Goal: Task Accomplishment & Management: Manage account settings

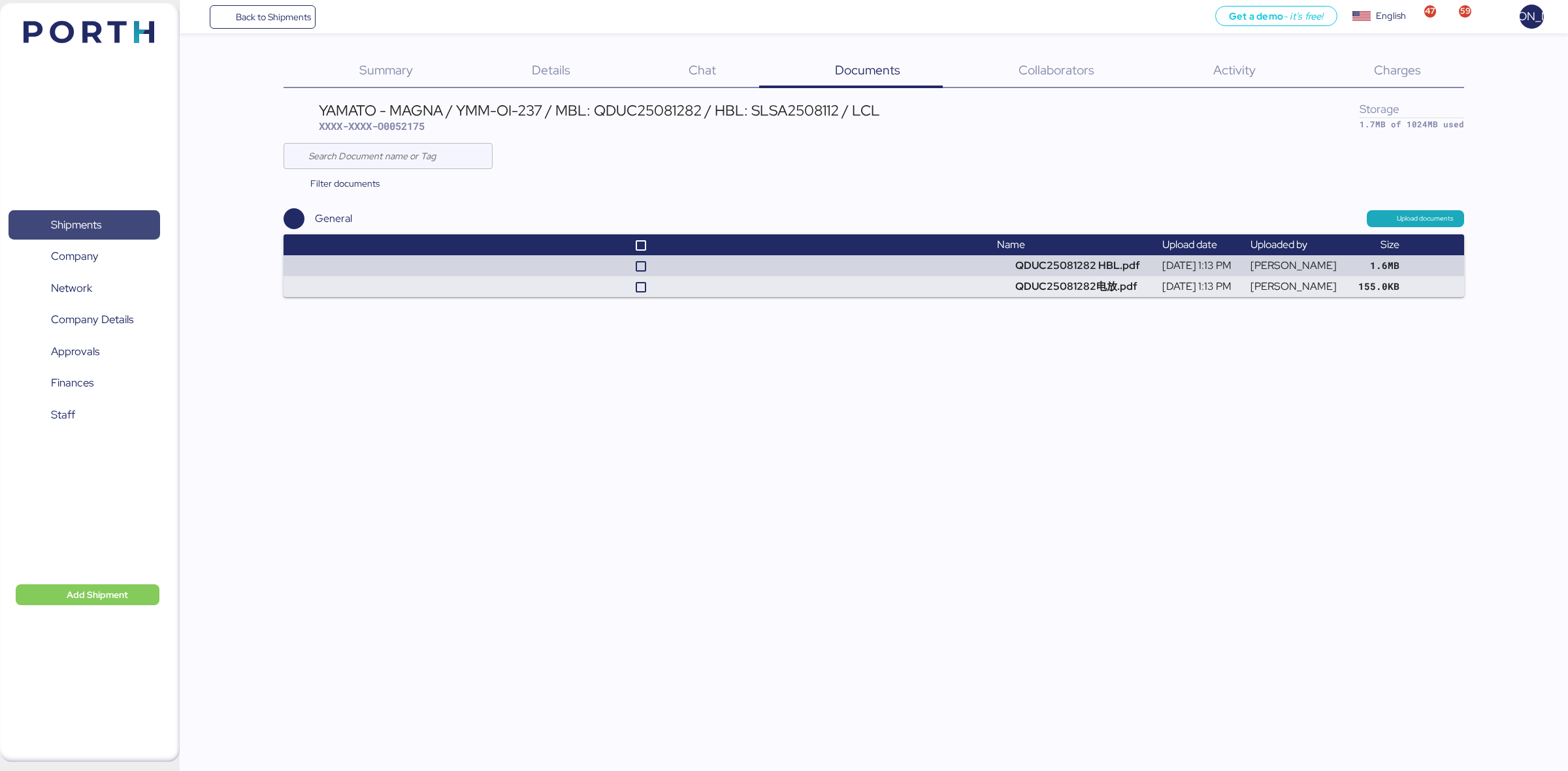
click at [101, 222] on span "Shipments" at bounding box center [77, 225] width 50 height 19
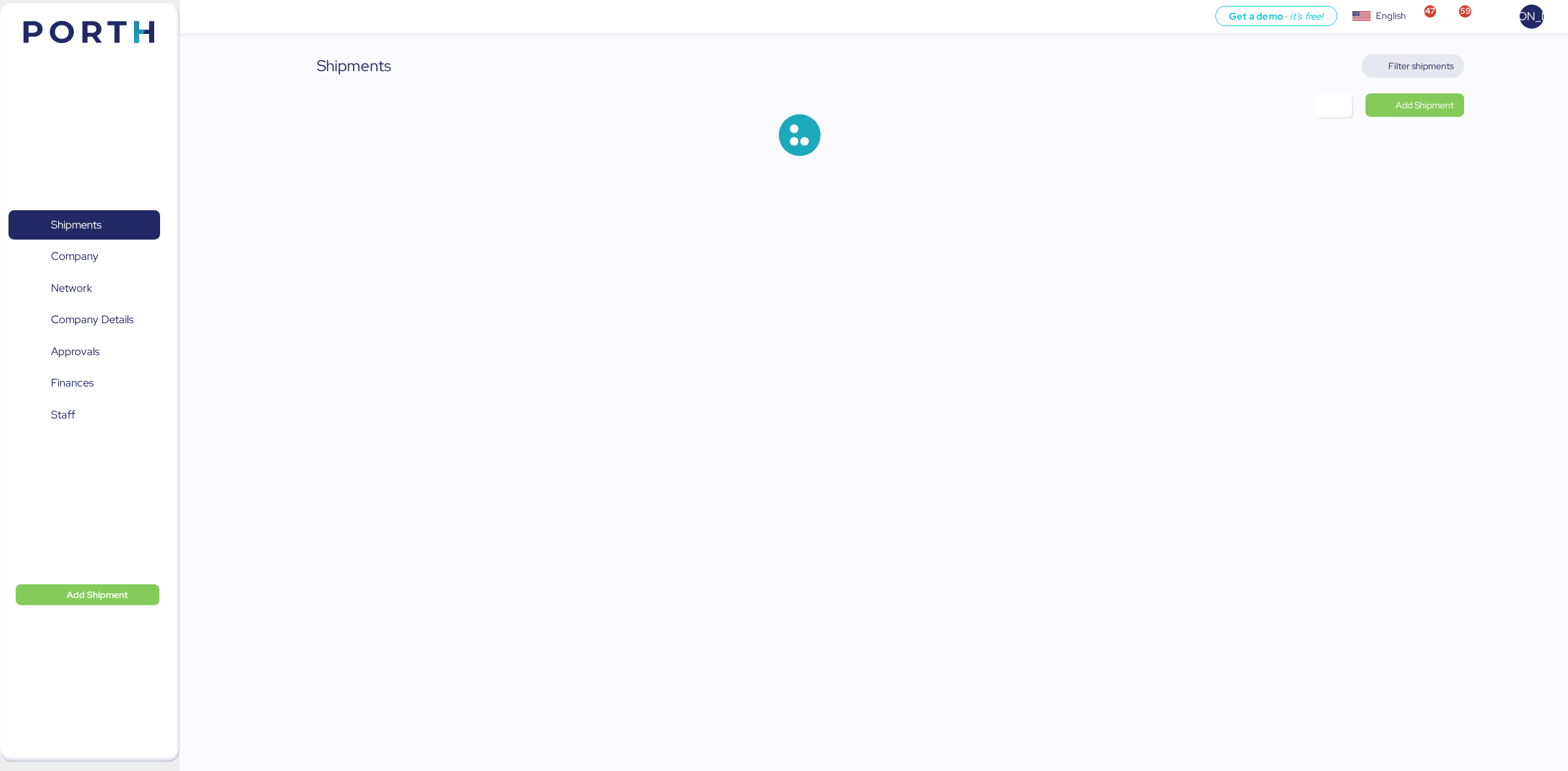
click at [1461, 61] on span "Filter shipments" at bounding box center [1412, 65] width 103 height 23
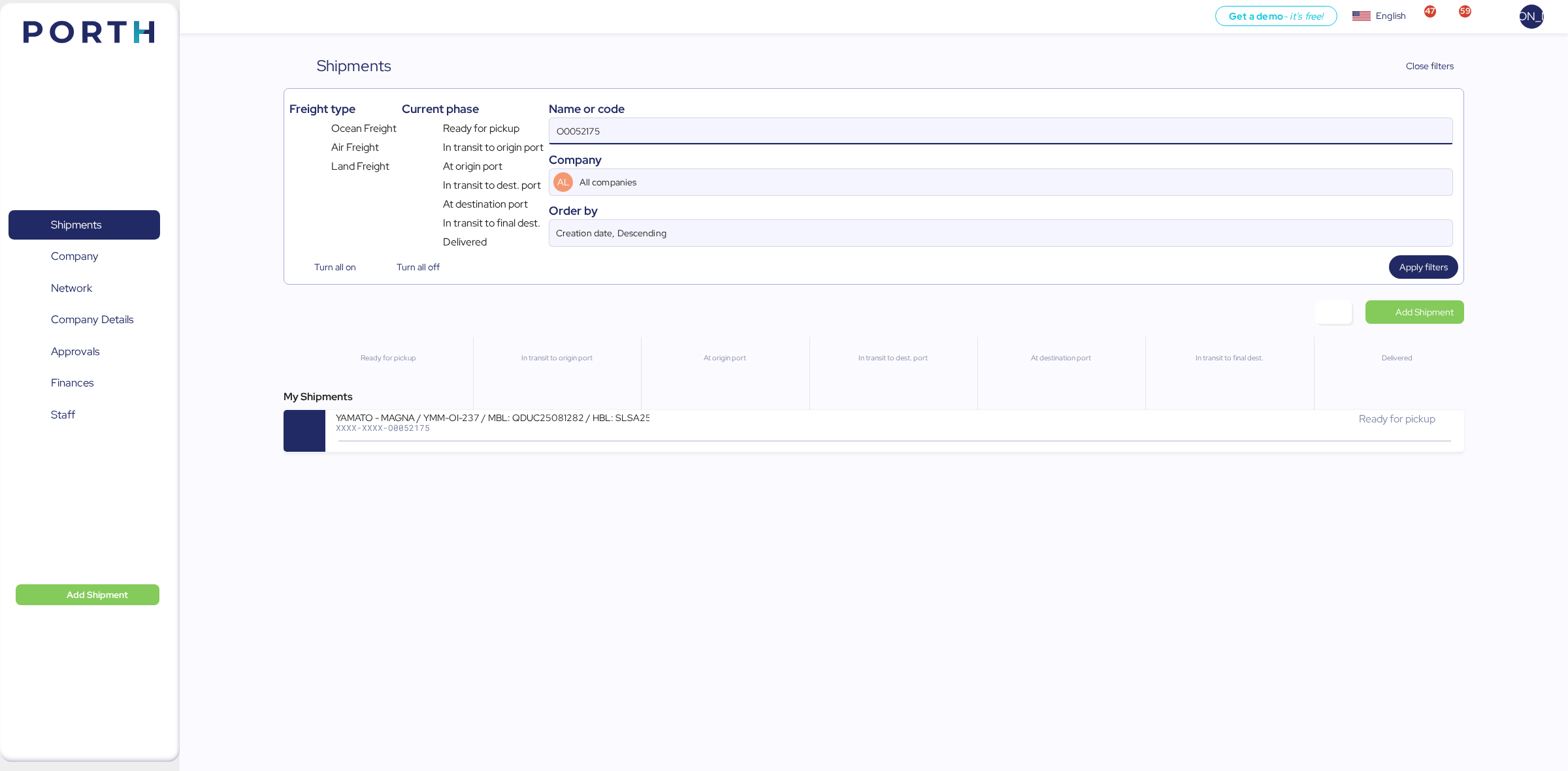
click at [639, 128] on input "O0052175" at bounding box center [1001, 131] width 903 height 26
paste input "A0052187"
type input "A0052187"
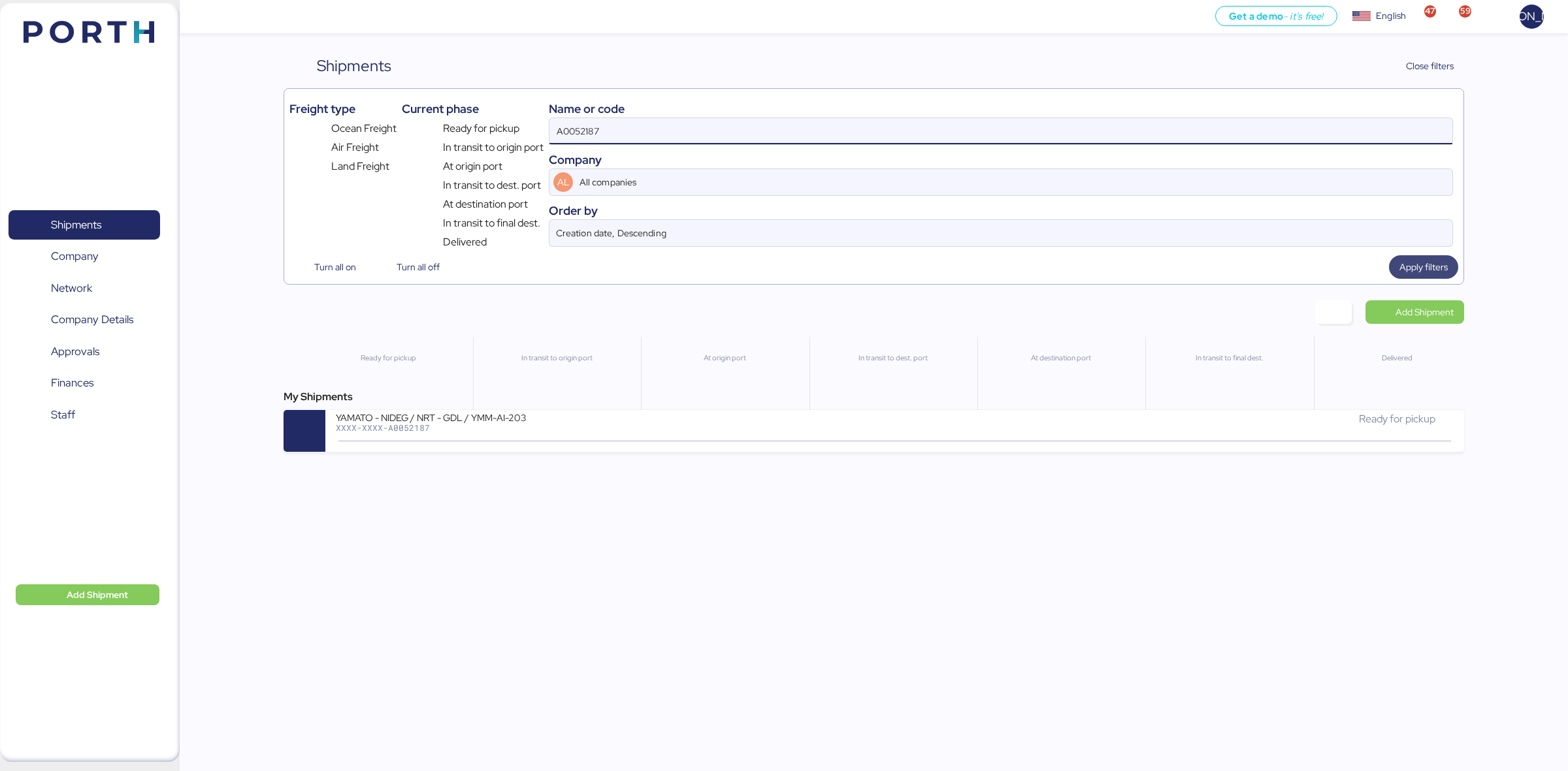
click at [1419, 271] on span "Apply filters" at bounding box center [1424, 267] width 49 height 16
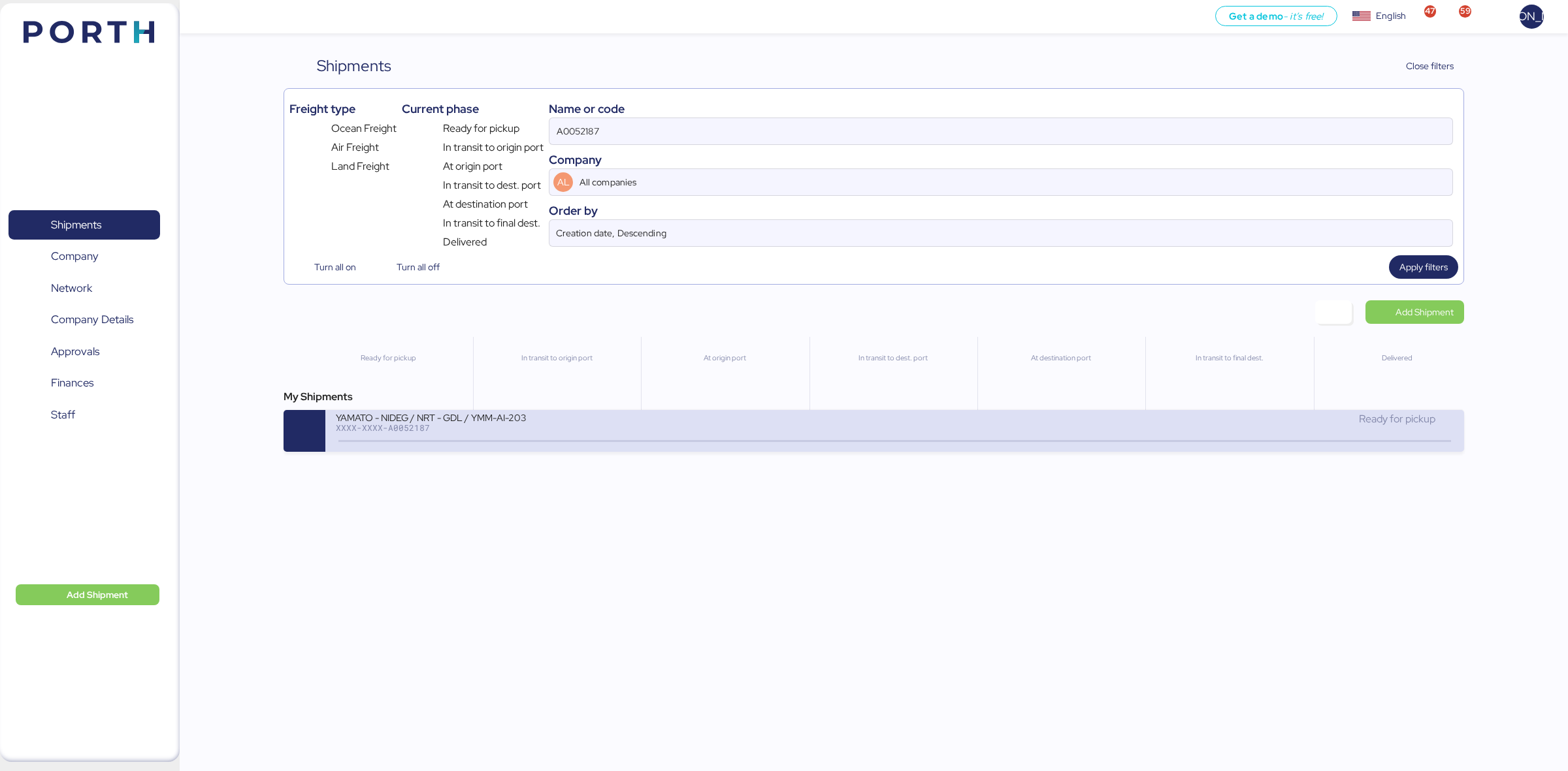
click at [531, 422] on div "YAMATO - NIDEG / NRT - GDL / YMM-AI-203" at bounding box center [492, 416] width 314 height 11
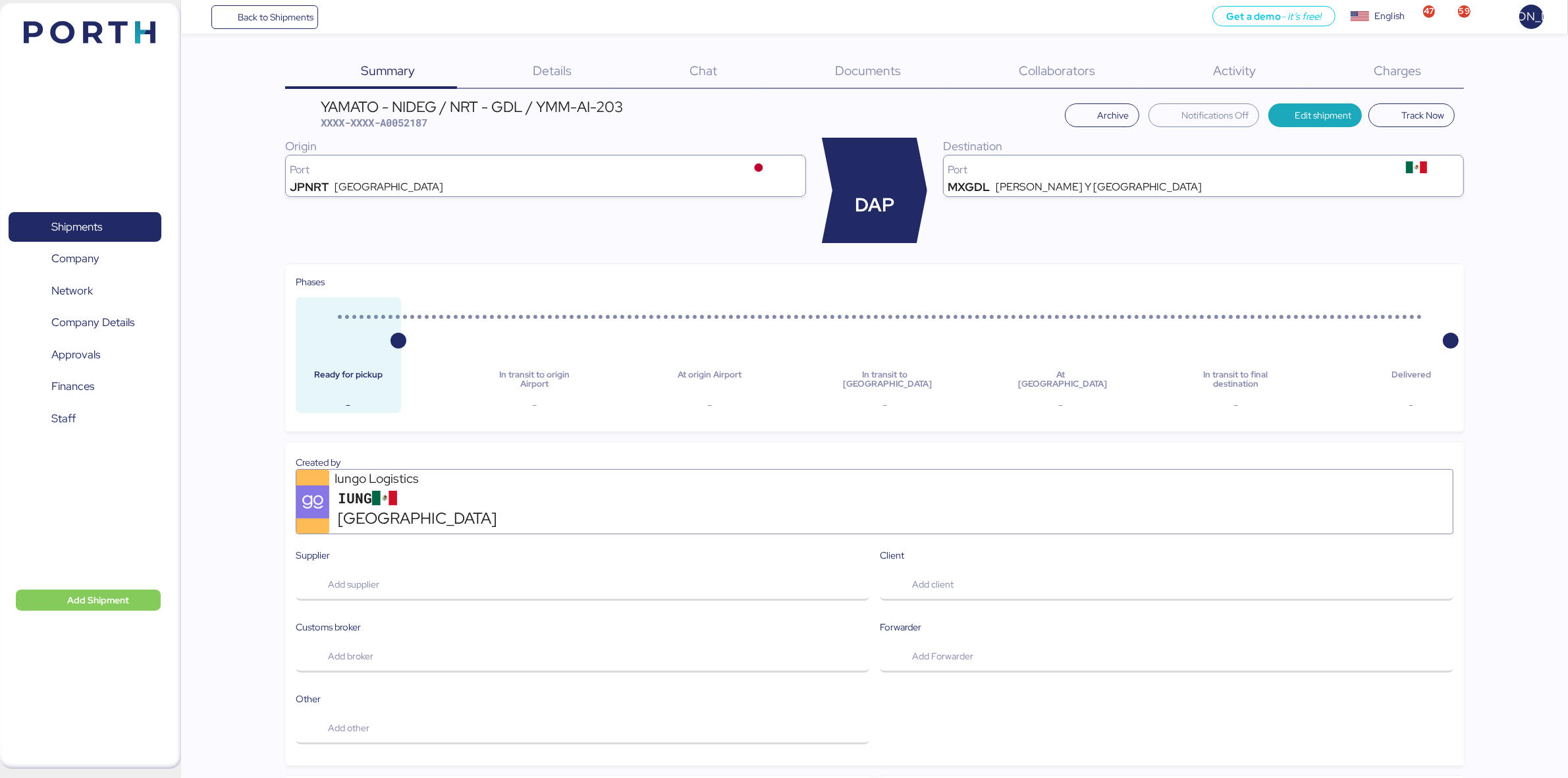
click at [1426, 75] on div "Charges 0" at bounding box center [1381, 71] width 166 height 34
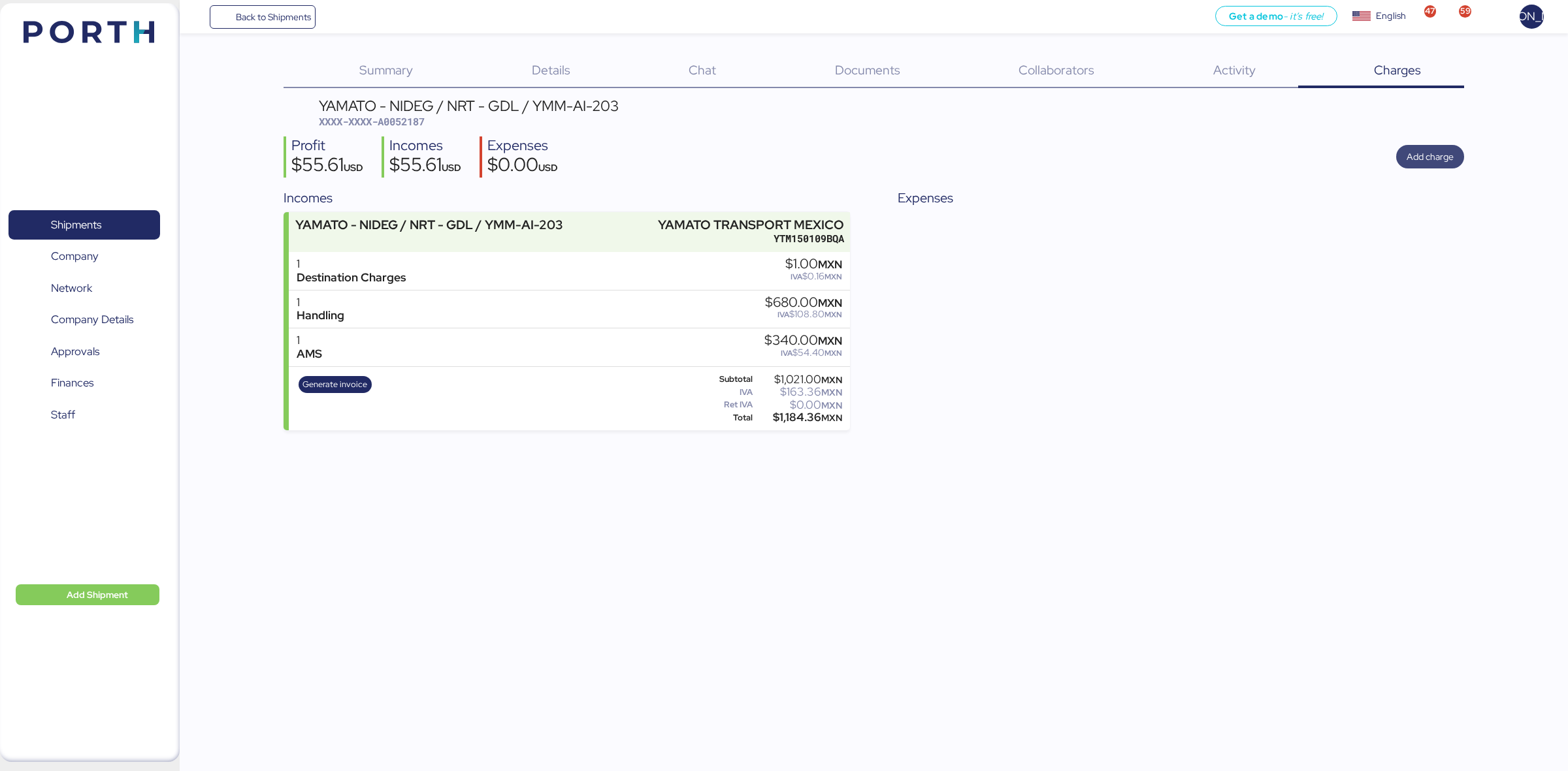
click at [1427, 155] on span "Add charge" at bounding box center [1430, 156] width 47 height 16
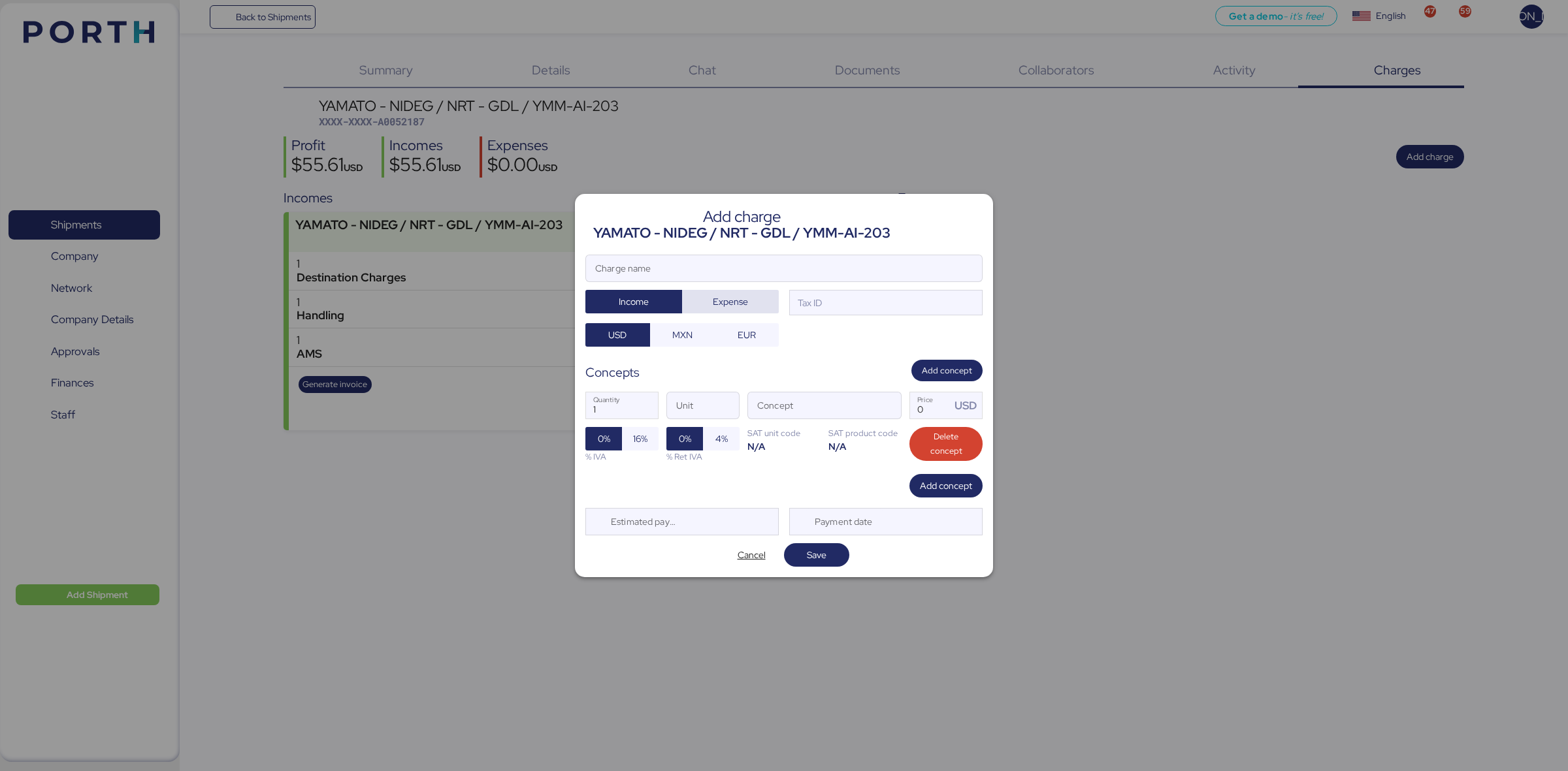
click at [728, 302] on span "Expense" at bounding box center [730, 302] width 36 height 16
click at [702, 262] on input "Charge name" at bounding box center [784, 269] width 396 height 26
click at [641, 269] on input "Charge name" at bounding box center [784, 269] width 396 height 26
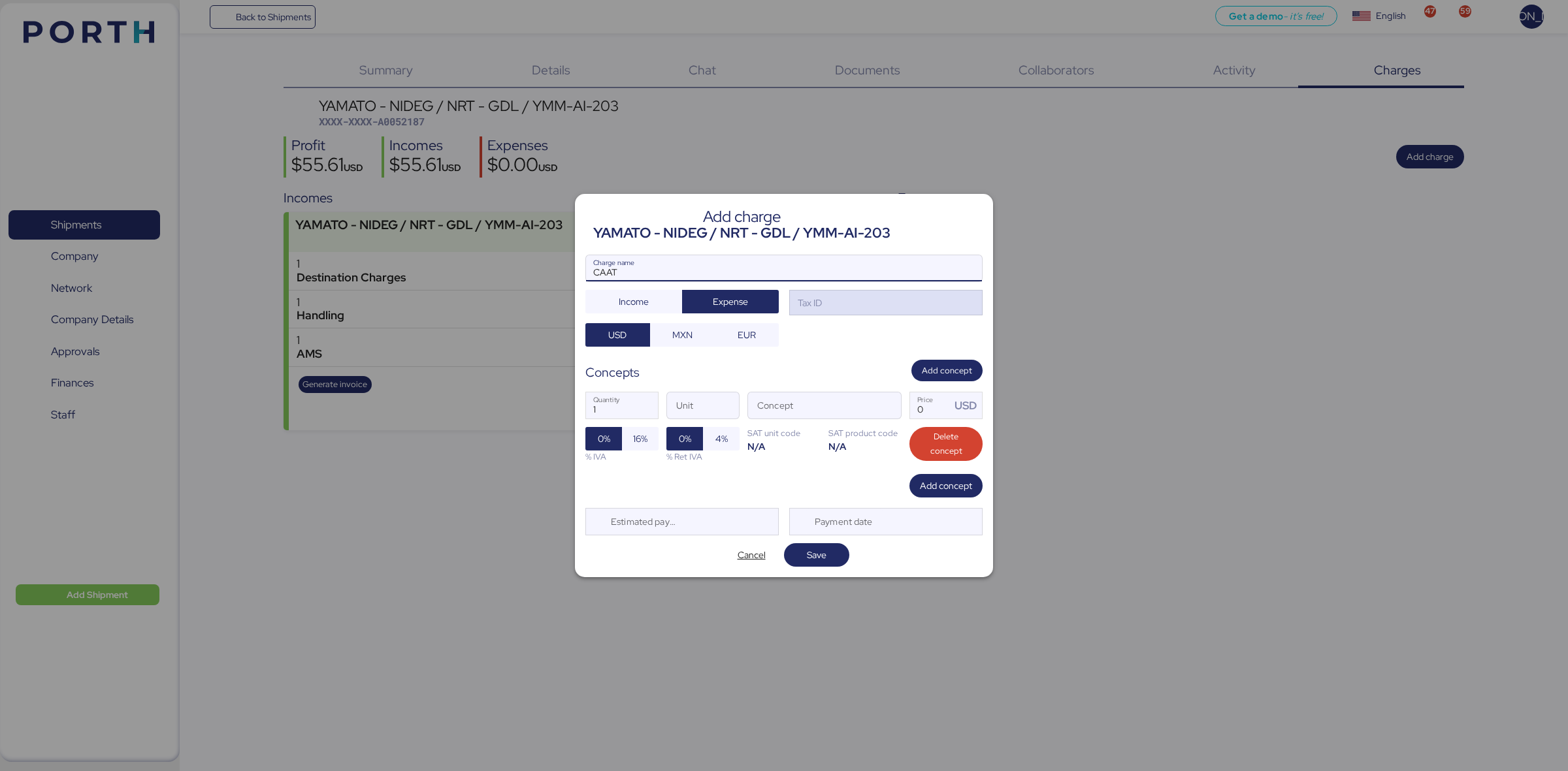
type input "CAAT"
click at [843, 302] on div "Tax ID" at bounding box center [885, 302] width 193 height 26
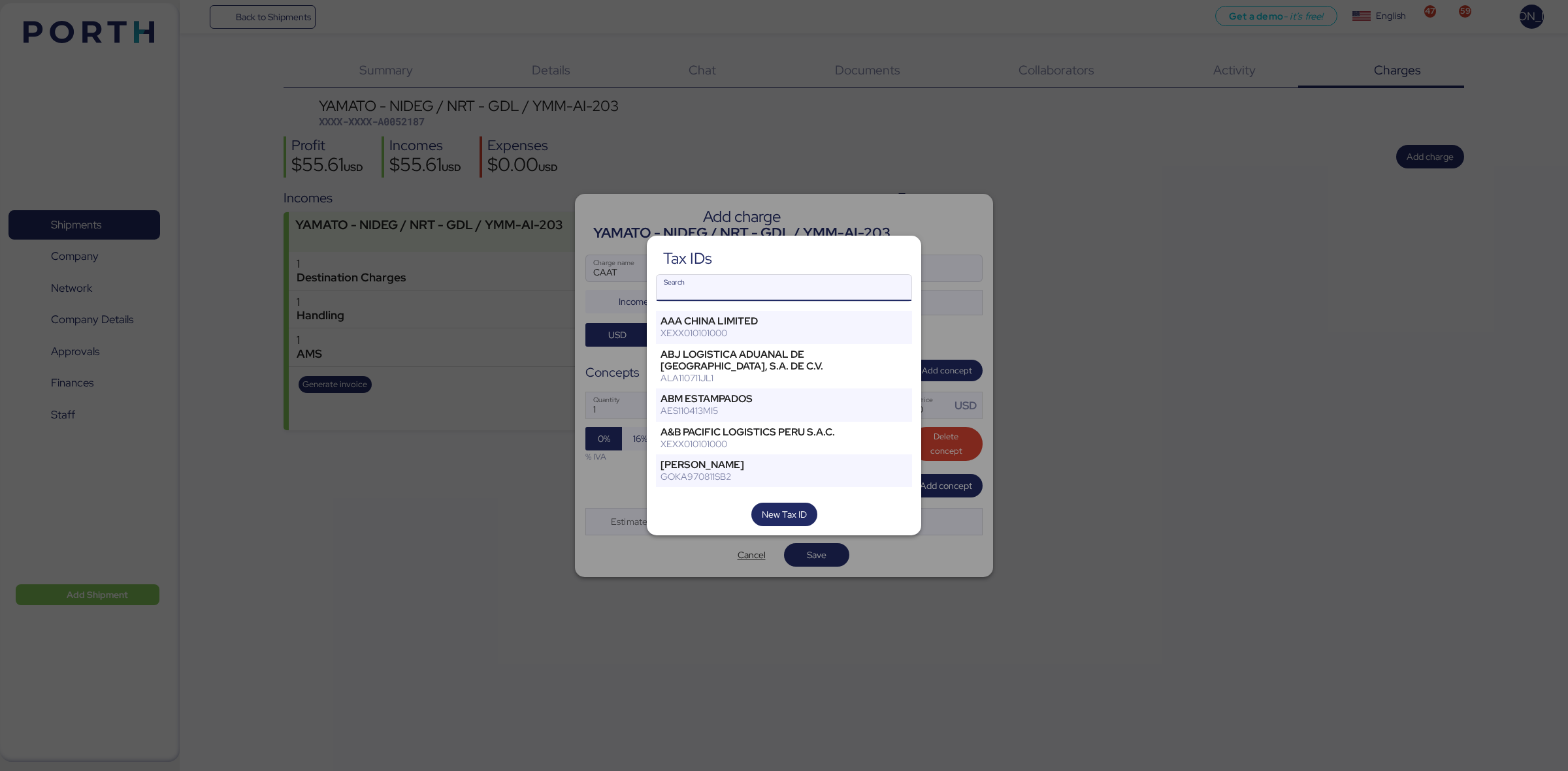
paste input "A0052187"
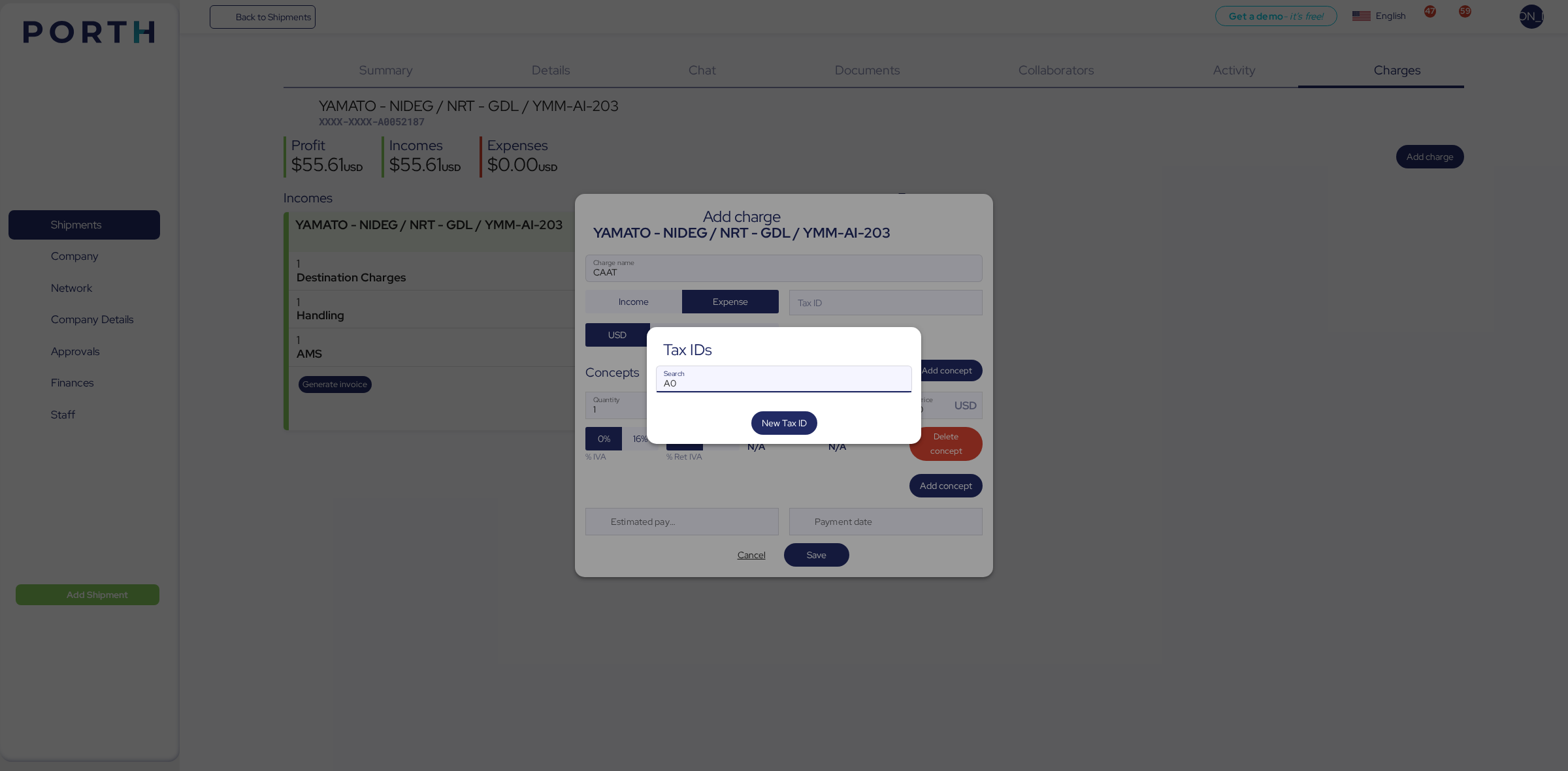
type input "A"
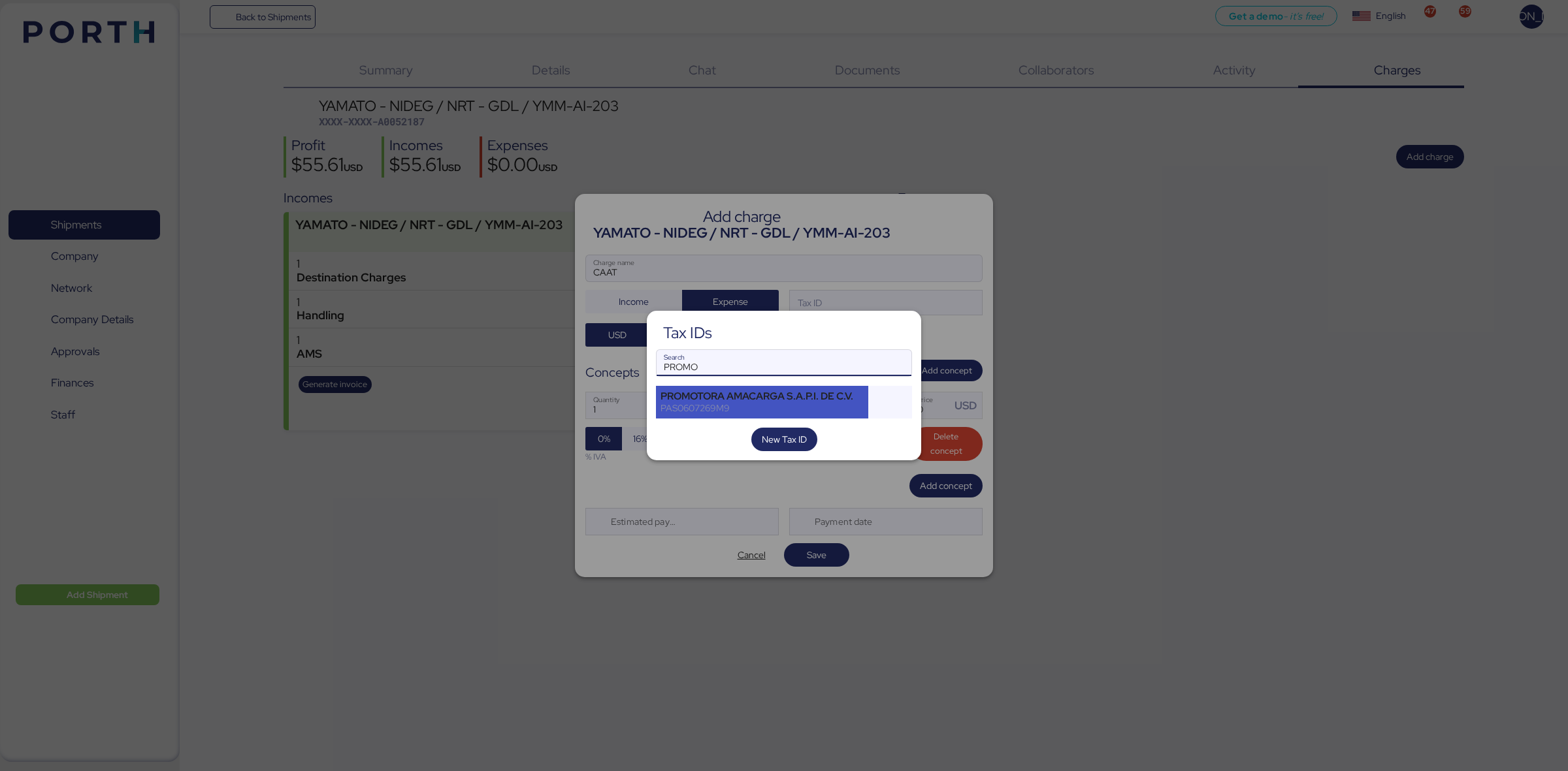
type input "PROMO"
click at [833, 409] on div "PAS0607269M9" at bounding box center [762, 409] width 204 height 12
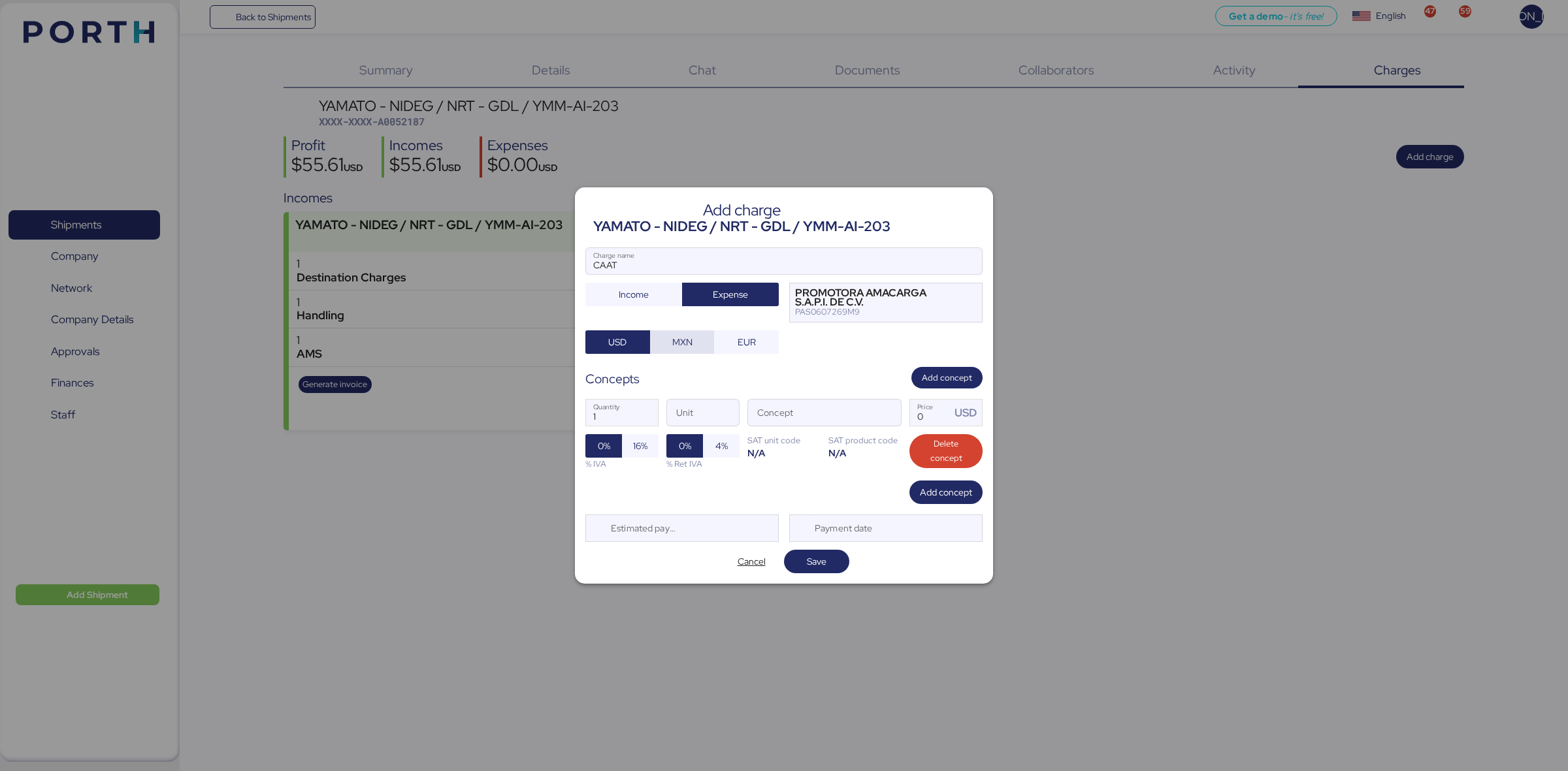
click at [691, 337] on span "MXN" at bounding box center [682, 342] width 20 height 16
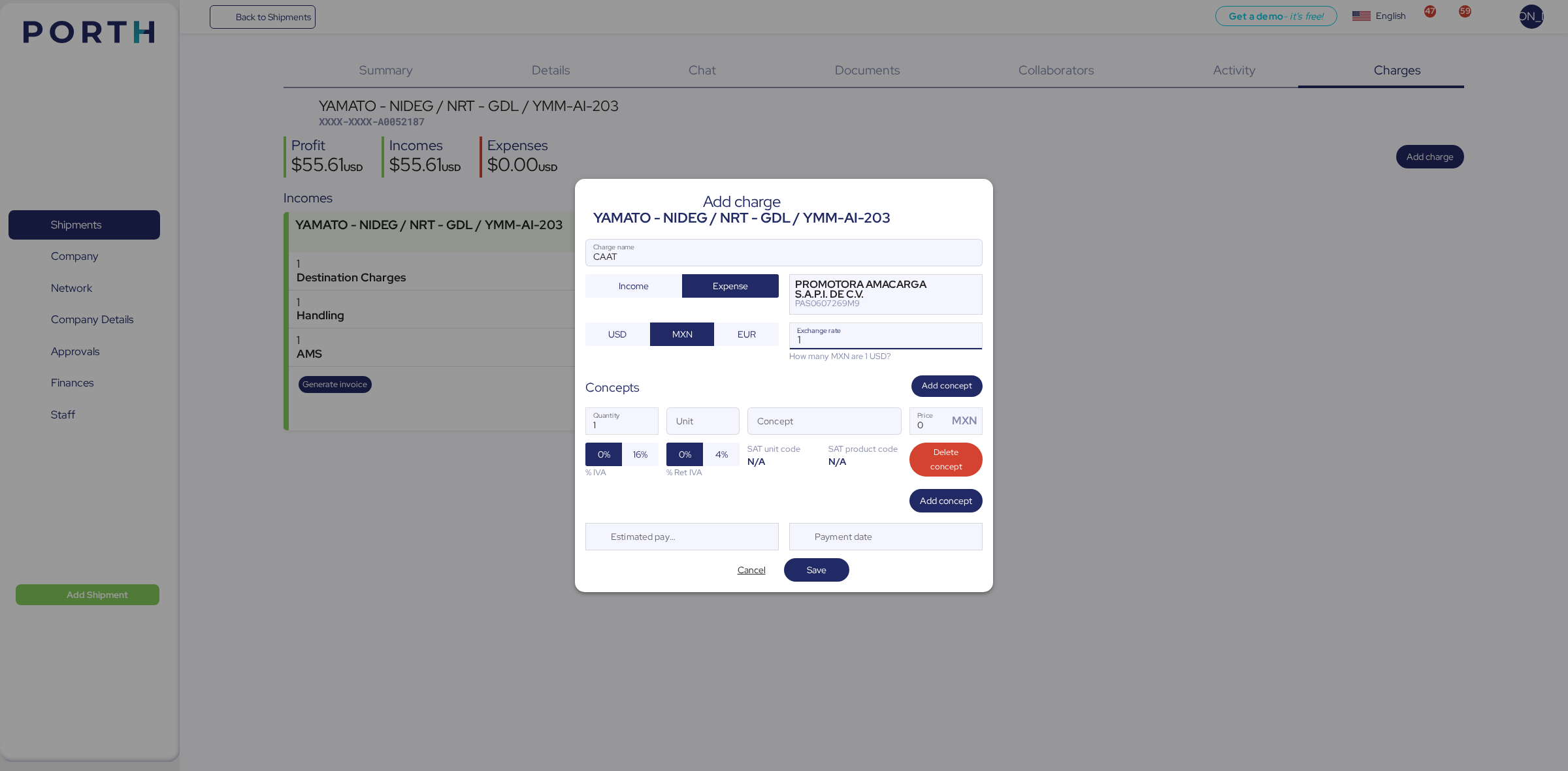
click at [831, 337] on input "1" at bounding box center [885, 336] width 192 height 26
type input "18.3"
click at [784, 418] on input "Concept" at bounding box center [809, 421] width 122 height 26
click at [784, 418] on input "RE" at bounding box center [809, 421] width 122 height 26
type input "R"
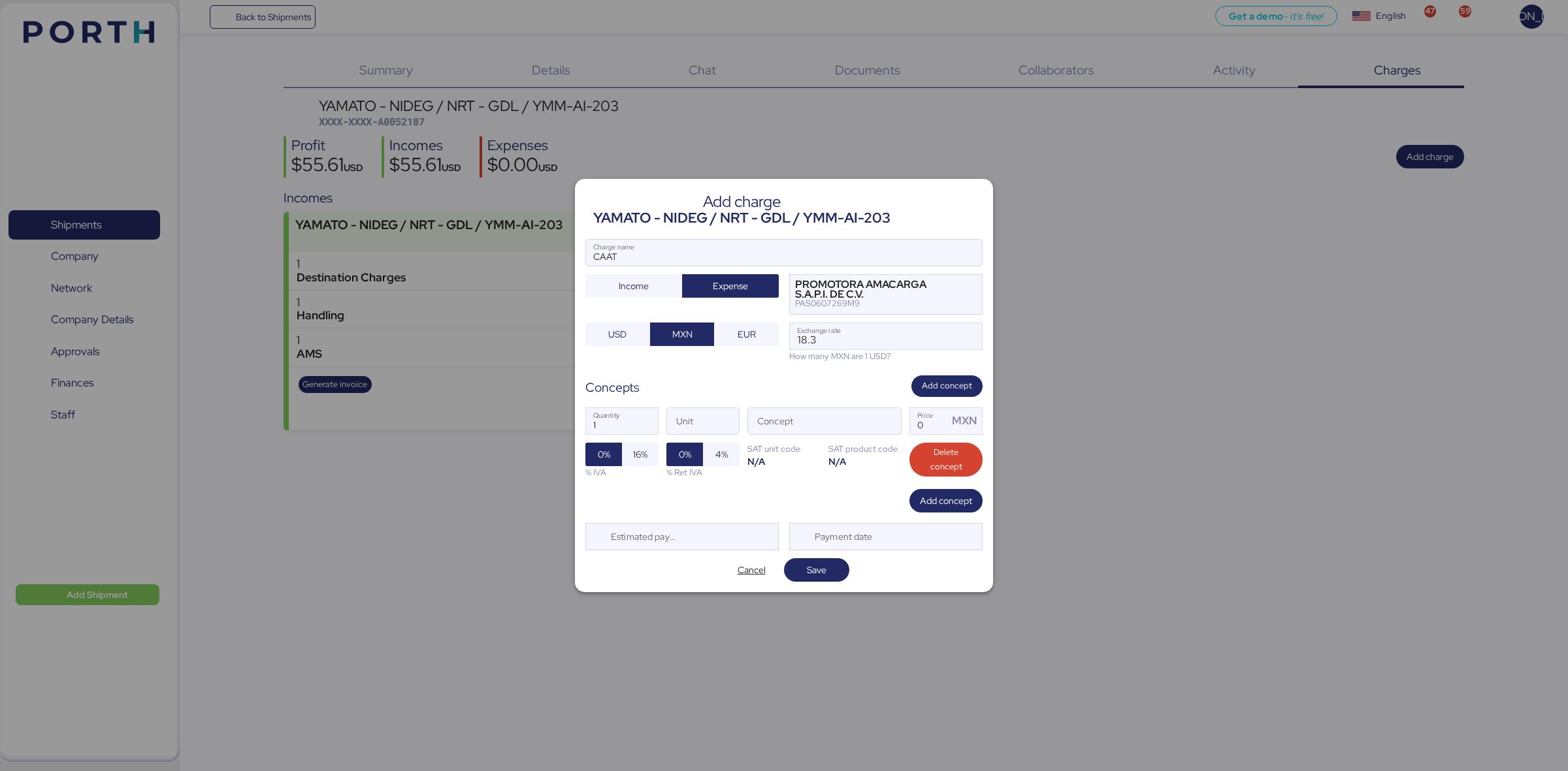
click at [831, 376] on div "Concepts Add concept" at bounding box center [784, 386] width 397 height 22
click at [701, 429] on input "Unit" at bounding box center [703, 421] width 72 height 26
click at [805, 382] on div "Concepts Add concept" at bounding box center [784, 386] width 397 height 22
click at [627, 461] on span "16%" at bounding box center [640, 454] width 37 height 23
click at [795, 415] on input "Concept" at bounding box center [809, 421] width 122 height 26
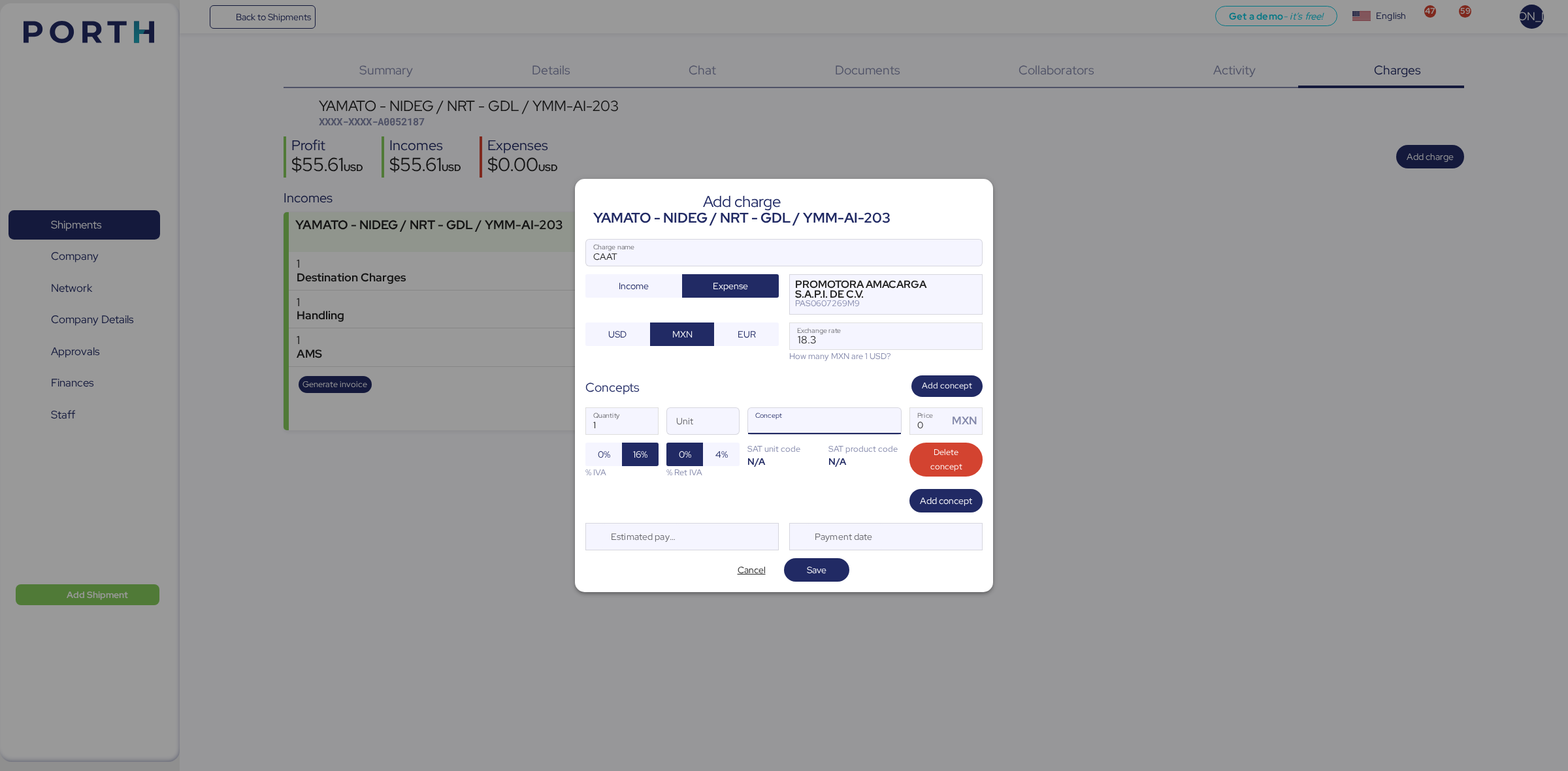
click at [787, 487] on div "1 Quantity Unit Concept 0 Price MXN 0% 16% % IVA 0% 4% % Ret IVA SAT unit code …" at bounding box center [784, 443] width 397 height 92
click at [765, 422] on input "Concept" at bounding box center [809, 421] width 122 height 26
type input "RELEASE"
click at [846, 497] on div "Add concept" at bounding box center [784, 501] width 397 height 23
click at [922, 425] on input "Price MXN" at bounding box center [929, 421] width 38 height 26
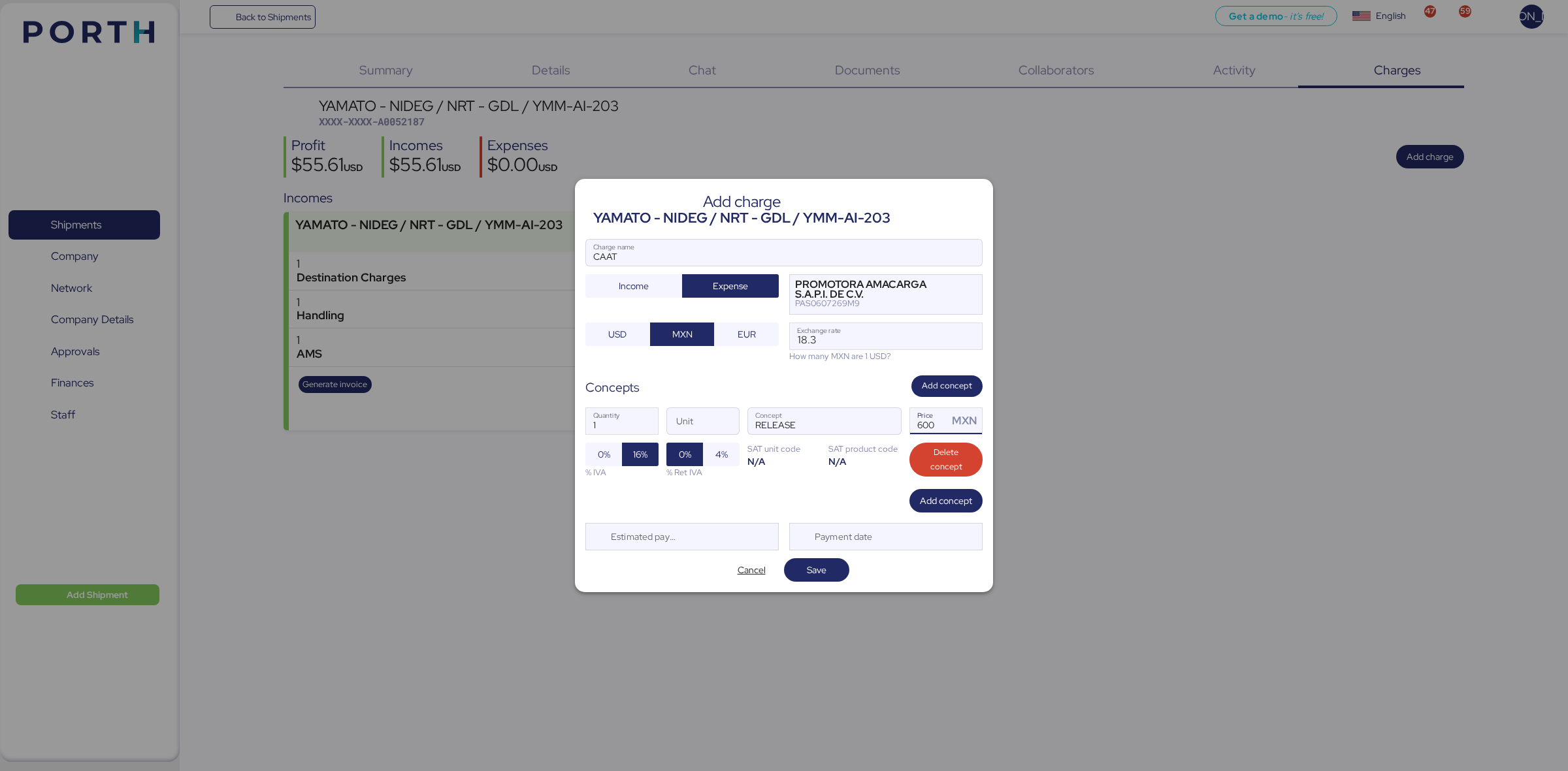
type input "600"
click at [745, 482] on div "1 Quantity Unit RELEASE Concept 600 Price MXN 0% 16% % IVA 0% 4% % Ret IVA SAT …" at bounding box center [784, 443] width 397 height 92
click at [824, 565] on span "Save" at bounding box center [817, 570] width 20 height 16
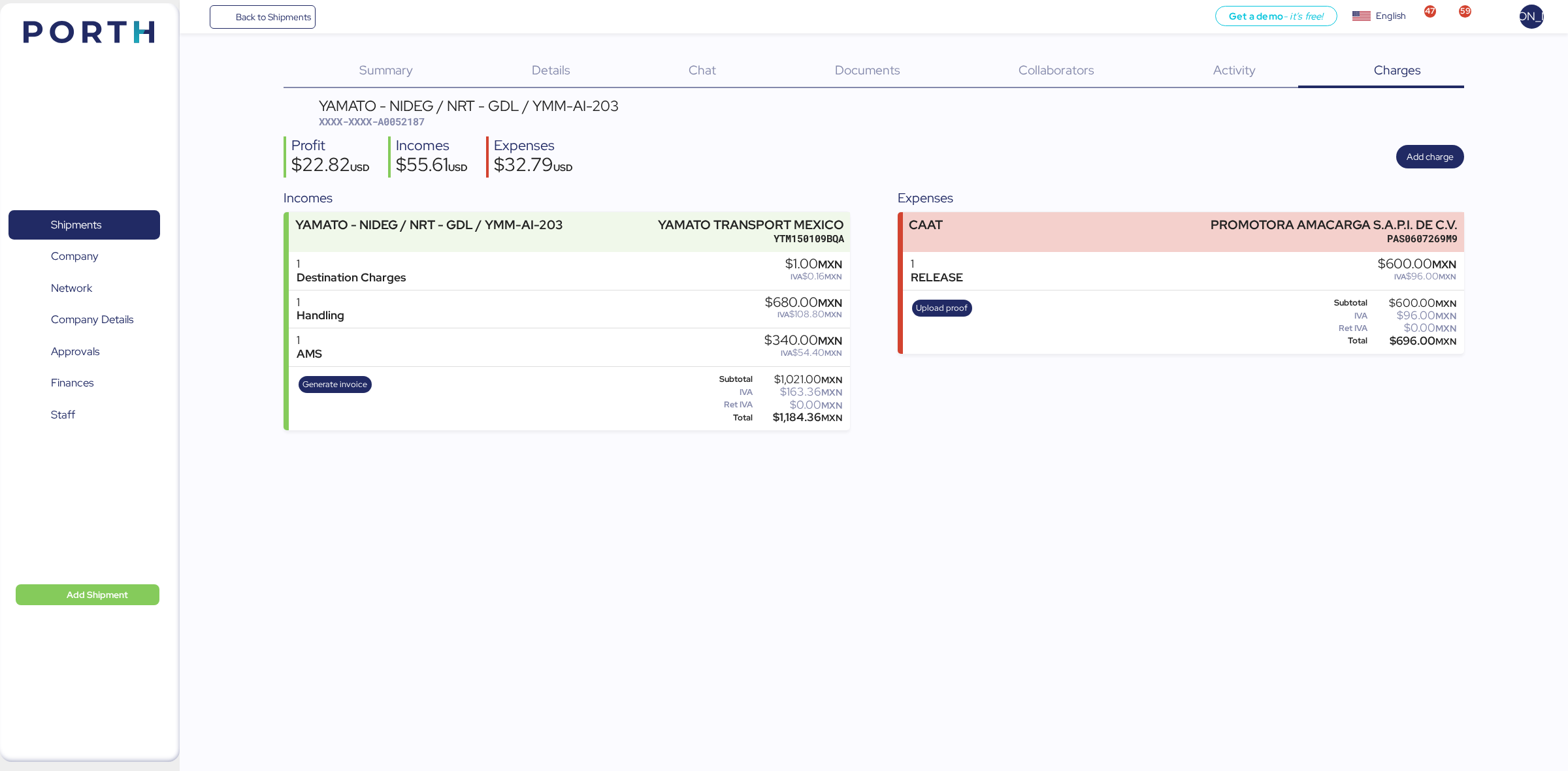
click at [1001, 269] on div "1 RELEASE $600.00 MXN IVA $96.00 MXN" at bounding box center [1183, 271] width 561 height 38
click at [924, 279] on div "RELEASE" at bounding box center [937, 278] width 52 height 14
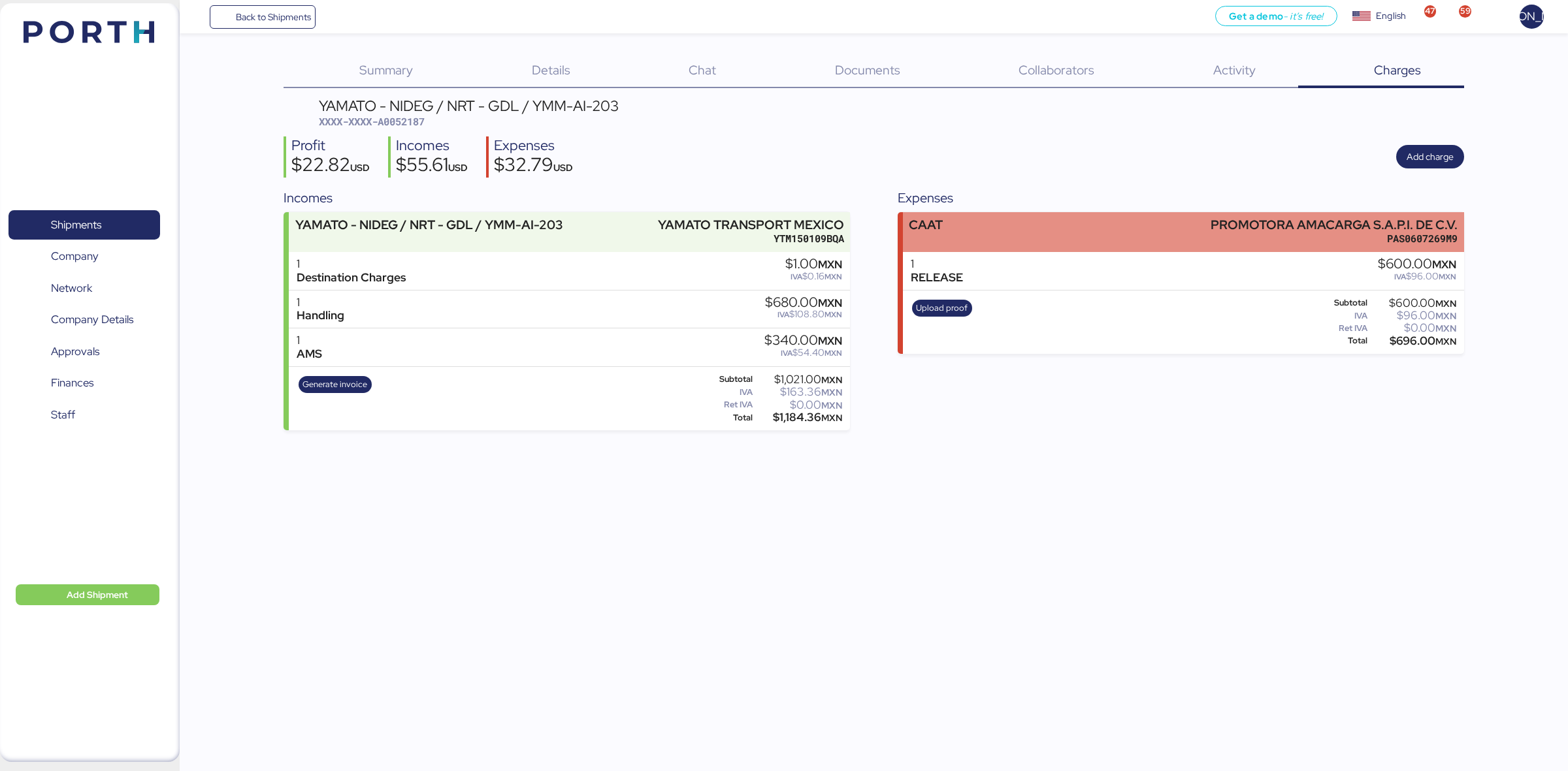
click at [913, 220] on div "CAAT" at bounding box center [925, 225] width 34 height 14
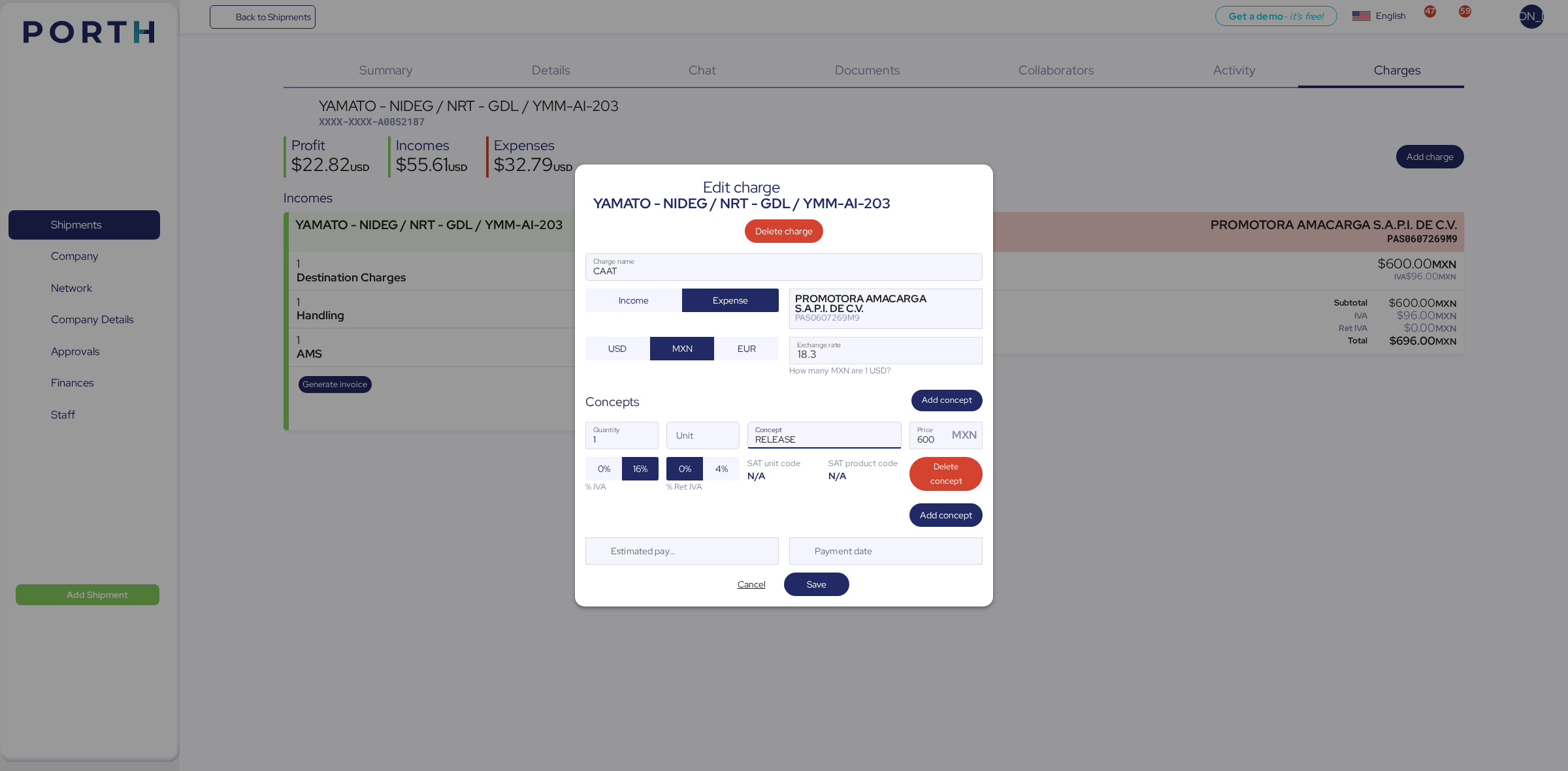
click at [801, 441] on input "RELEASE" at bounding box center [809, 435] width 122 height 26
click at [926, 440] on input "600" at bounding box center [929, 435] width 38 height 26
type input "0"
click at [619, 354] on span "USD" at bounding box center [617, 349] width 18 height 16
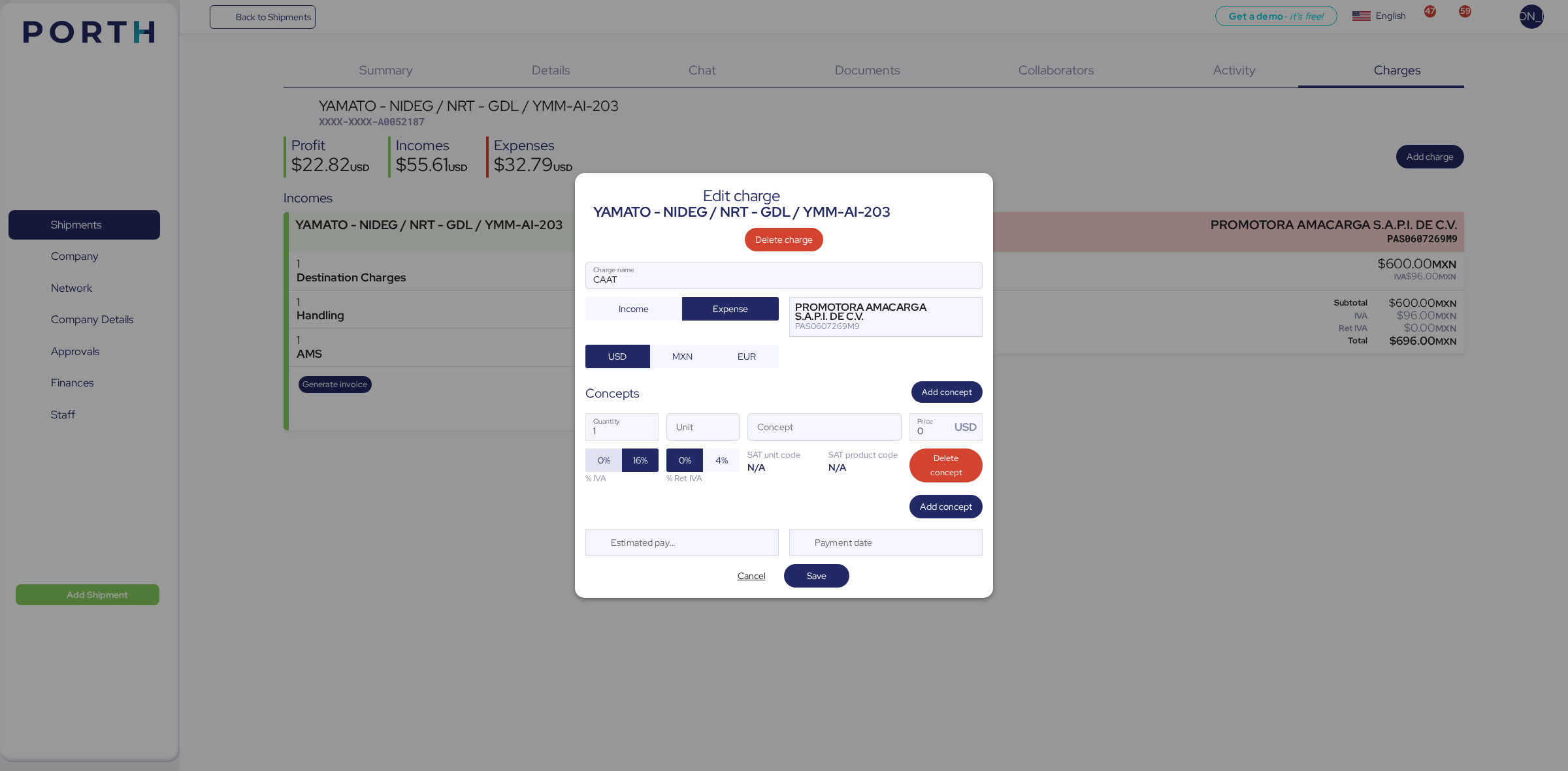
click at [608, 455] on span "0%" at bounding box center [604, 461] width 12 height 16
click at [641, 466] on span "16%" at bounding box center [640, 461] width 15 height 16
click at [926, 428] on input "Price USD" at bounding box center [930, 427] width 41 height 26
type input "35"
drag, startPoint x: 676, startPoint y: 183, endPoint x: 931, endPoint y: 167, distance: 255.5
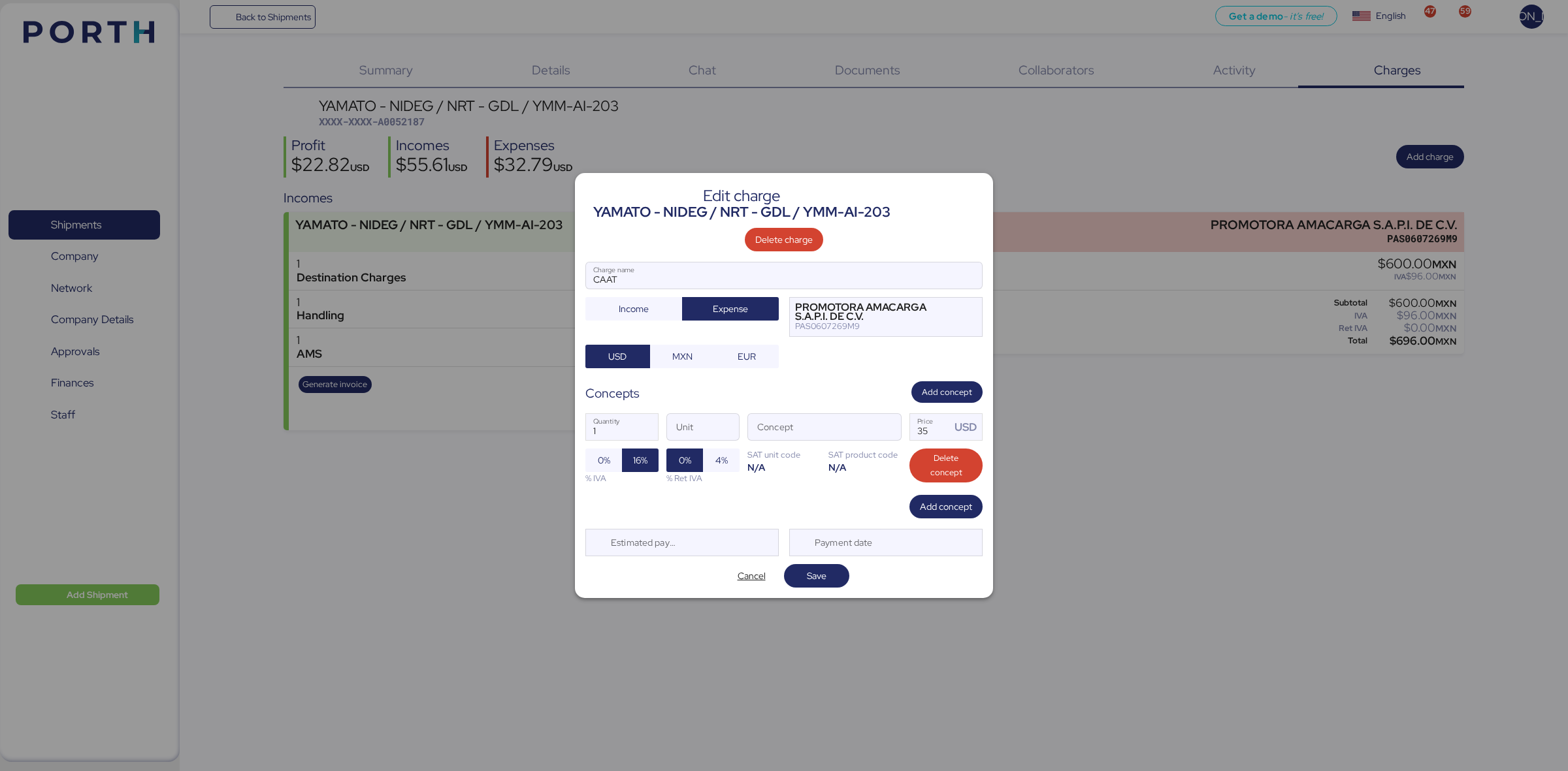
click at [931, 167] on div "Edit charge YAMATO - NIDEG / NRT - GDL / YMM-AI-203 Delete charge CAAT Charge n…" at bounding box center [784, 385] width 1568 height 771
click at [820, 420] on input "Concept" at bounding box center [809, 427] width 122 height 26
click at [690, 433] on input "Unit" at bounding box center [703, 427] width 72 height 26
type input "1"
click at [817, 432] on input "Concept" at bounding box center [809, 427] width 122 height 26
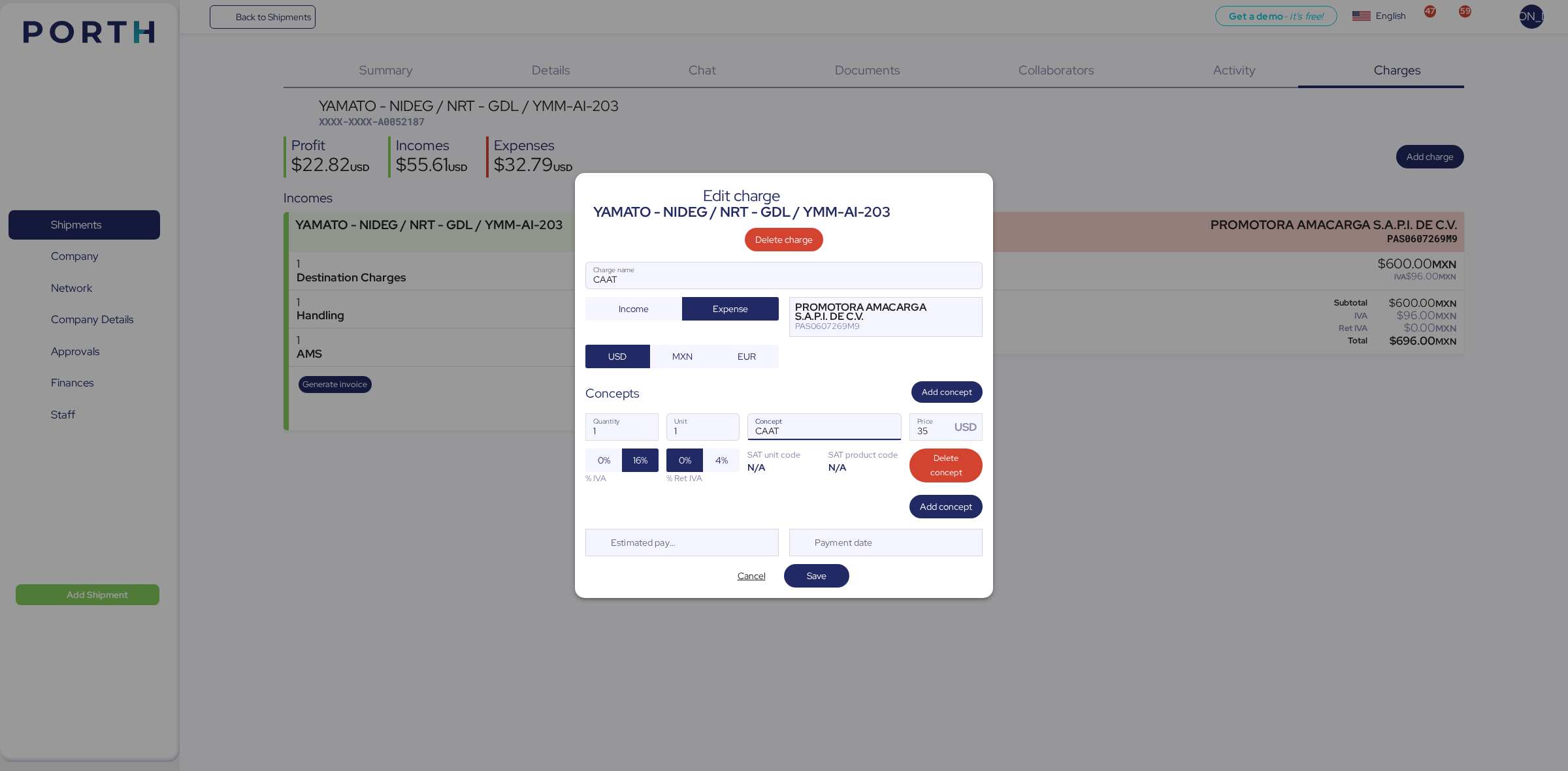
type input "CAAT"
click at [847, 489] on div "1 Quantity 1 Unit CAAT Concept 35 Price USD 0% 16% % IVA 0% 4% % Ret IVA SAT un…" at bounding box center [784, 449] width 397 height 92
drag, startPoint x: 632, startPoint y: 285, endPoint x: 500, endPoint y: 289, distance: 132.1
click at [500, 289] on div "Edit charge YAMATO - NIDEG / NRT - GDL / YMM-AI-203 Delete charge CAAT Charge n…" at bounding box center [784, 385] width 1568 height 771
type input "AMS"
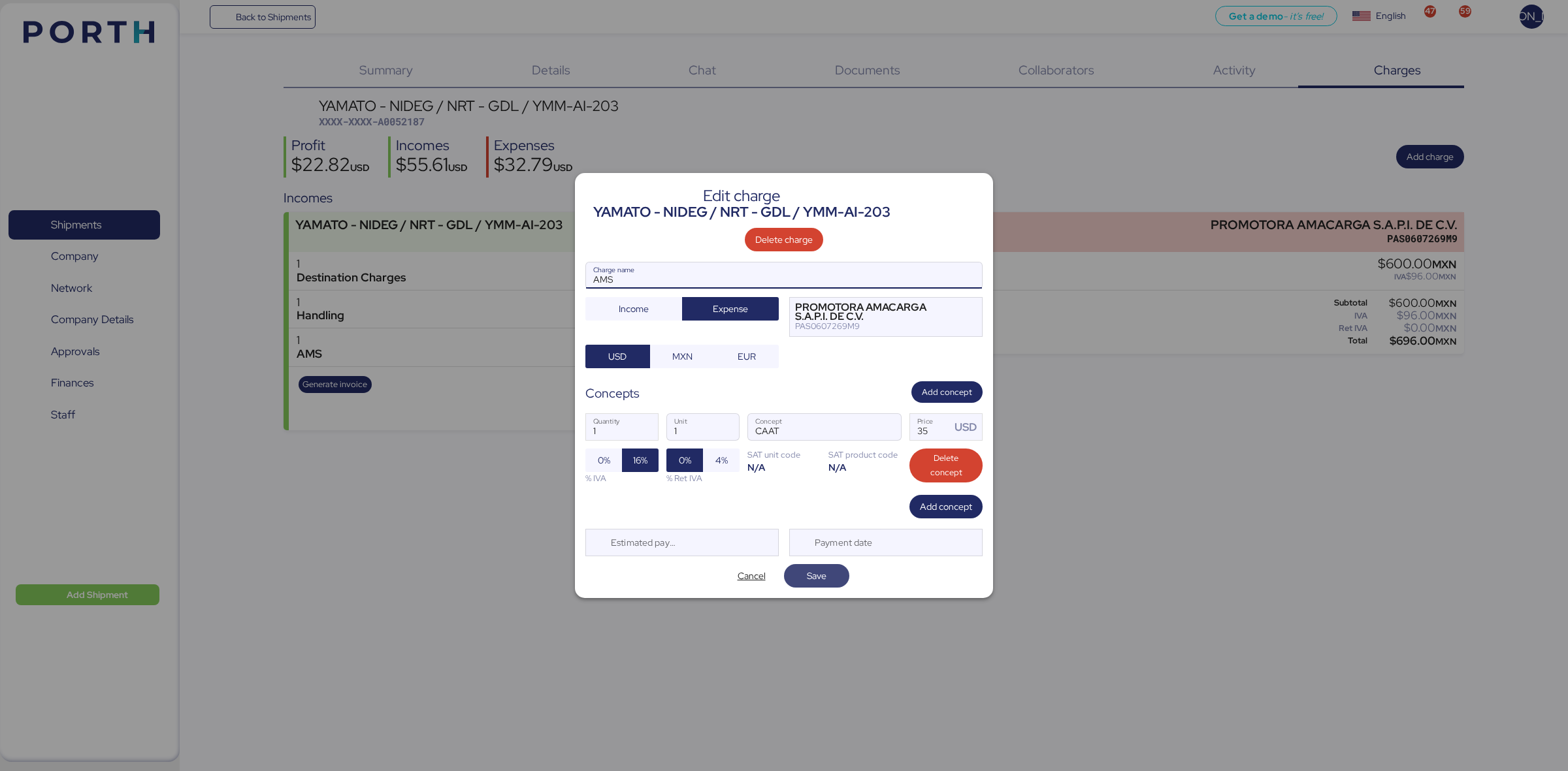
click at [825, 578] on span "Save" at bounding box center [817, 575] width 20 height 16
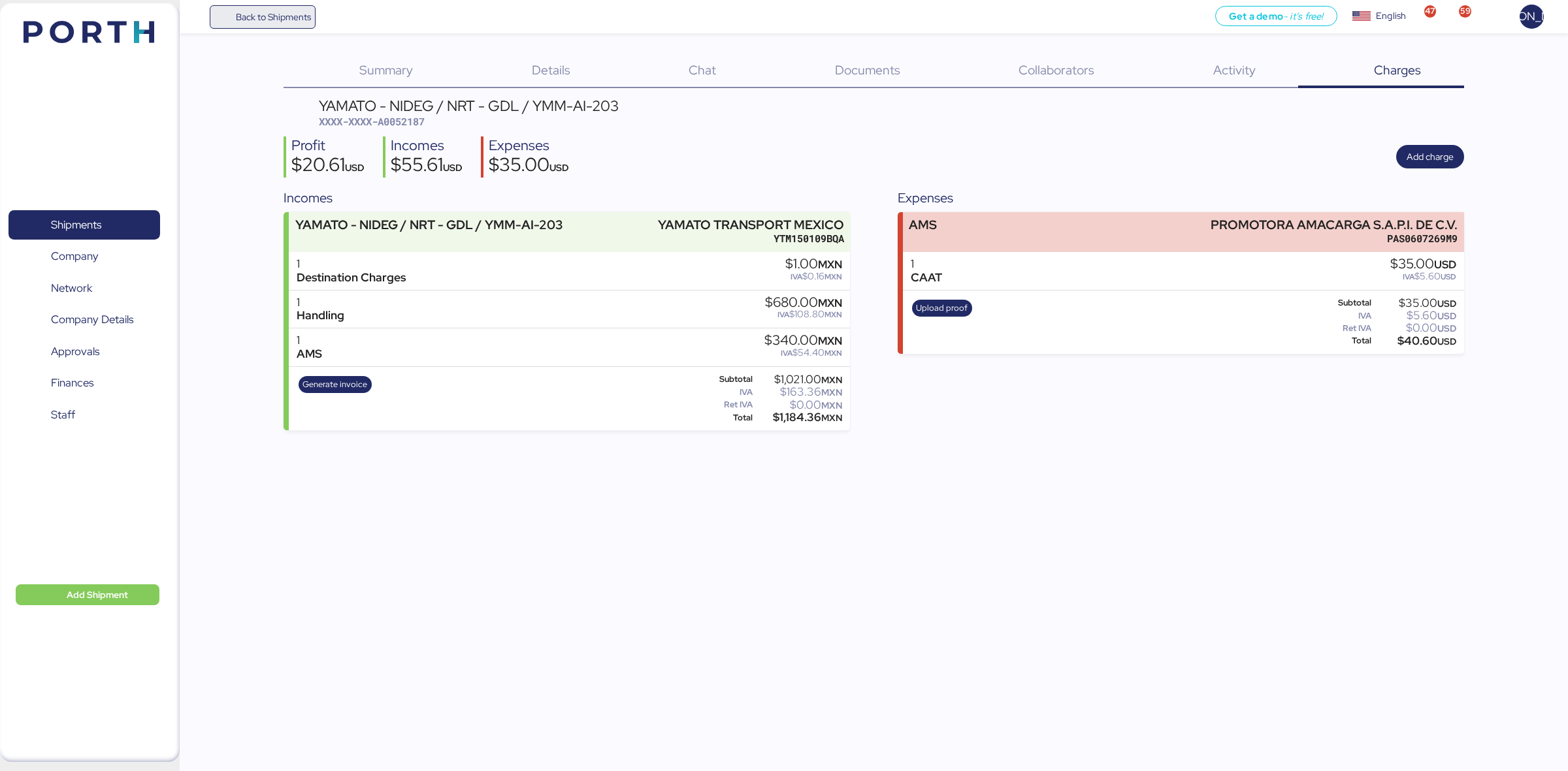
click at [259, 12] on span "Back to Shipments" at bounding box center [273, 17] width 75 height 16
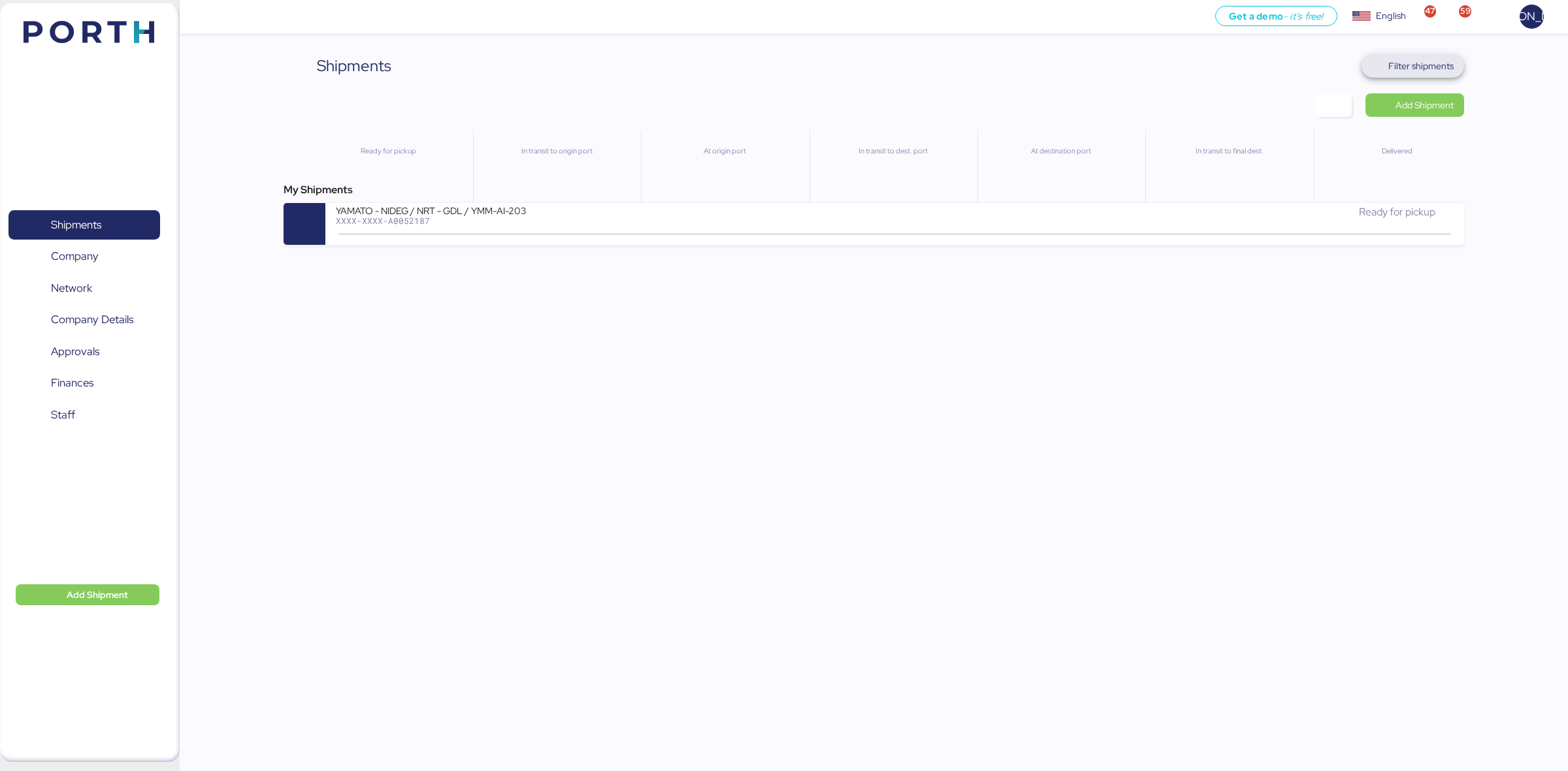
click at [1409, 67] on span "Filter shipments" at bounding box center [1420, 66] width 65 height 16
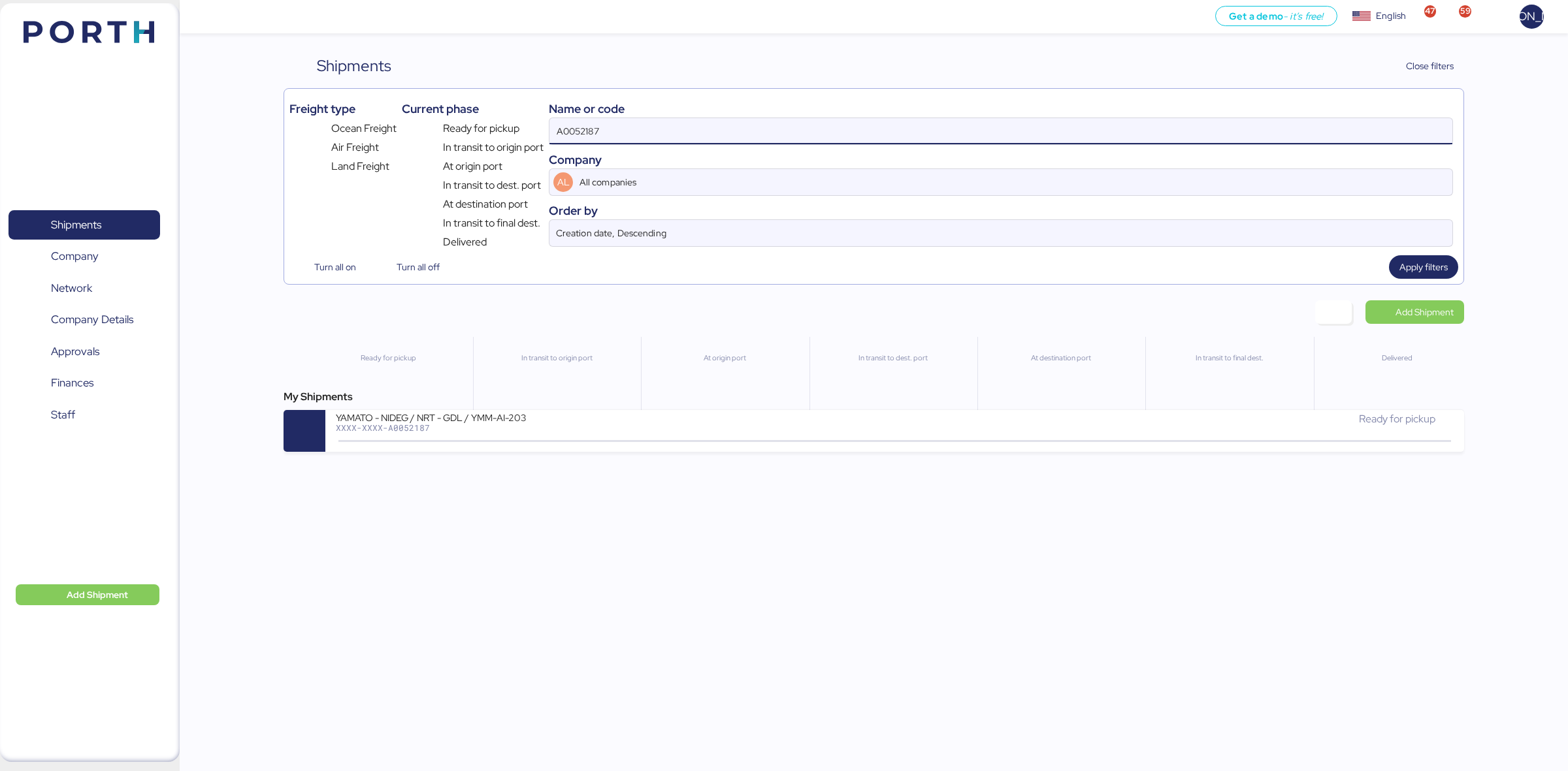
click at [756, 136] on input "A0052187" at bounding box center [1001, 131] width 903 height 26
paste input "2"
type input "A0052127"
click at [1422, 261] on span "Apply filters" at bounding box center [1424, 267] width 49 height 16
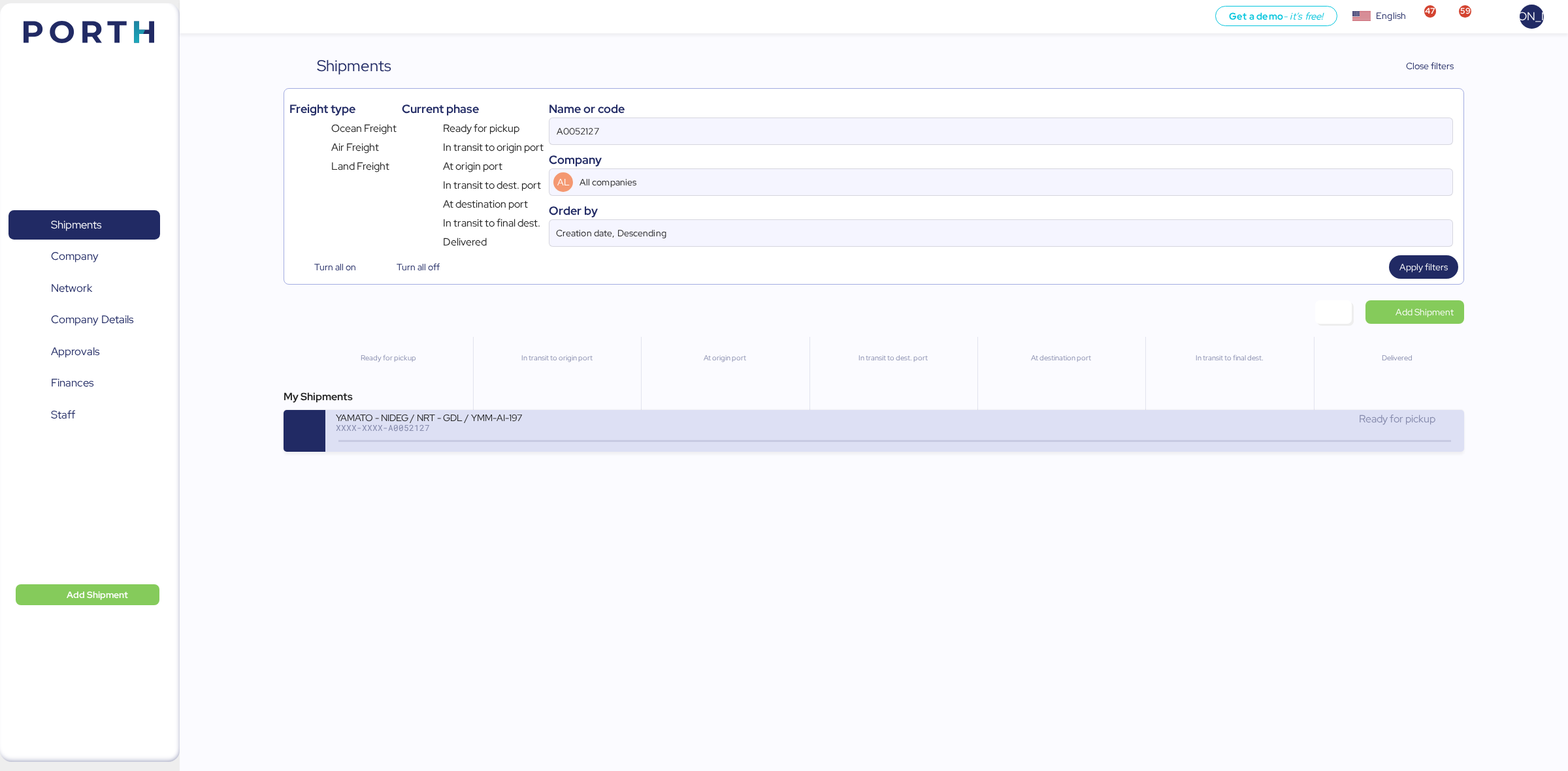
click at [844, 440] on div "YAMATO - NIDEG / NRT - GDL / YMM-AI-197 XXXX-XXXX-A0052127" at bounding box center [615, 425] width 558 height 28
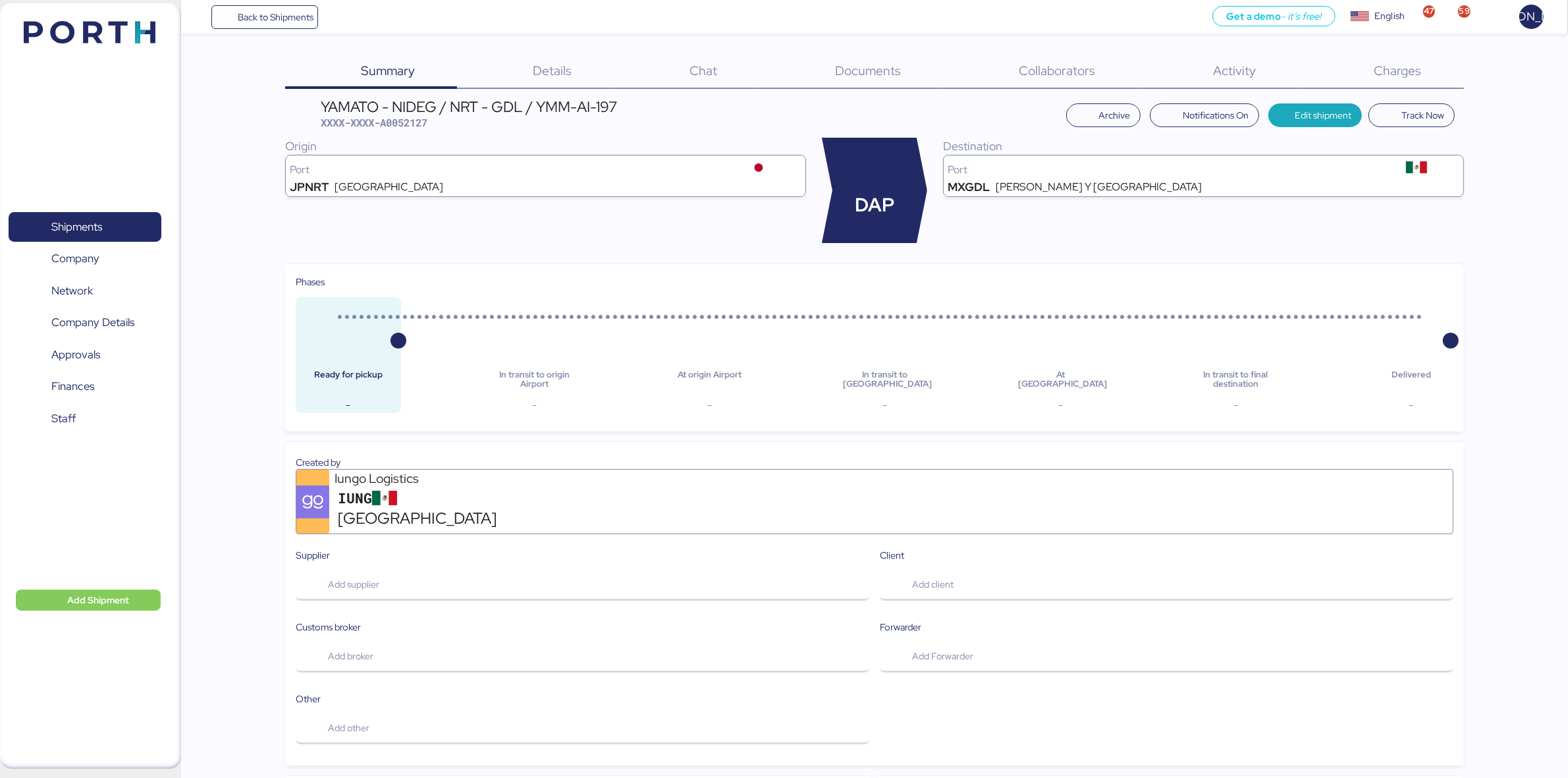
click at [1416, 84] on div "Charges 0" at bounding box center [1381, 71] width 166 height 34
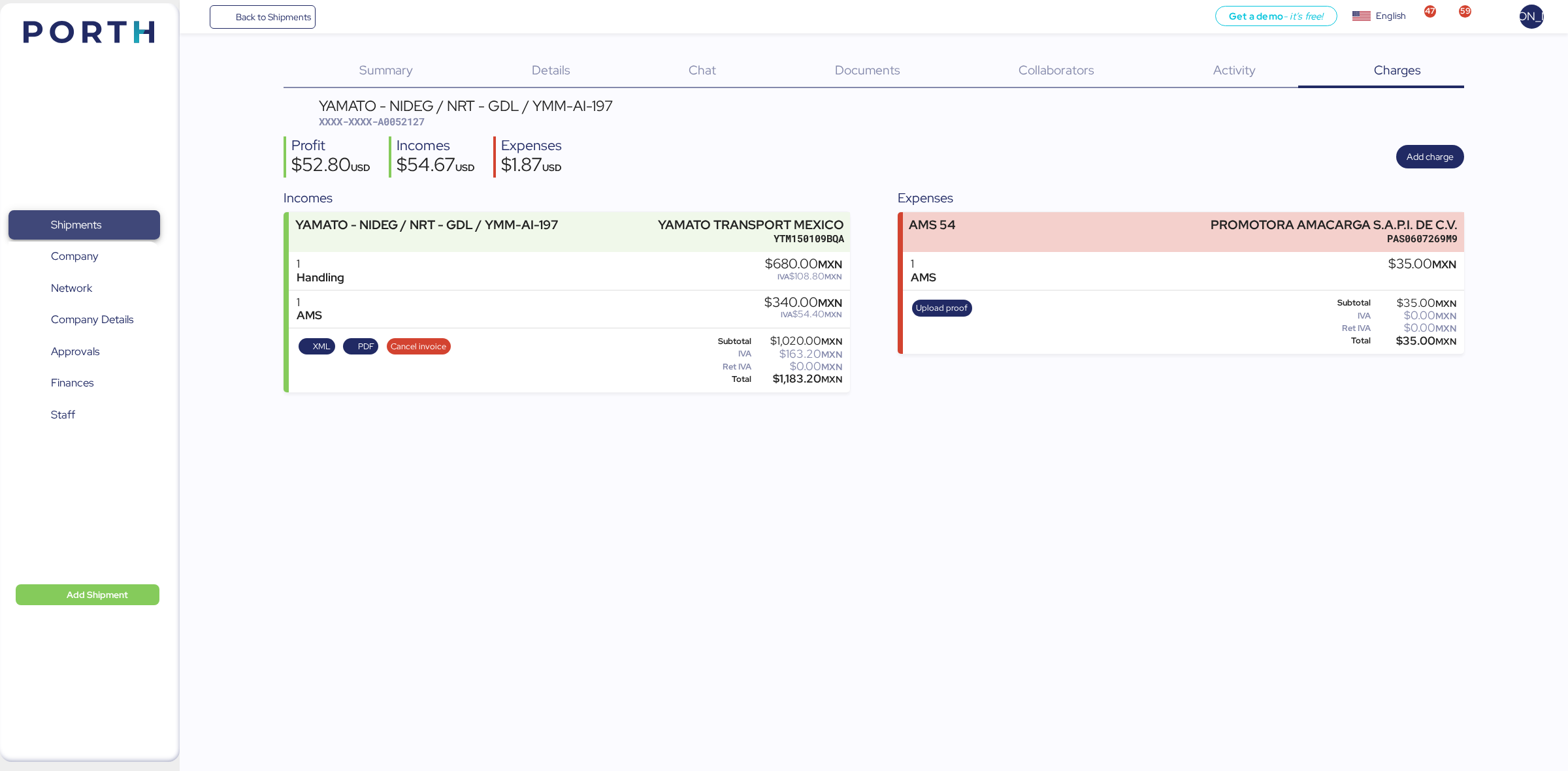
click at [99, 233] on span "Shipments" at bounding box center [77, 225] width 50 height 19
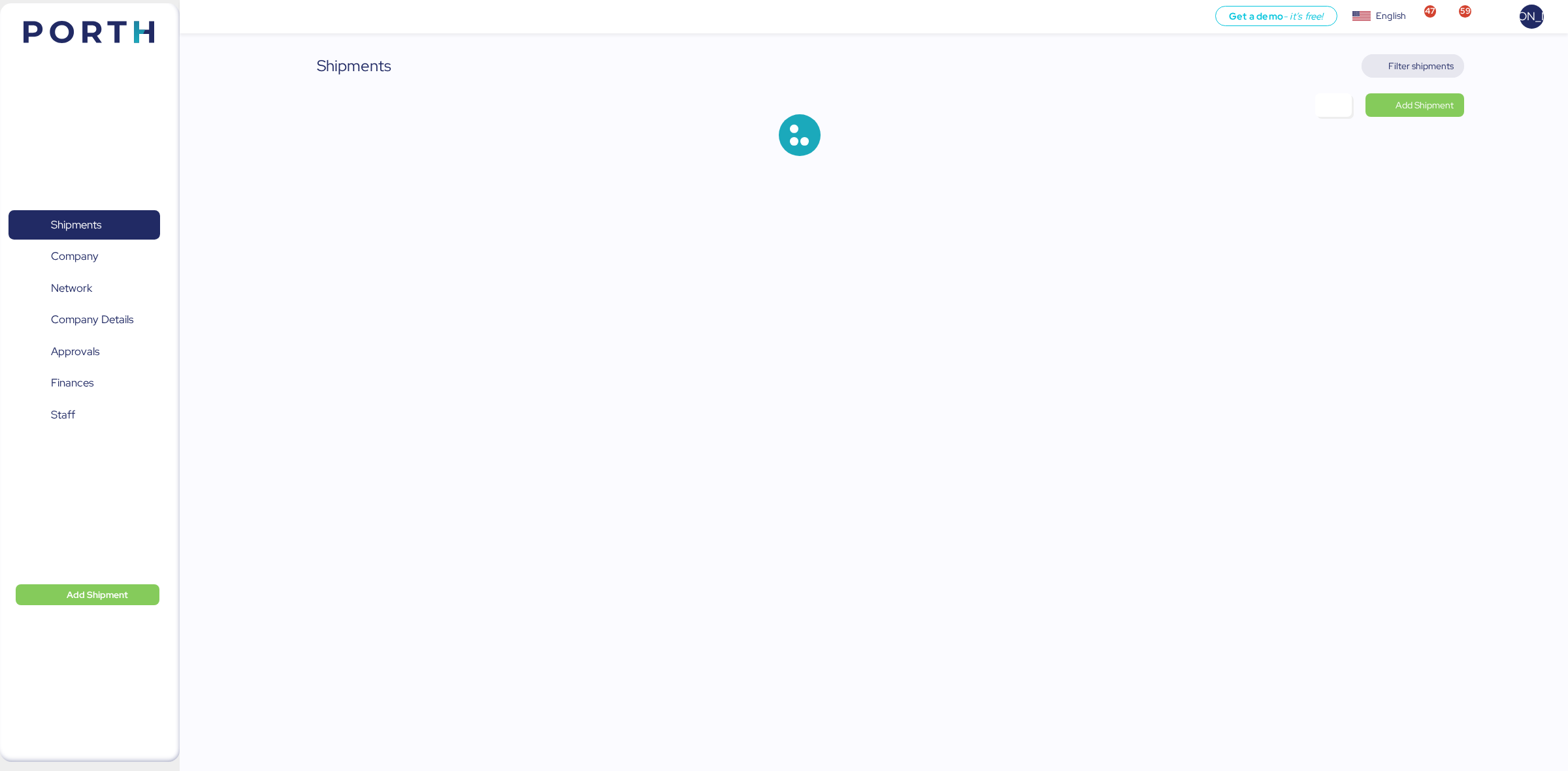
click at [1422, 72] on span "Filter shipments" at bounding box center [1420, 66] width 65 height 16
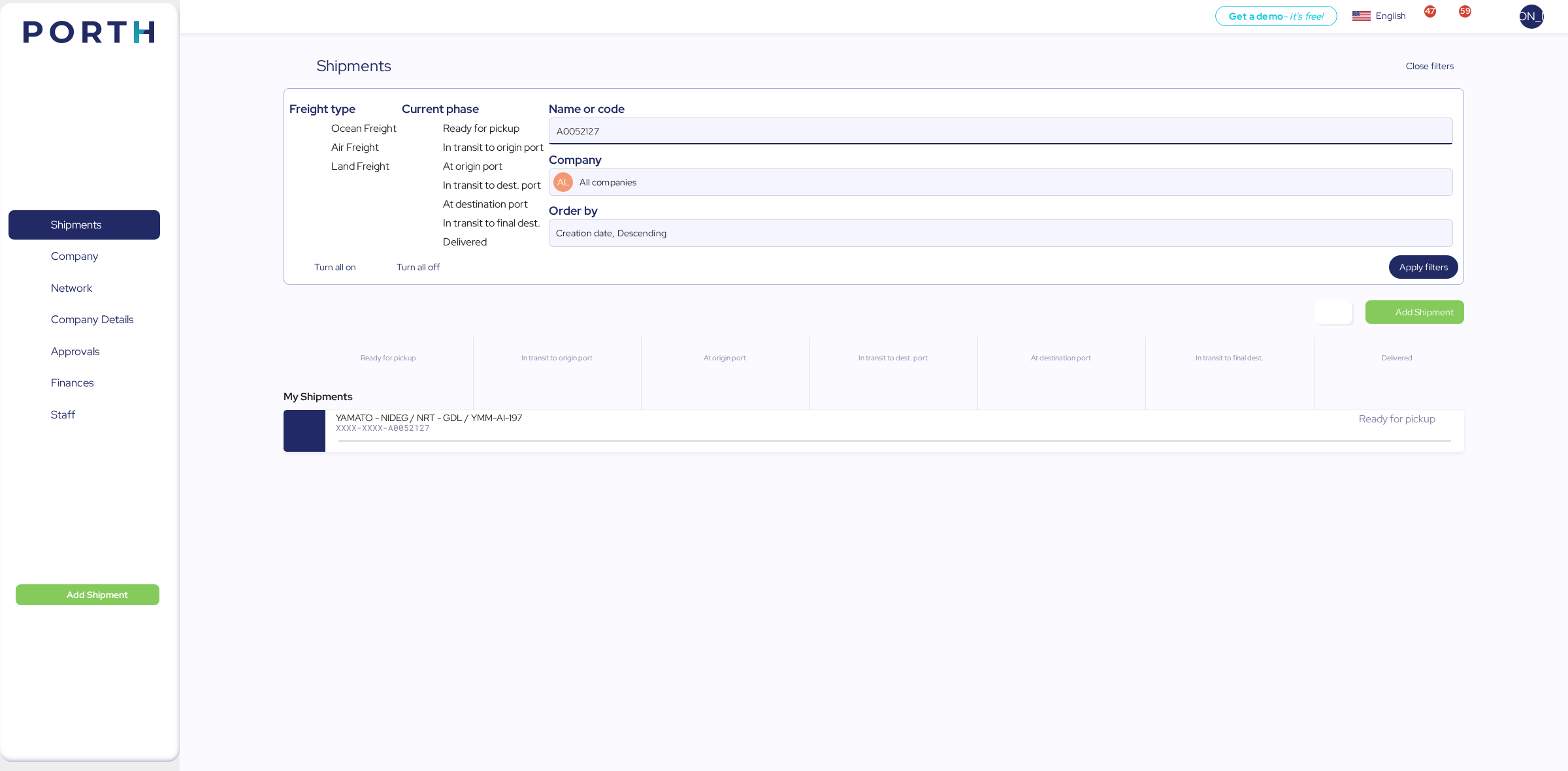
click at [762, 139] on input "A0052127" at bounding box center [1001, 131] width 903 height 26
paste input "31"
type input "A0052131"
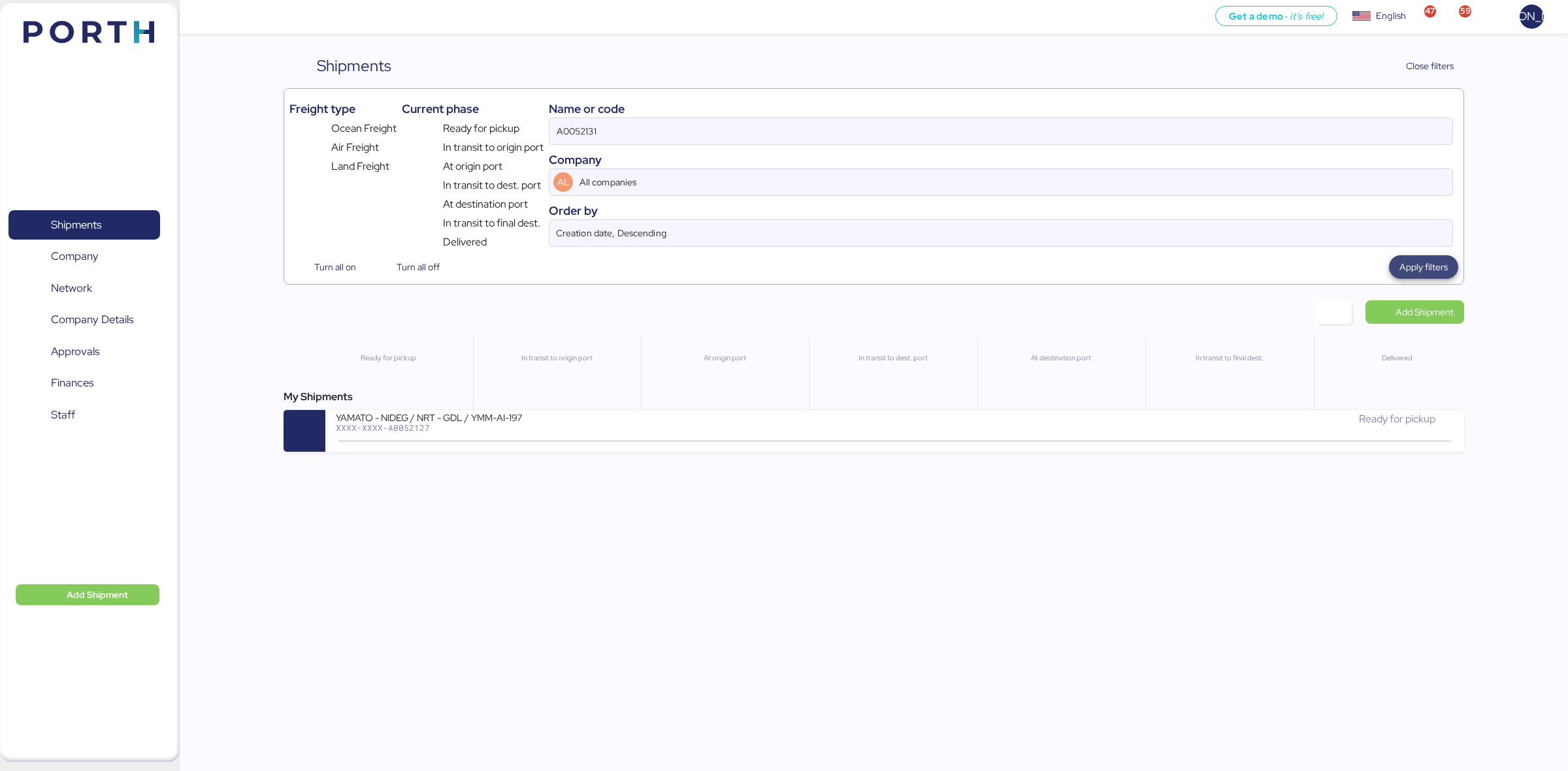
click at [1422, 269] on span "Apply filters" at bounding box center [1424, 267] width 49 height 16
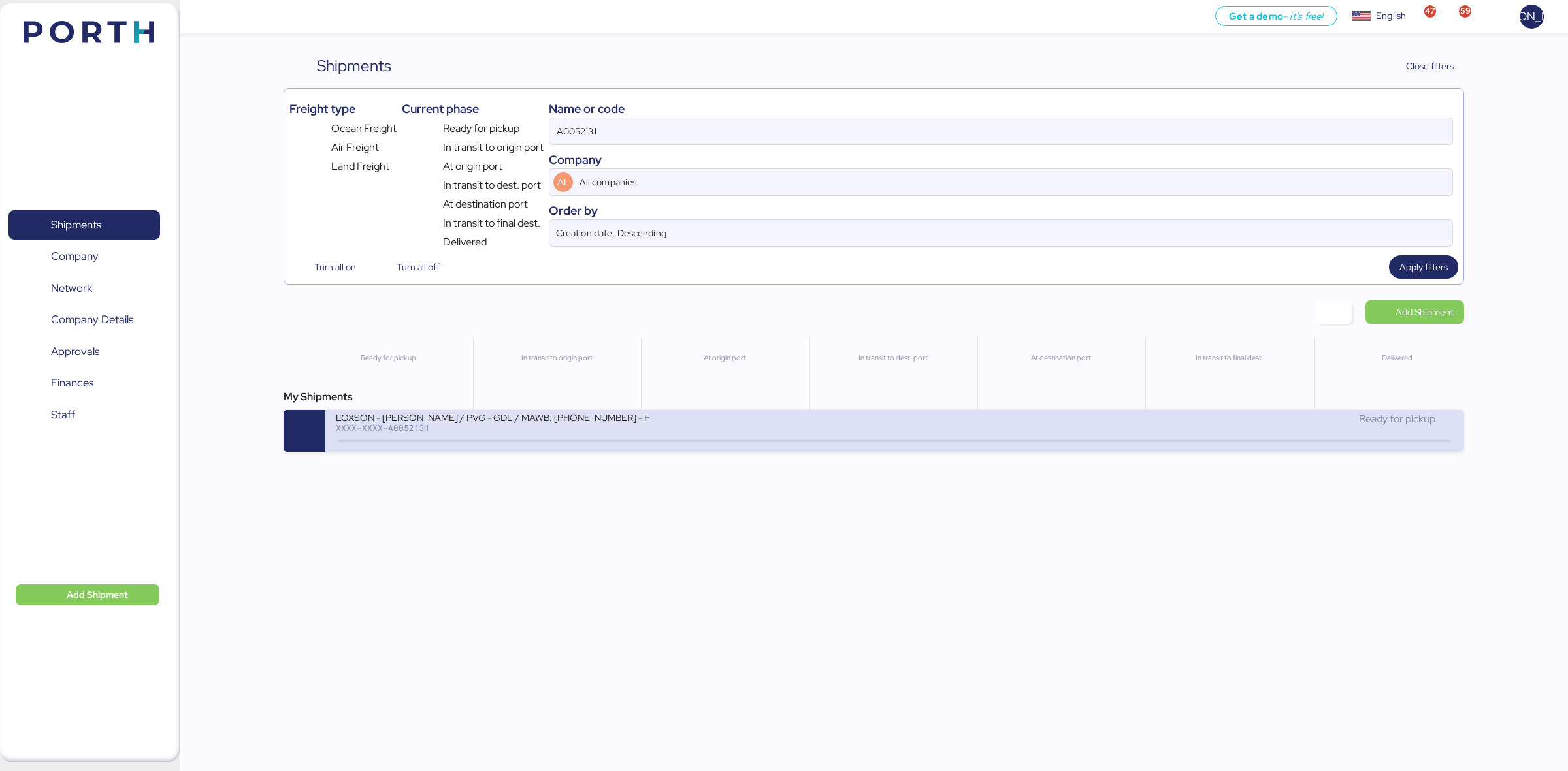
click at [684, 420] on div "LOXSON - [PERSON_NAME] / PVG - GDL / MAWB: [PHONE_NUMBER] - HAWB: LXN25090164 X…" at bounding box center [615, 425] width 558 height 28
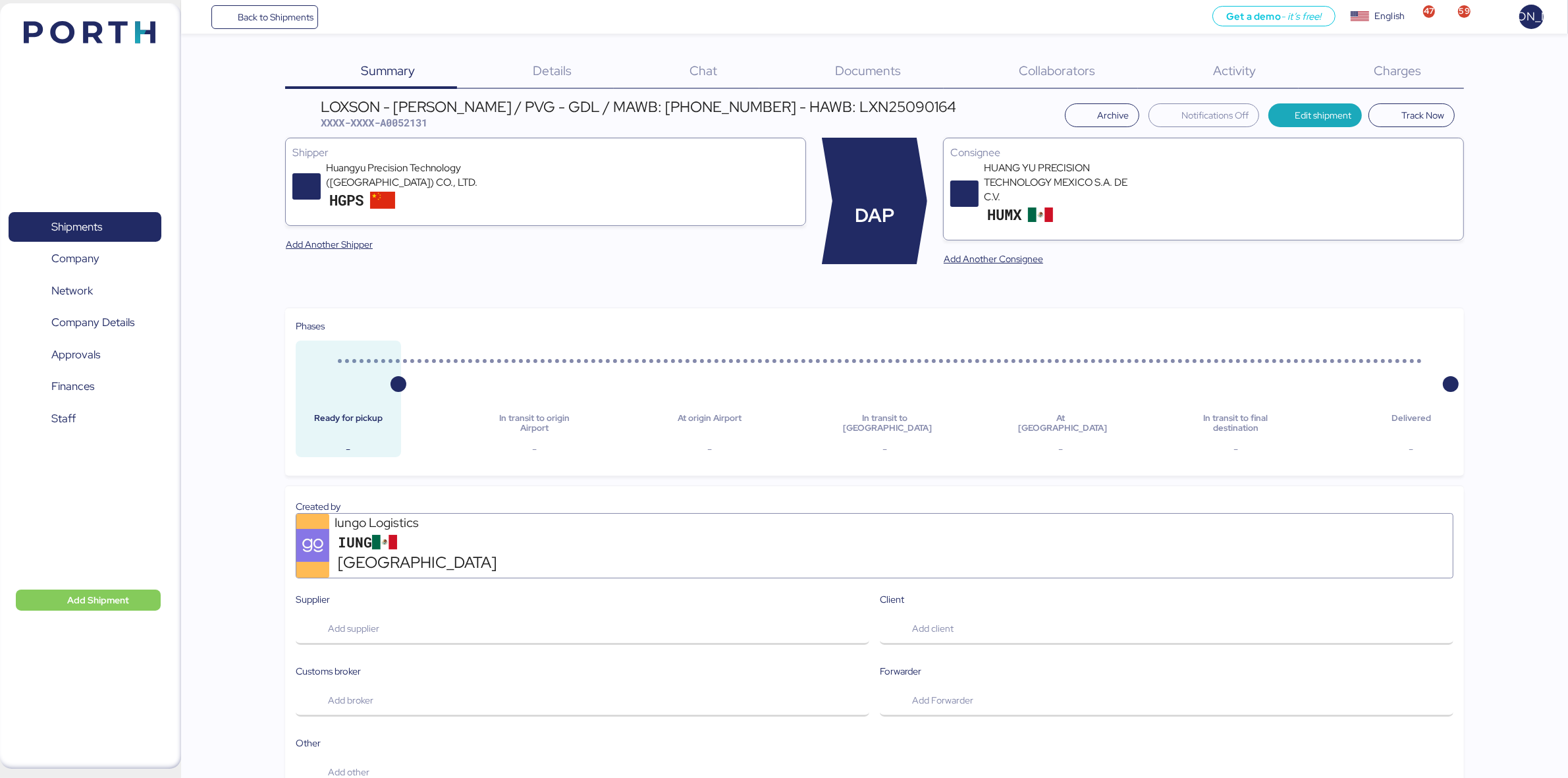
click at [1394, 62] on span "Charges" at bounding box center [1399, 71] width 47 height 18
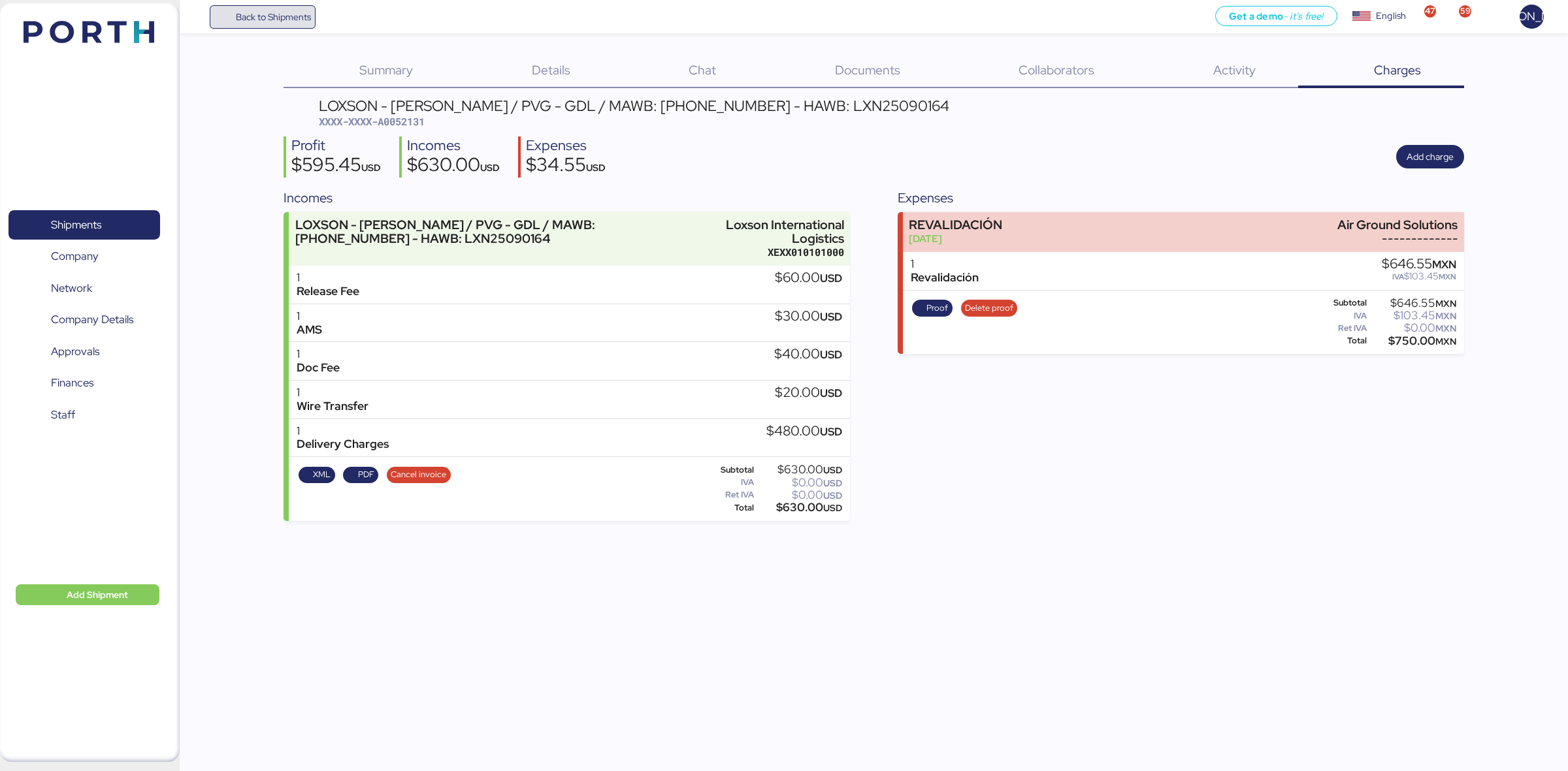
click at [281, 15] on span "Back to Shipments" at bounding box center [273, 17] width 75 height 16
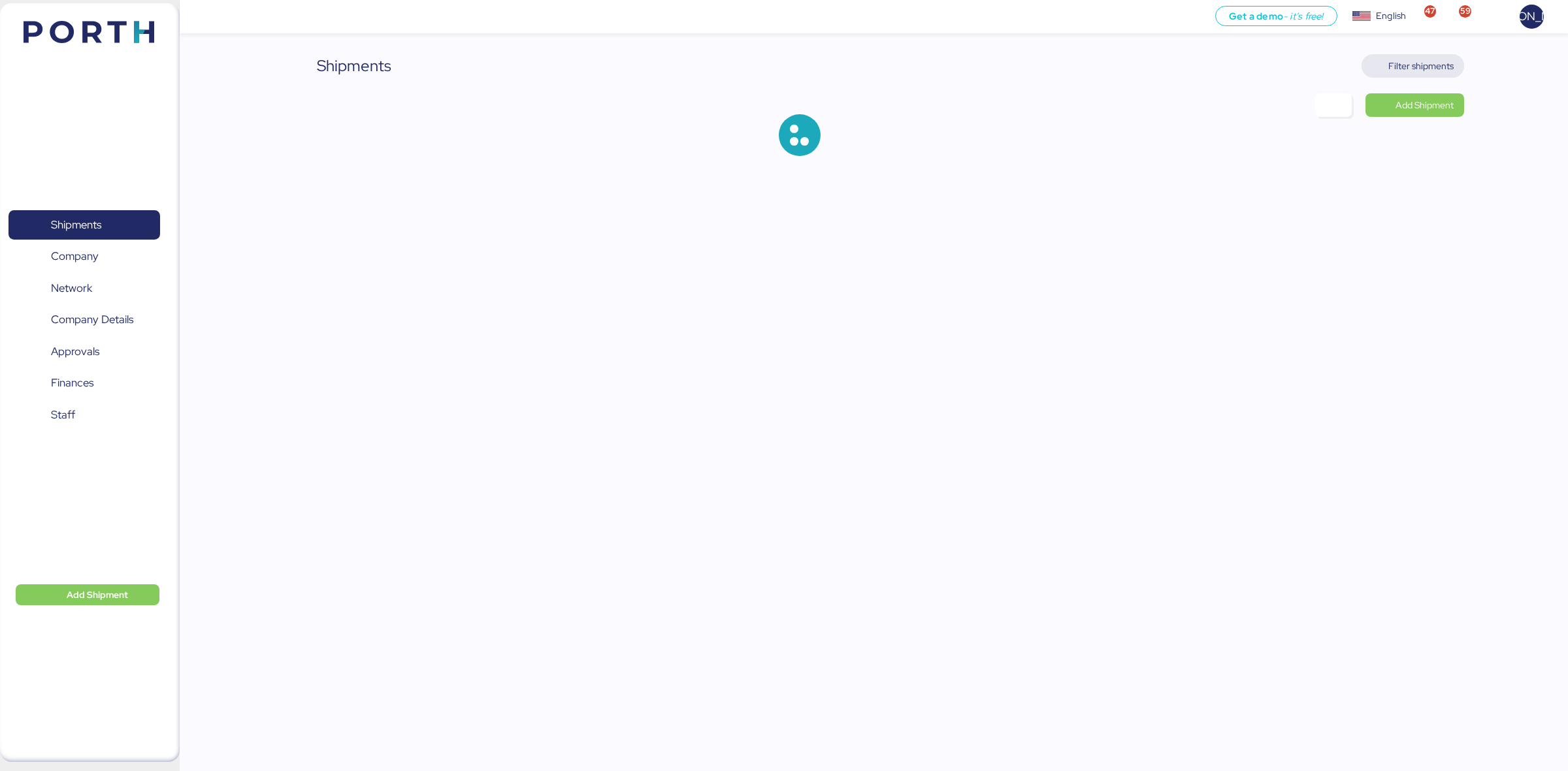
click at [1416, 67] on span "Filter shipments" at bounding box center [1420, 66] width 65 height 16
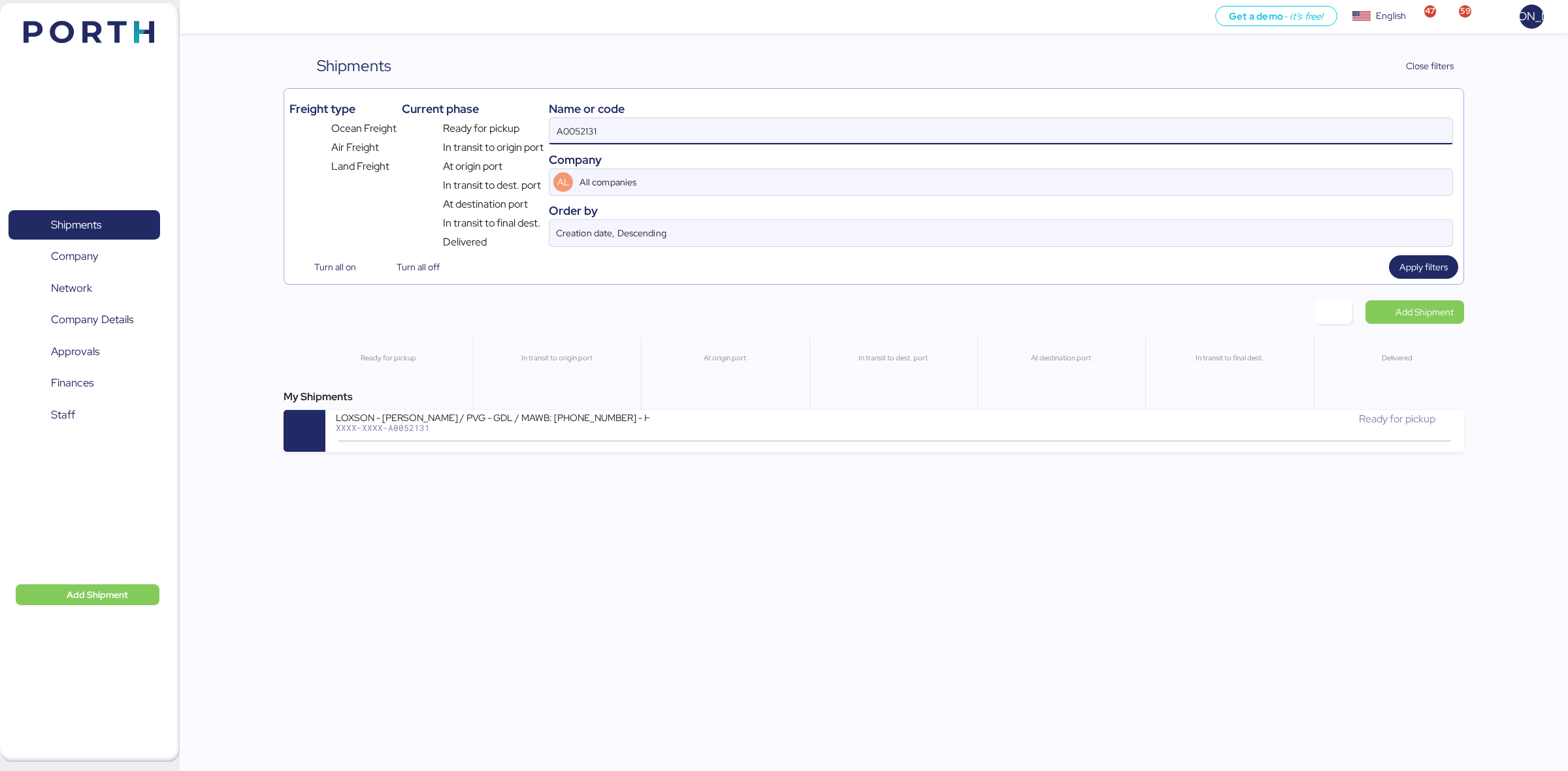
click at [689, 141] on input "A0052131" at bounding box center [1001, 131] width 903 height 26
paste input "03"
type input "A0052103"
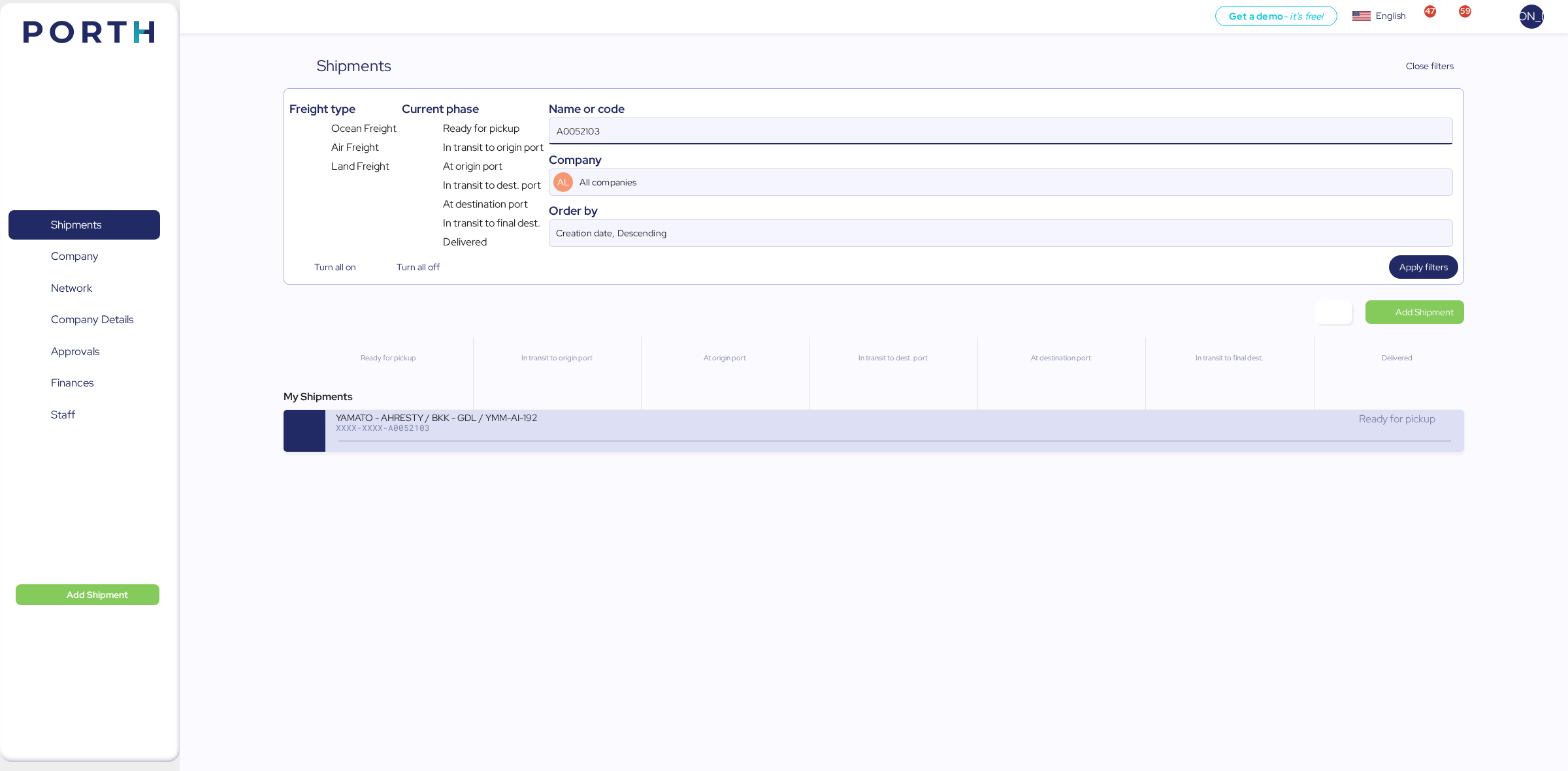
click at [557, 431] on div "XXXX-XXXX-A0052103" at bounding box center [492, 428] width 314 height 10
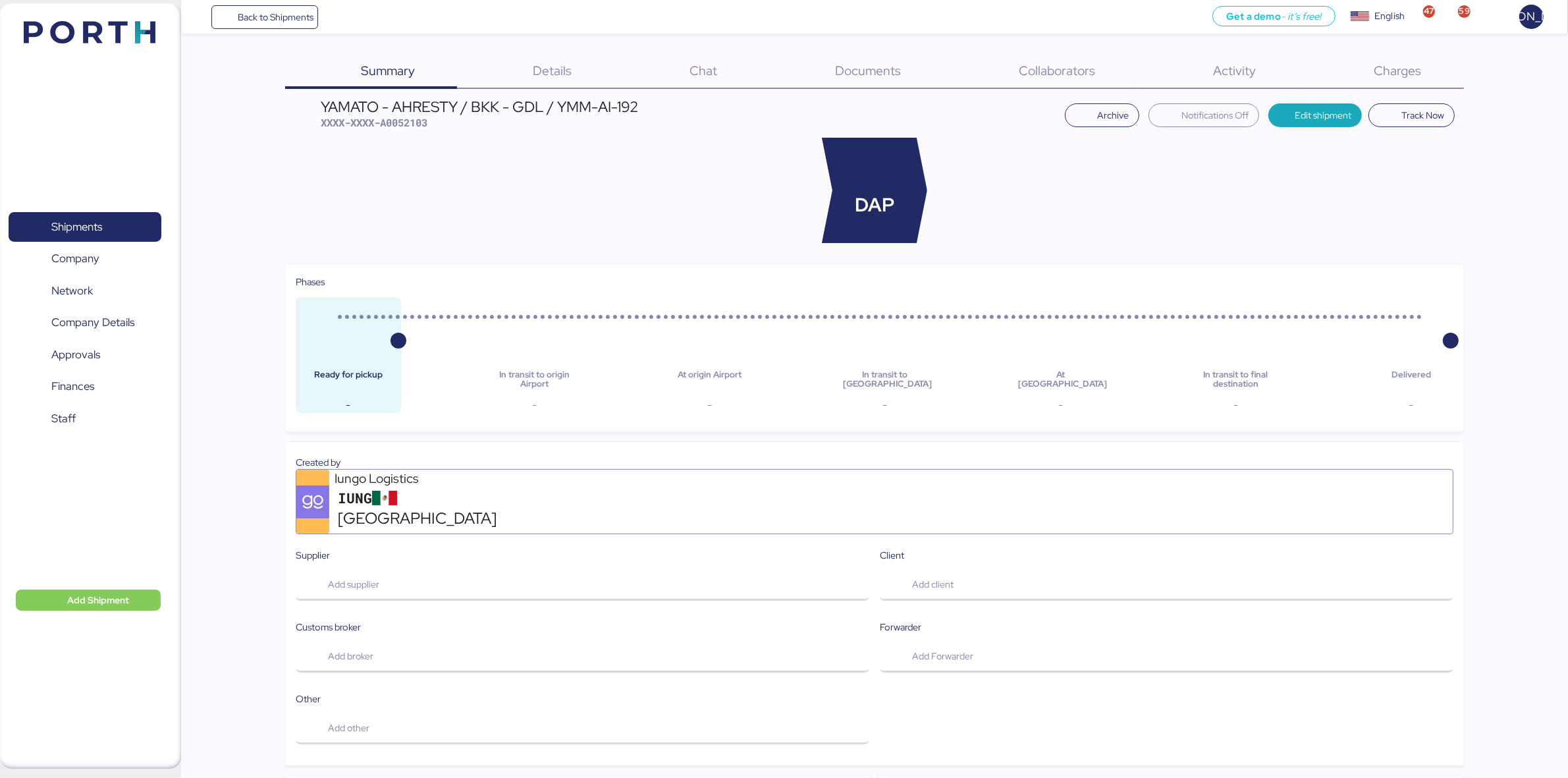
click at [1390, 62] on span "Charges" at bounding box center [1399, 71] width 47 height 18
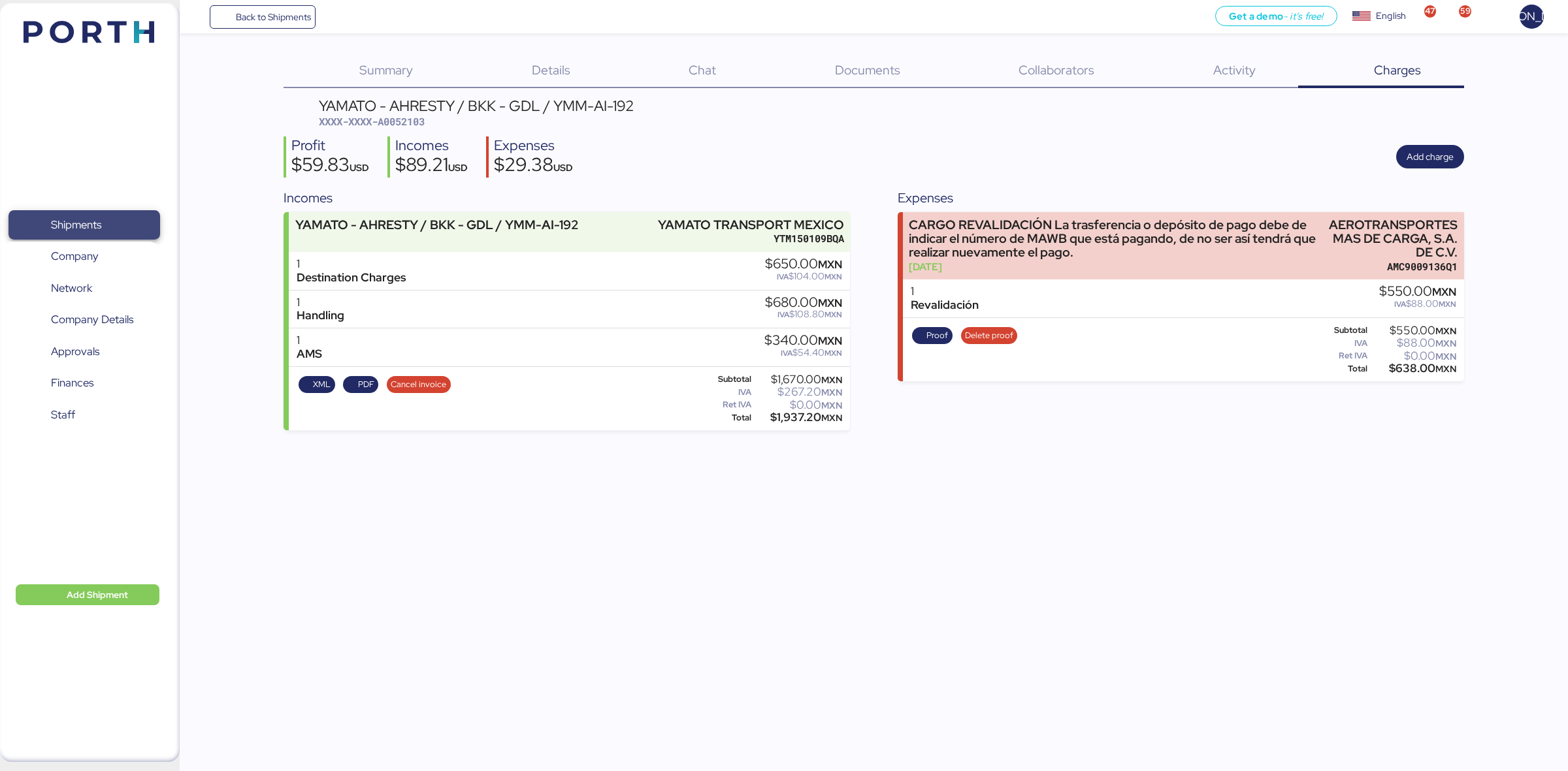
click at [85, 217] on span "Shipments" at bounding box center [77, 225] width 50 height 19
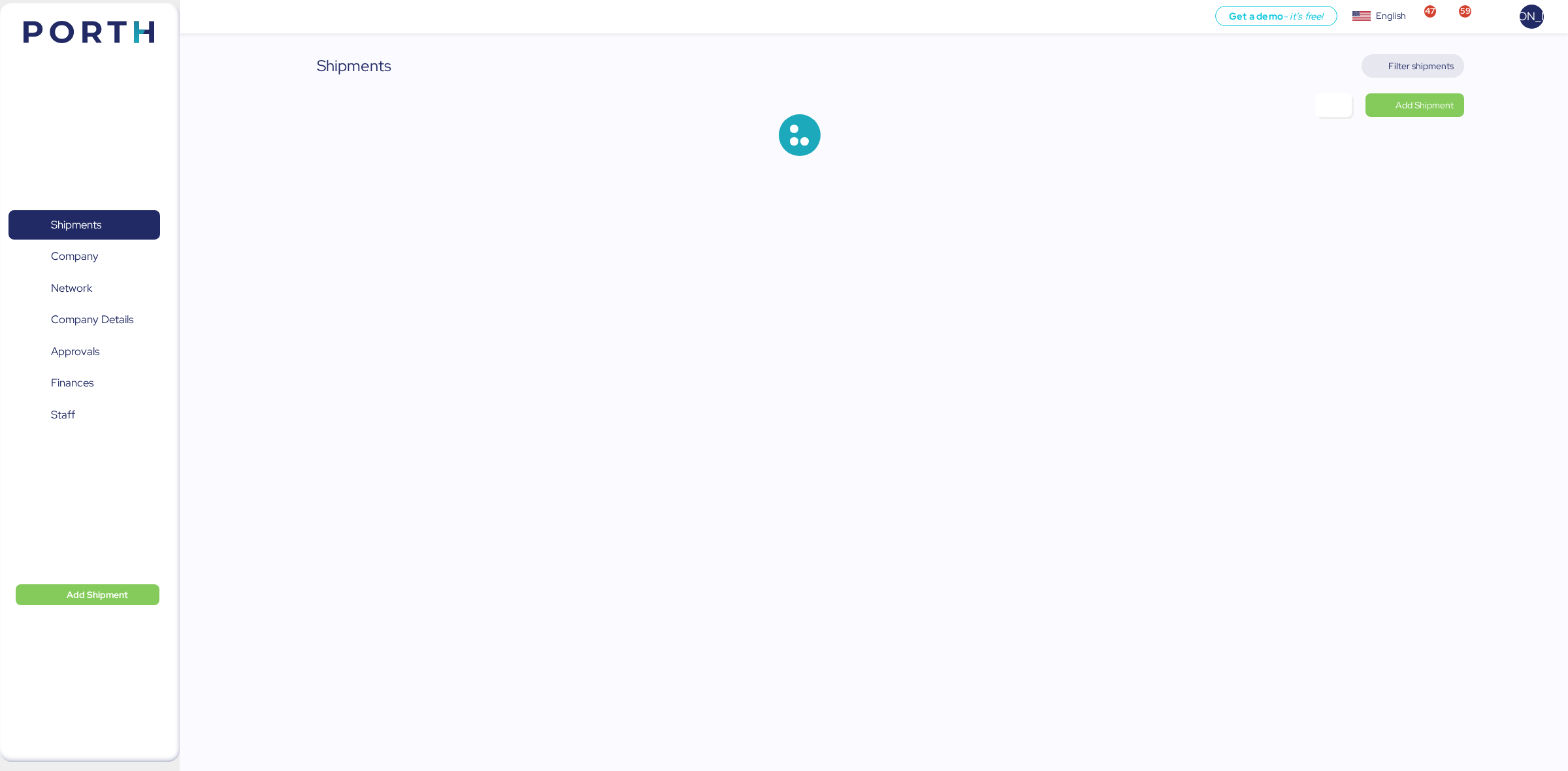
click at [1419, 70] on span "Filter shipments" at bounding box center [1420, 66] width 65 height 16
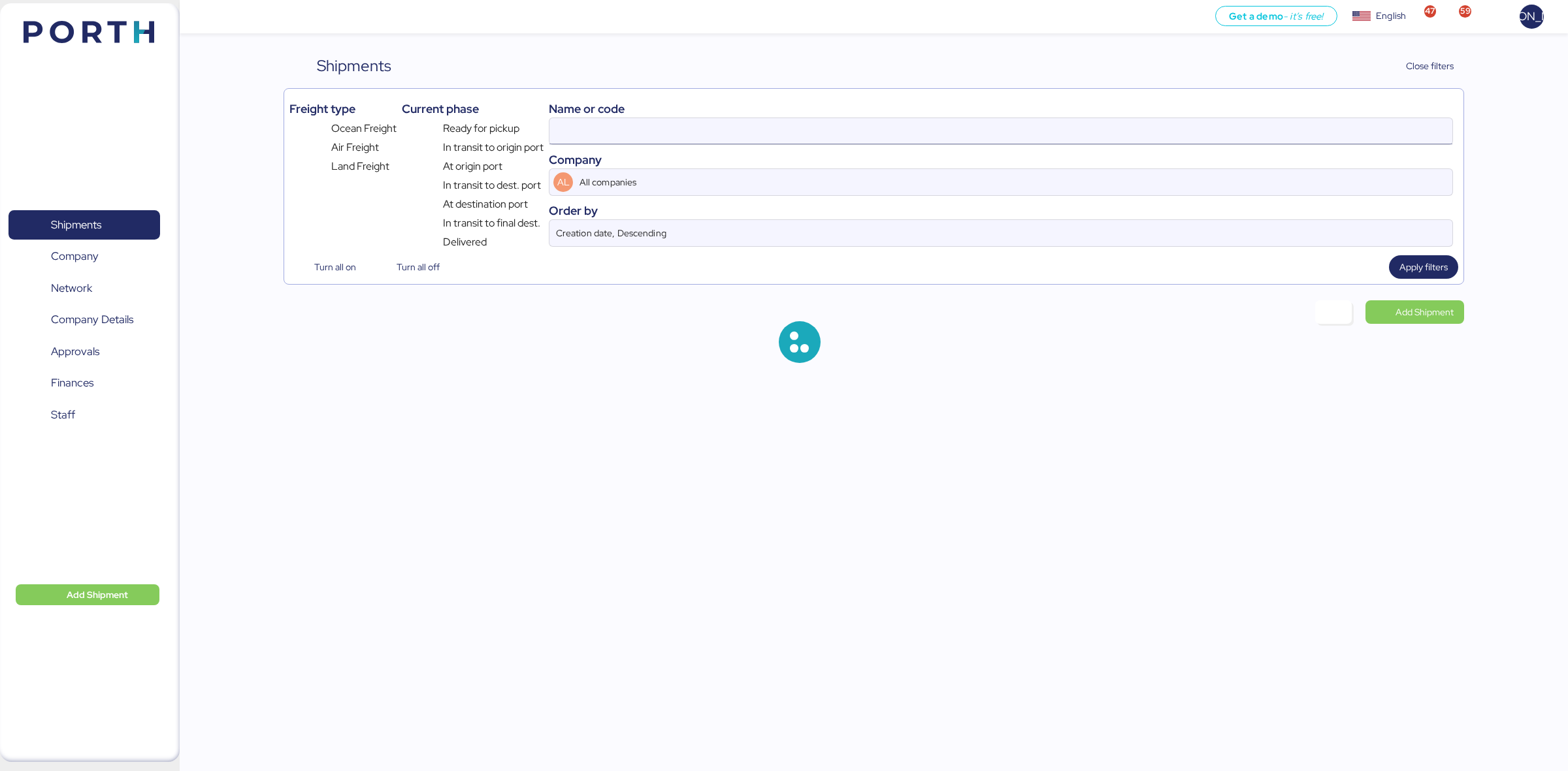
click at [781, 139] on input at bounding box center [1001, 131] width 903 height 26
paste input "A0052007"
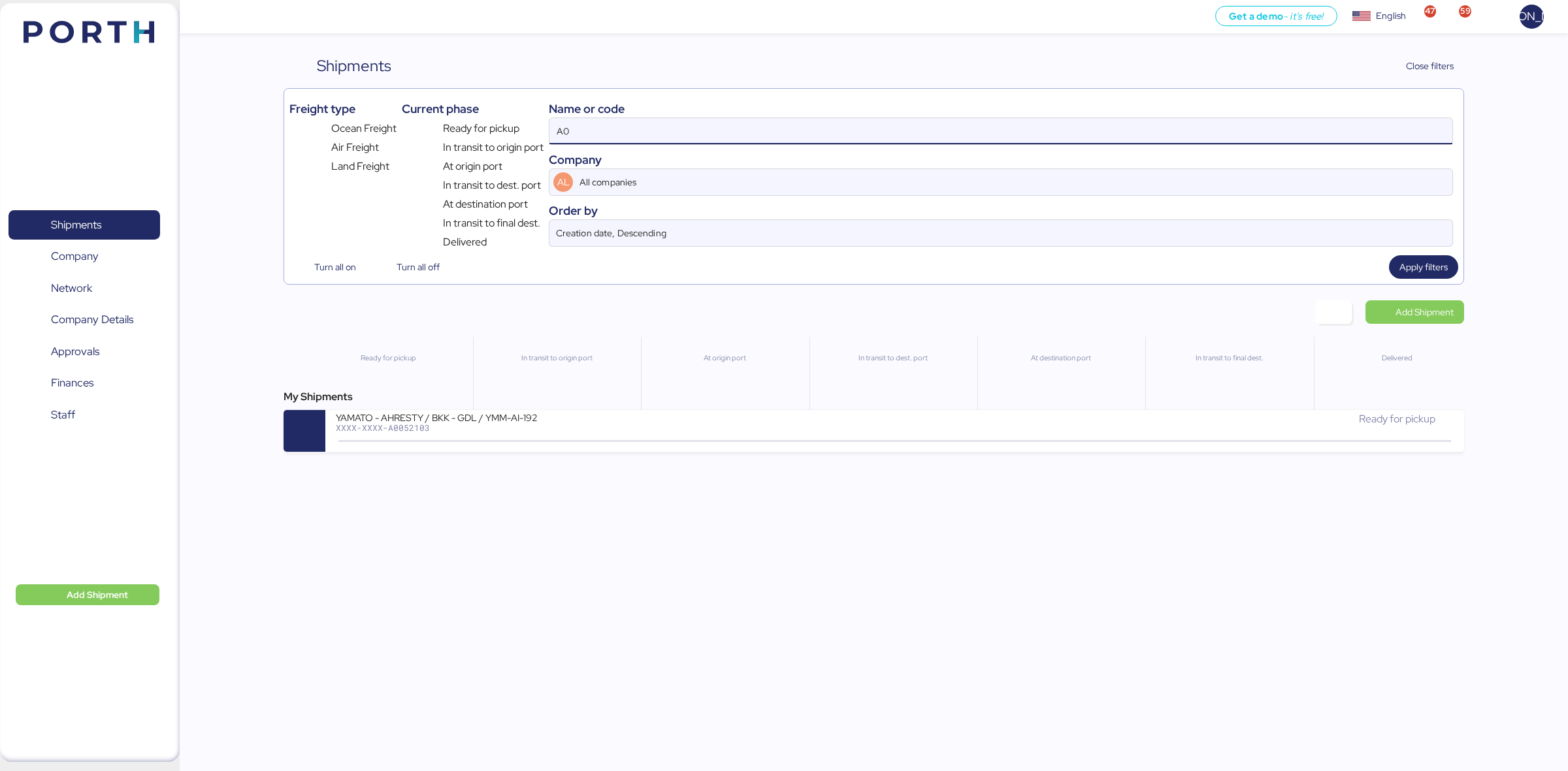
type input "A"
paste input "A0052007"
type input "A0052007"
click at [544, 457] on div "Get a demo - it’s free! Get a demo English Inglés English 47 59 JA Shipments 0 …" at bounding box center [784, 385] width 1568 height 771
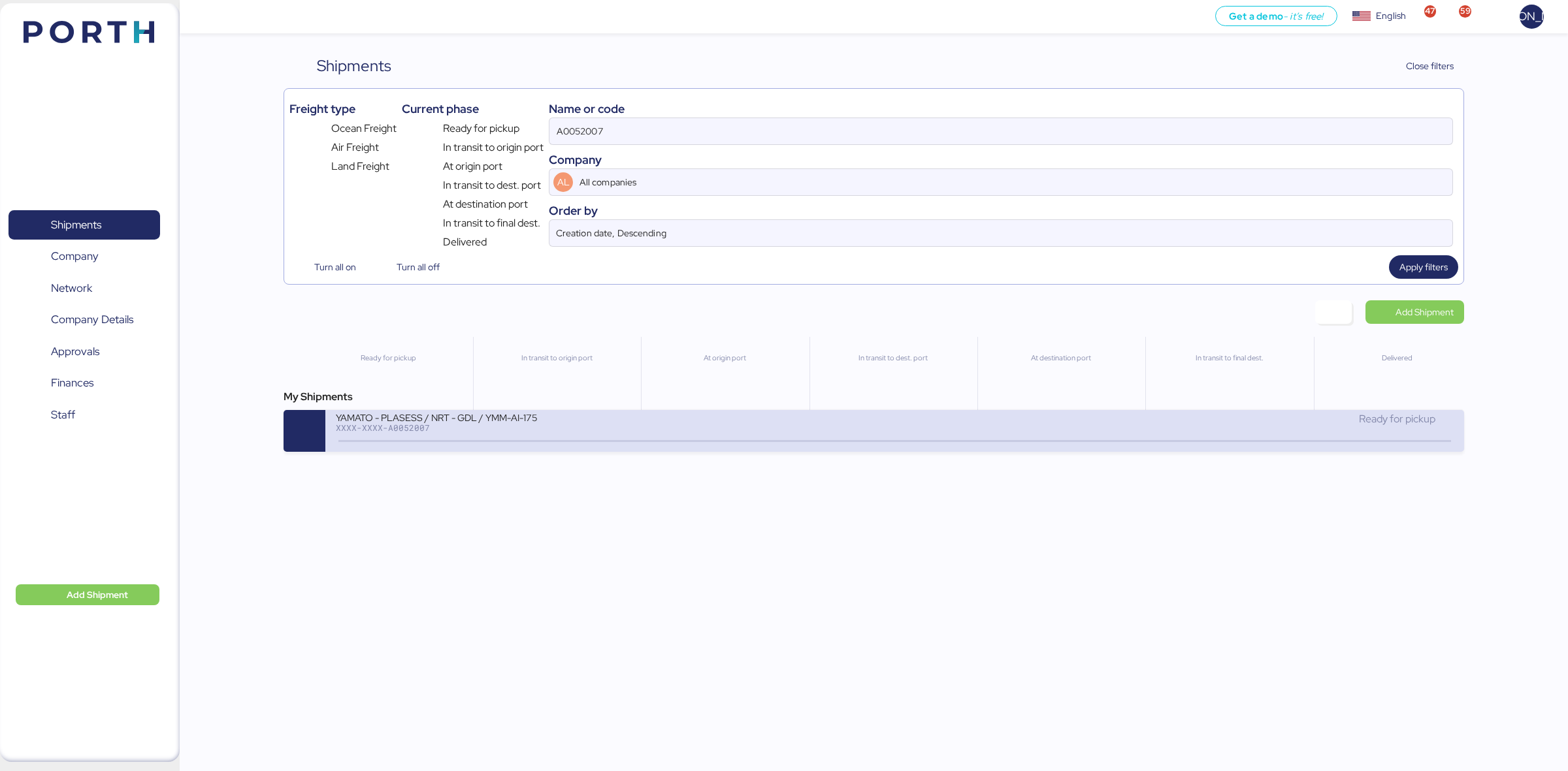
click at [584, 431] on div "XXXX-XXXX-A0052007" at bounding box center [492, 428] width 314 height 10
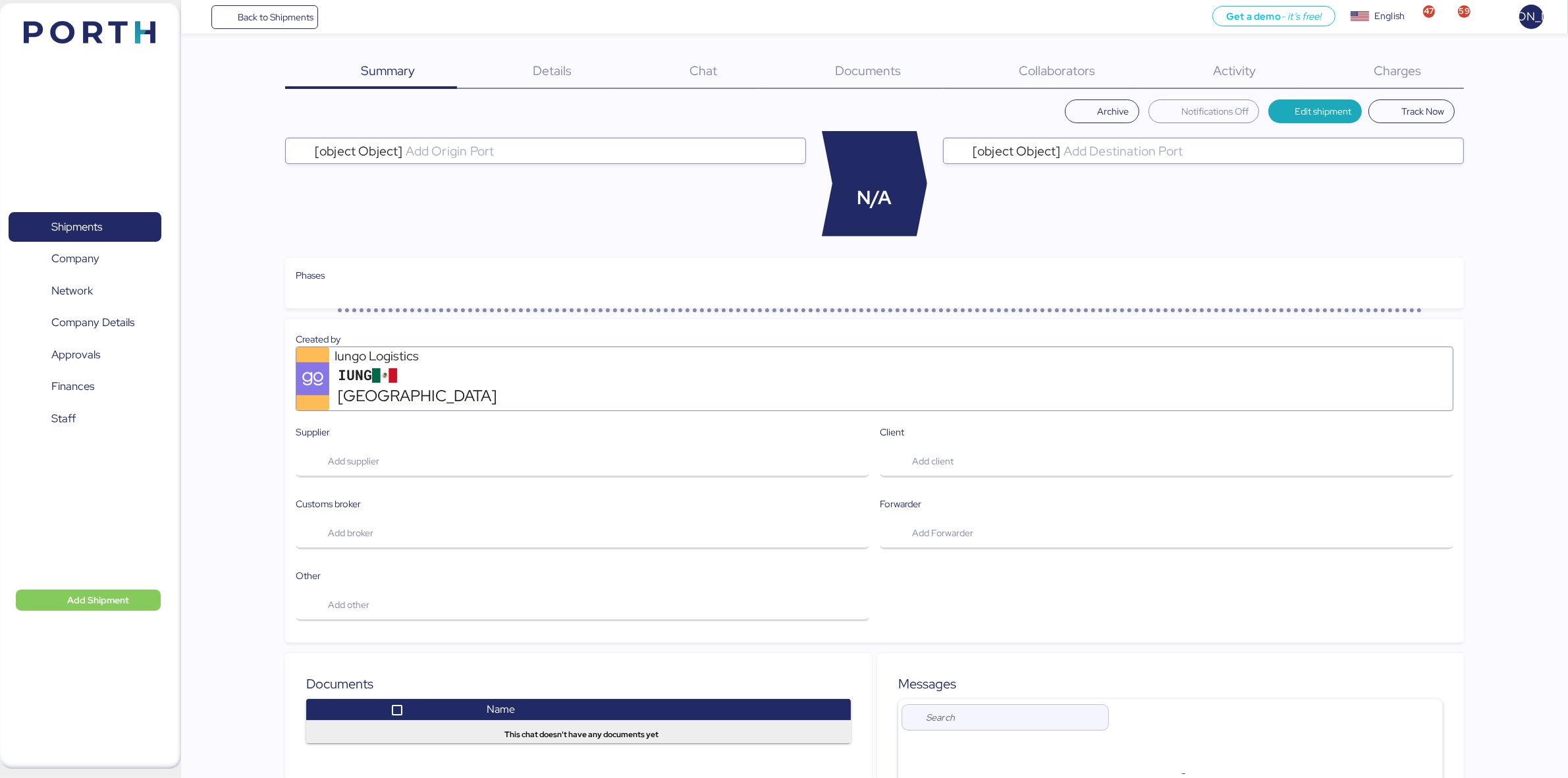
click at [1401, 68] on span "Charges" at bounding box center [1399, 71] width 47 height 18
click at [99, 222] on span "Shipments" at bounding box center [77, 227] width 51 height 19
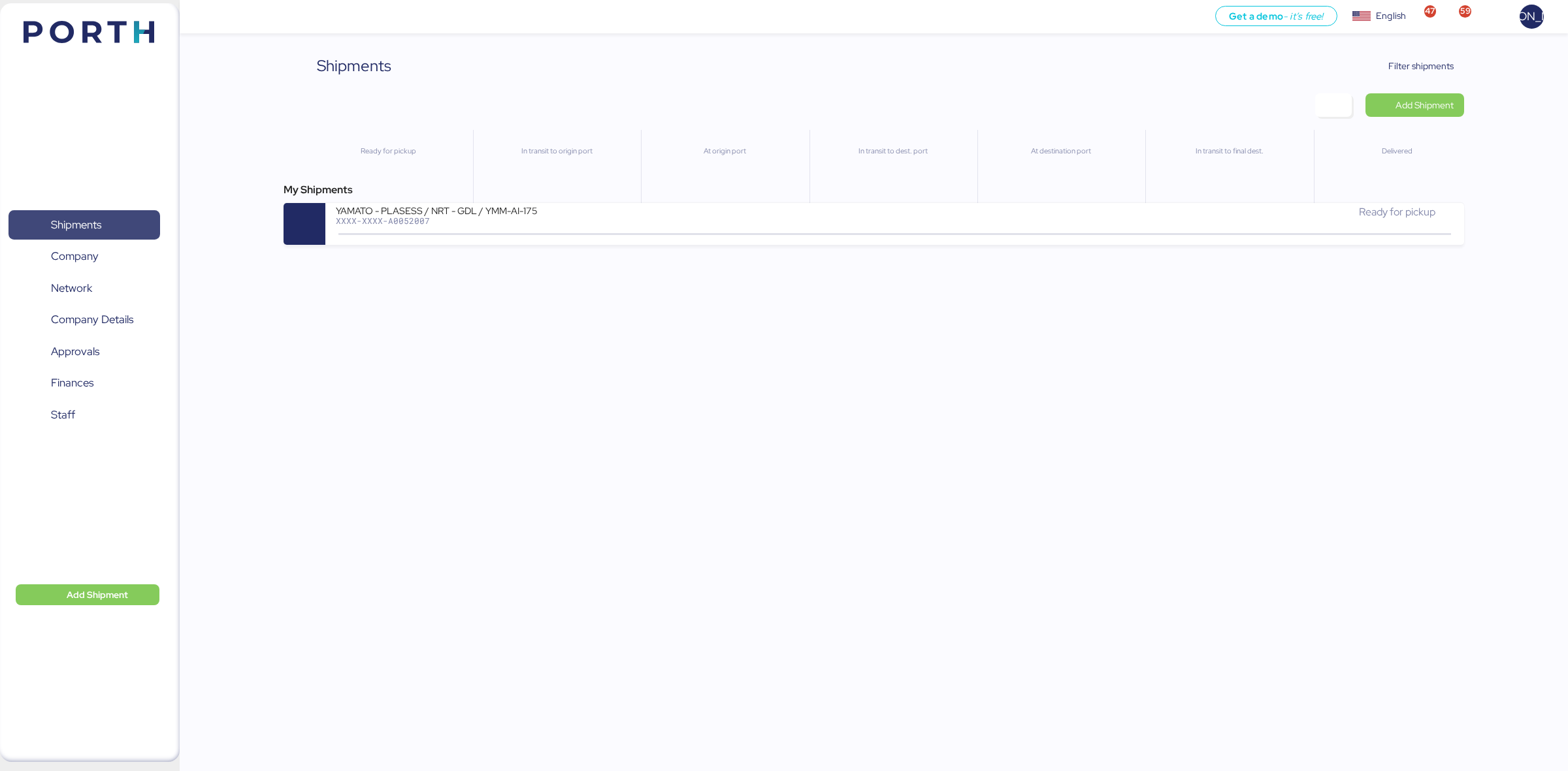
click at [129, 234] on span "Shipments" at bounding box center [83, 225] width 140 height 19
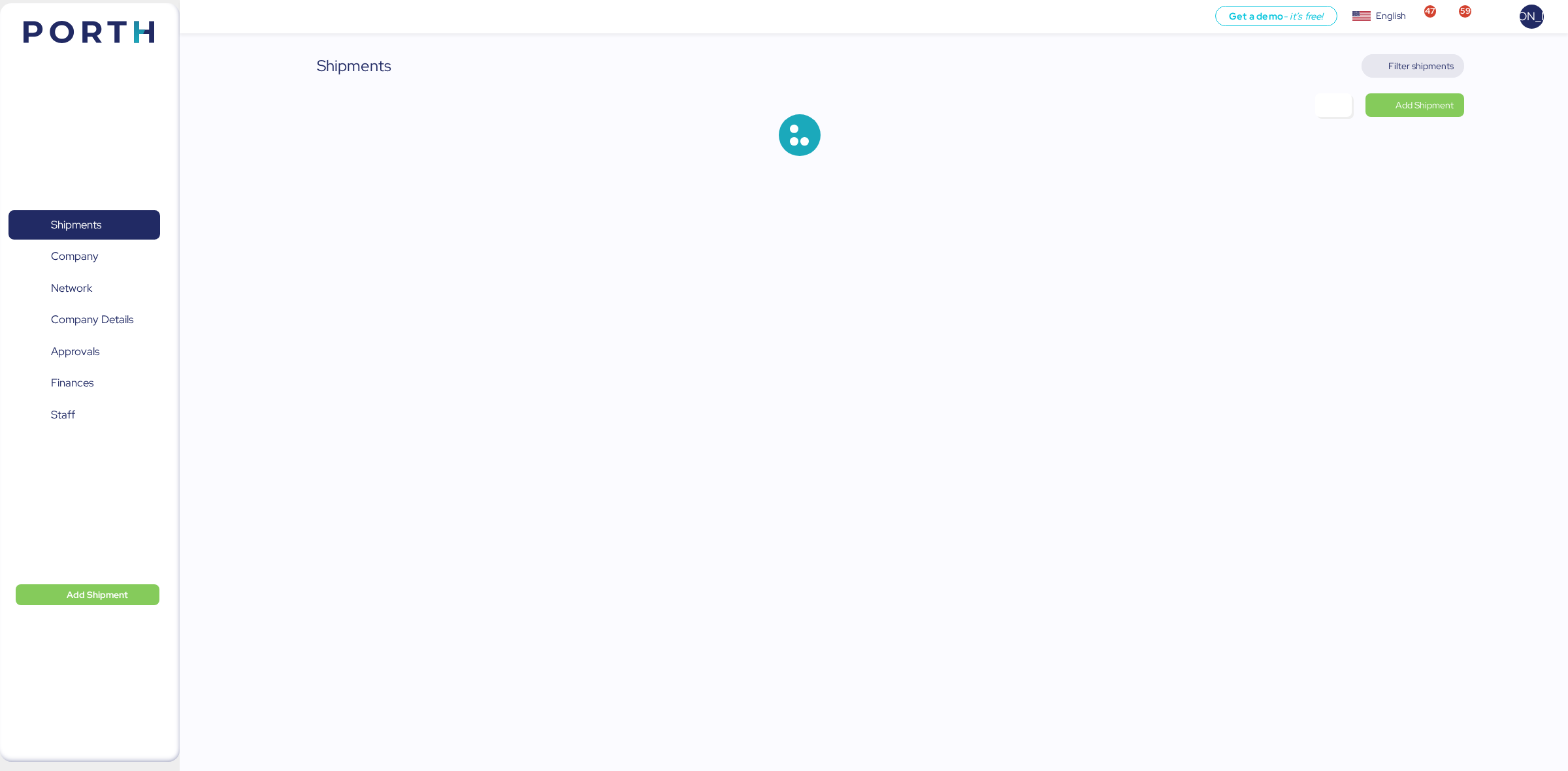
click at [1440, 63] on span "Filter shipments" at bounding box center [1420, 66] width 65 height 16
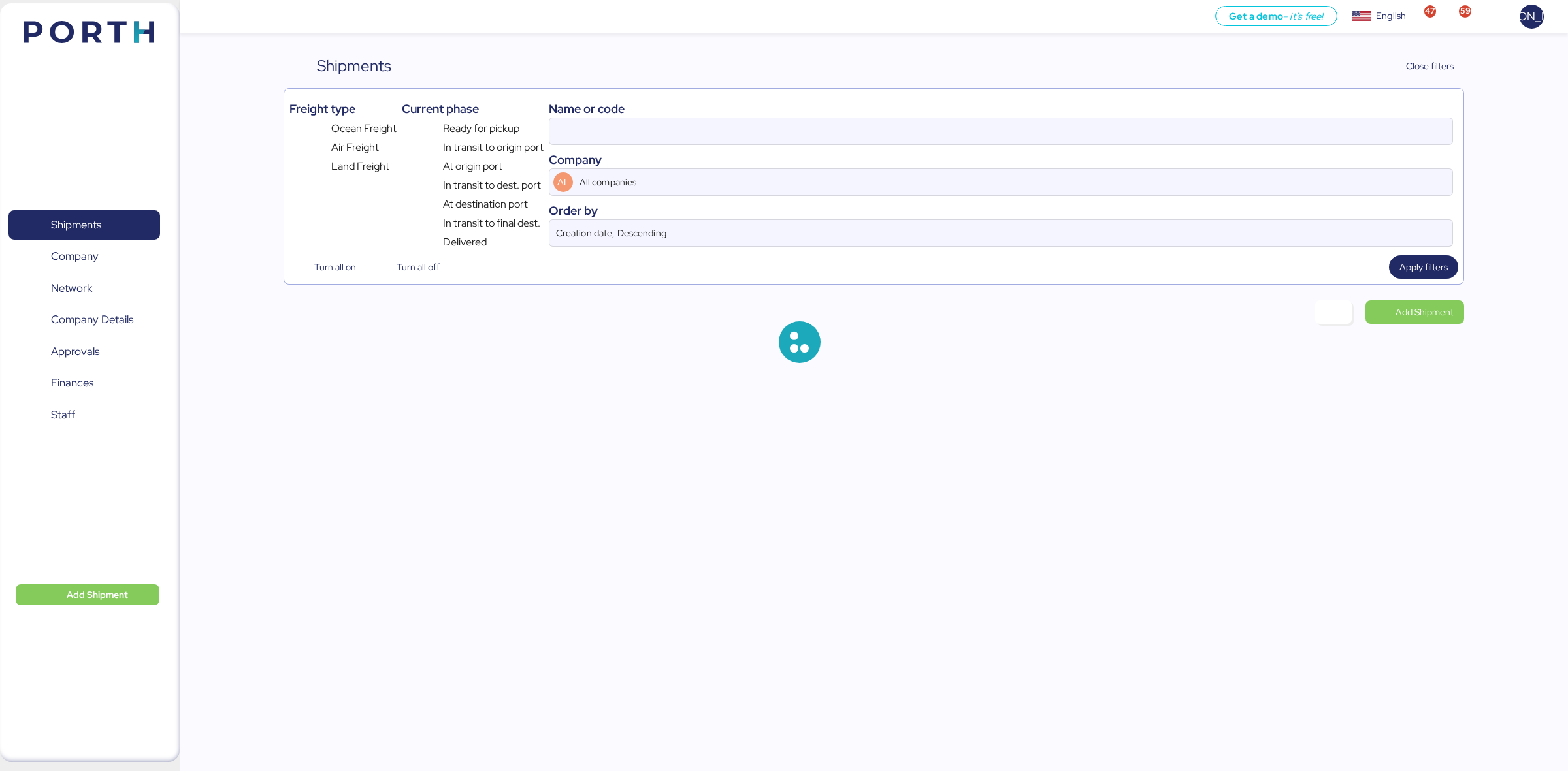
click at [639, 136] on input at bounding box center [1001, 131] width 903 height 26
paste input "A0052187"
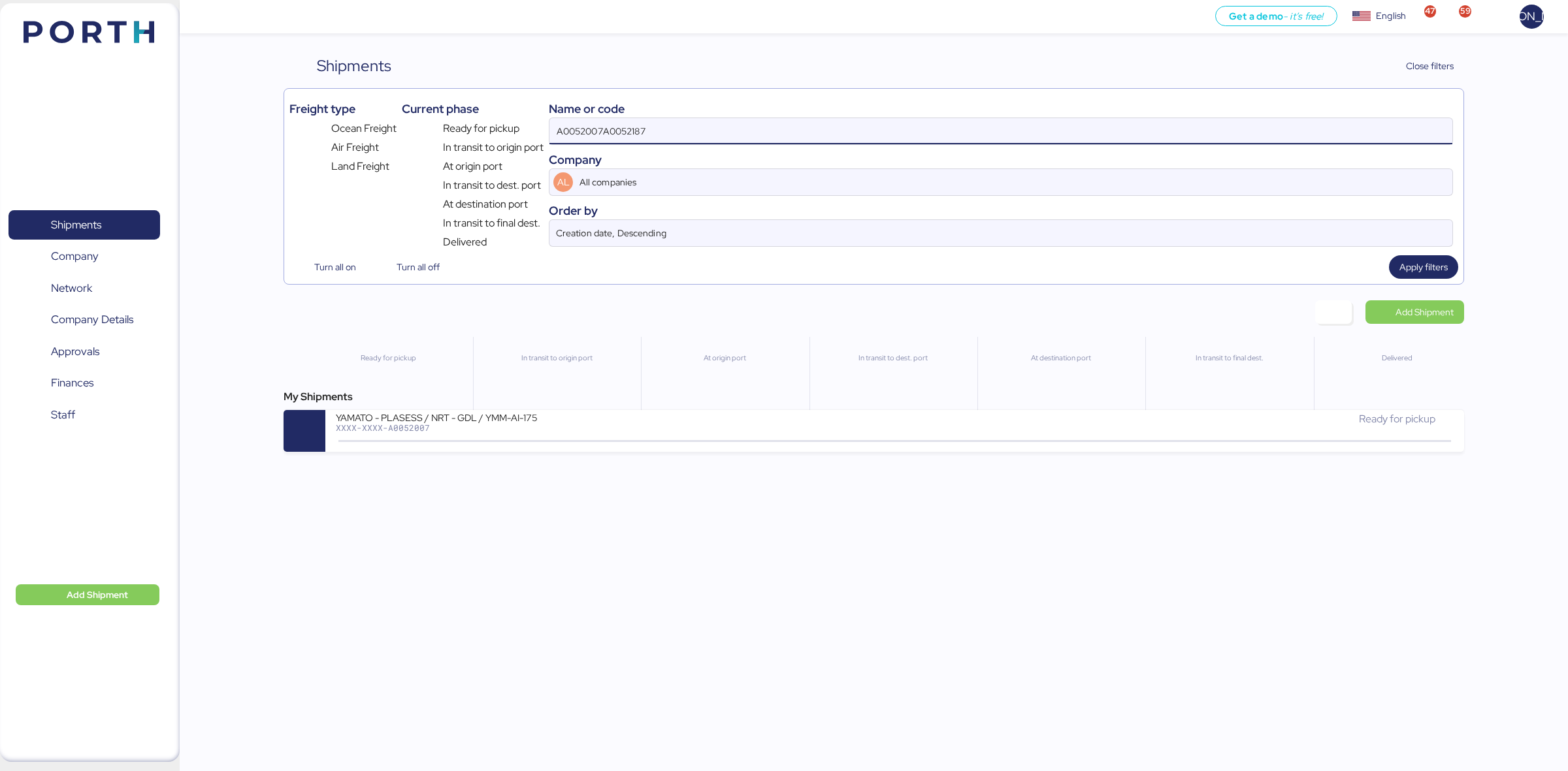
click at [920, 122] on input "A0052007A0052187" at bounding box center [1001, 131] width 903 height 26
paste input
click at [1425, 273] on span "Apply filters" at bounding box center [1424, 267] width 49 height 16
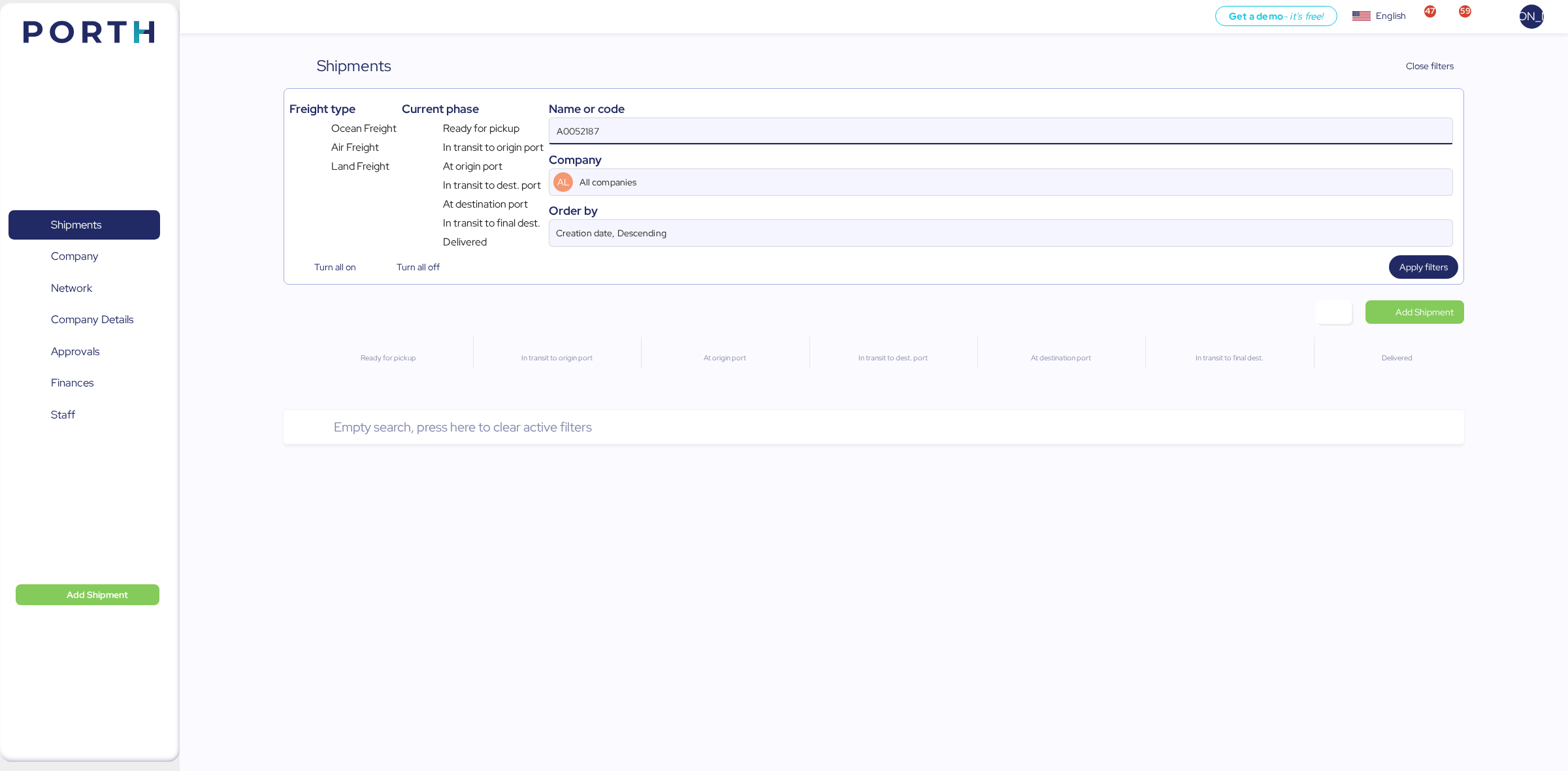
click at [619, 139] on input "A0052187" at bounding box center [1001, 131] width 903 height 26
type input "A0052187"
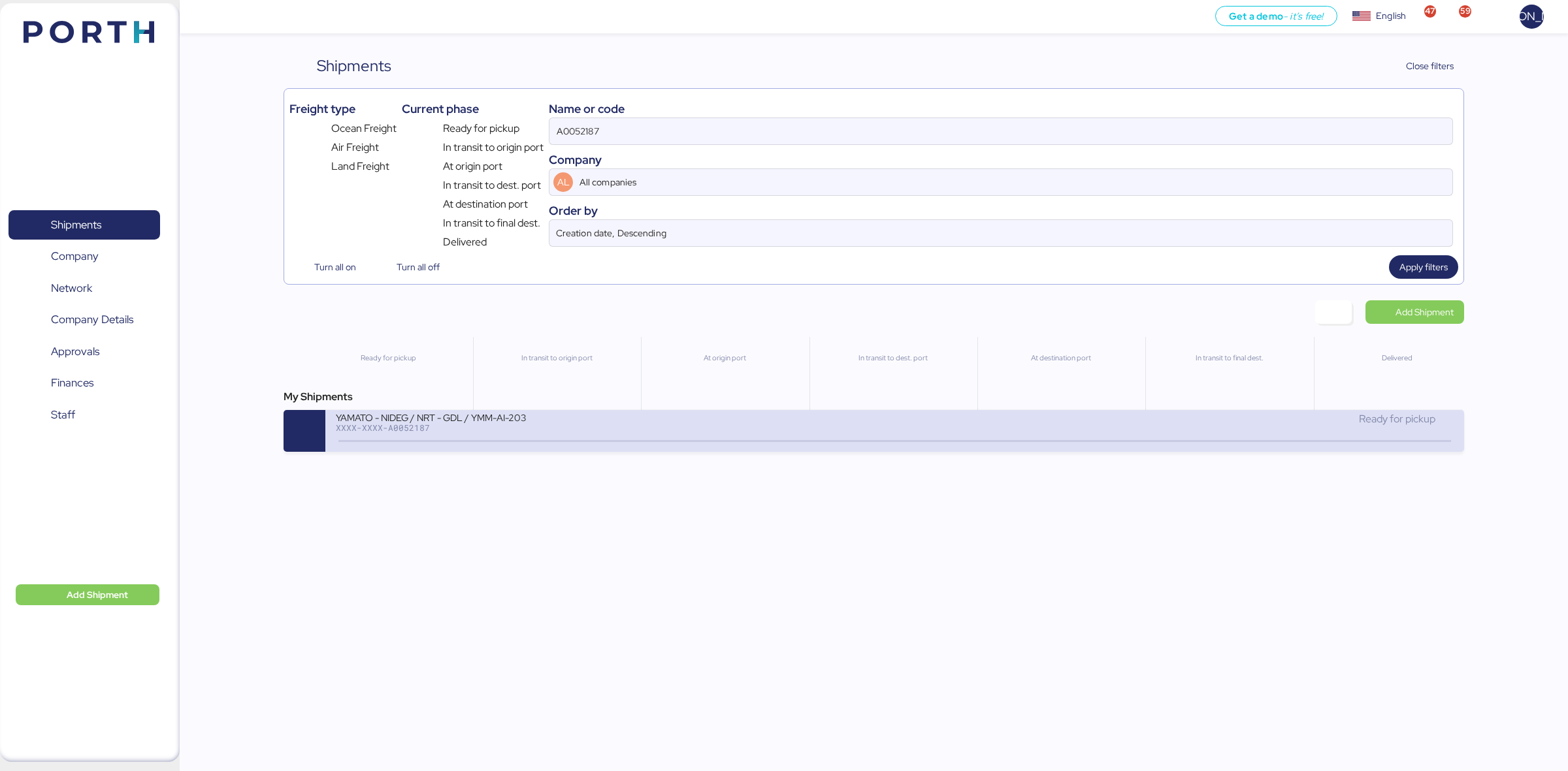
click at [781, 440] on div "YAMATO - NIDEG / NRT - GDL / YMM-AI-203 XXXX-XXXX-A0052187" at bounding box center [615, 425] width 558 height 28
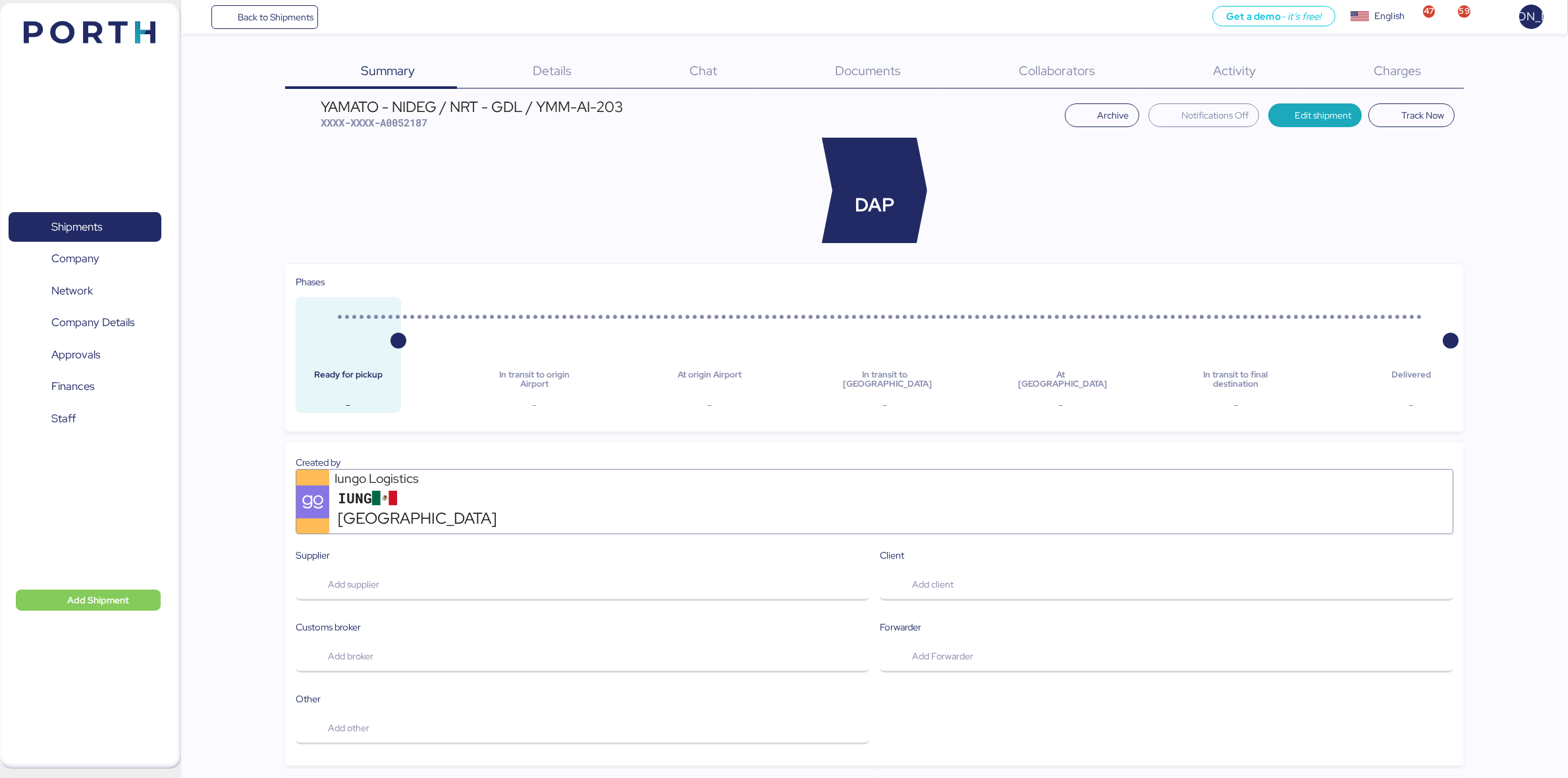
click at [1401, 70] on span "Charges" at bounding box center [1399, 71] width 47 height 18
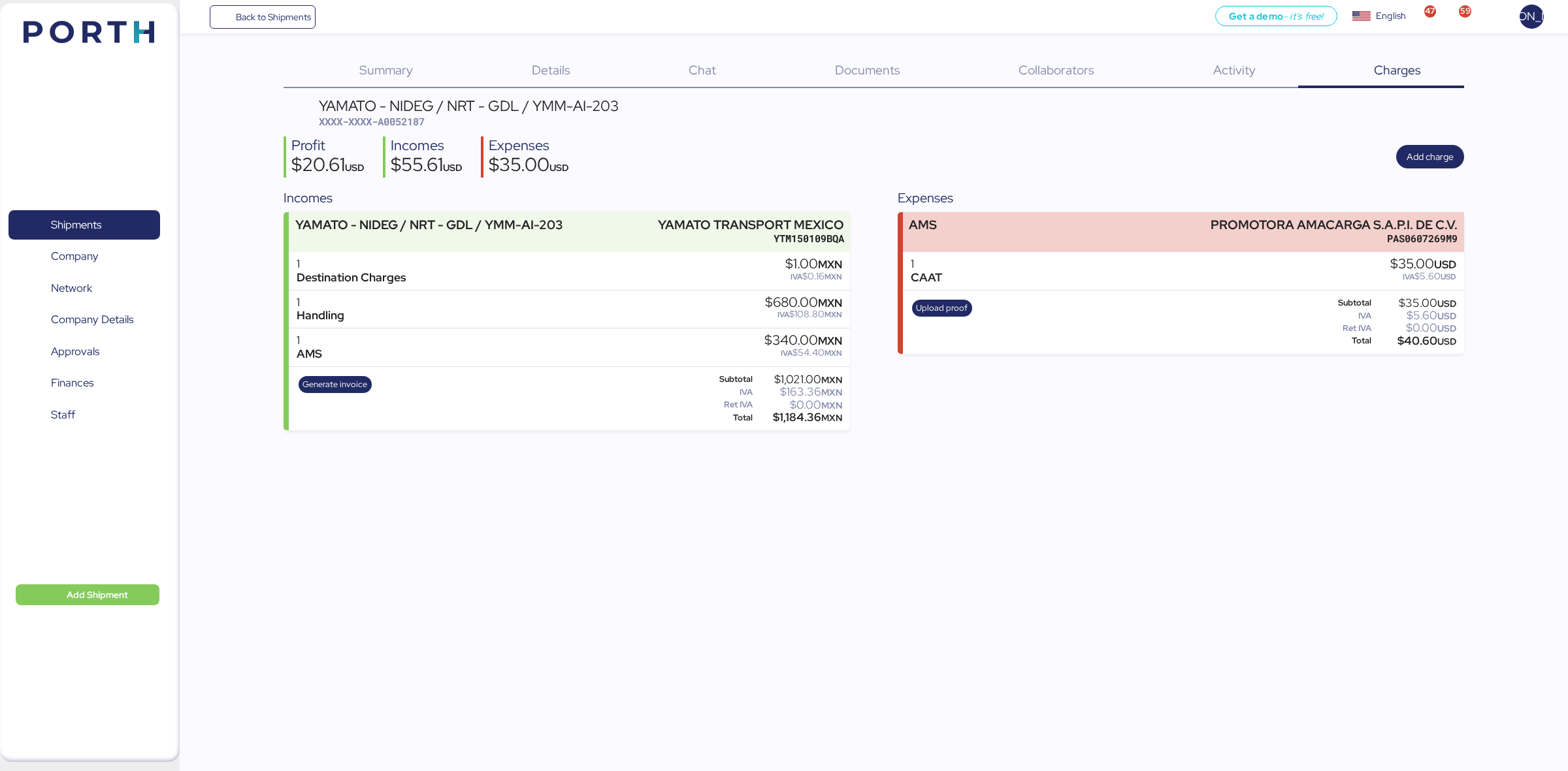
click at [1112, 266] on div "1 CAAT $35.00 USD IVA $5.60 USD" at bounding box center [1183, 271] width 561 height 38
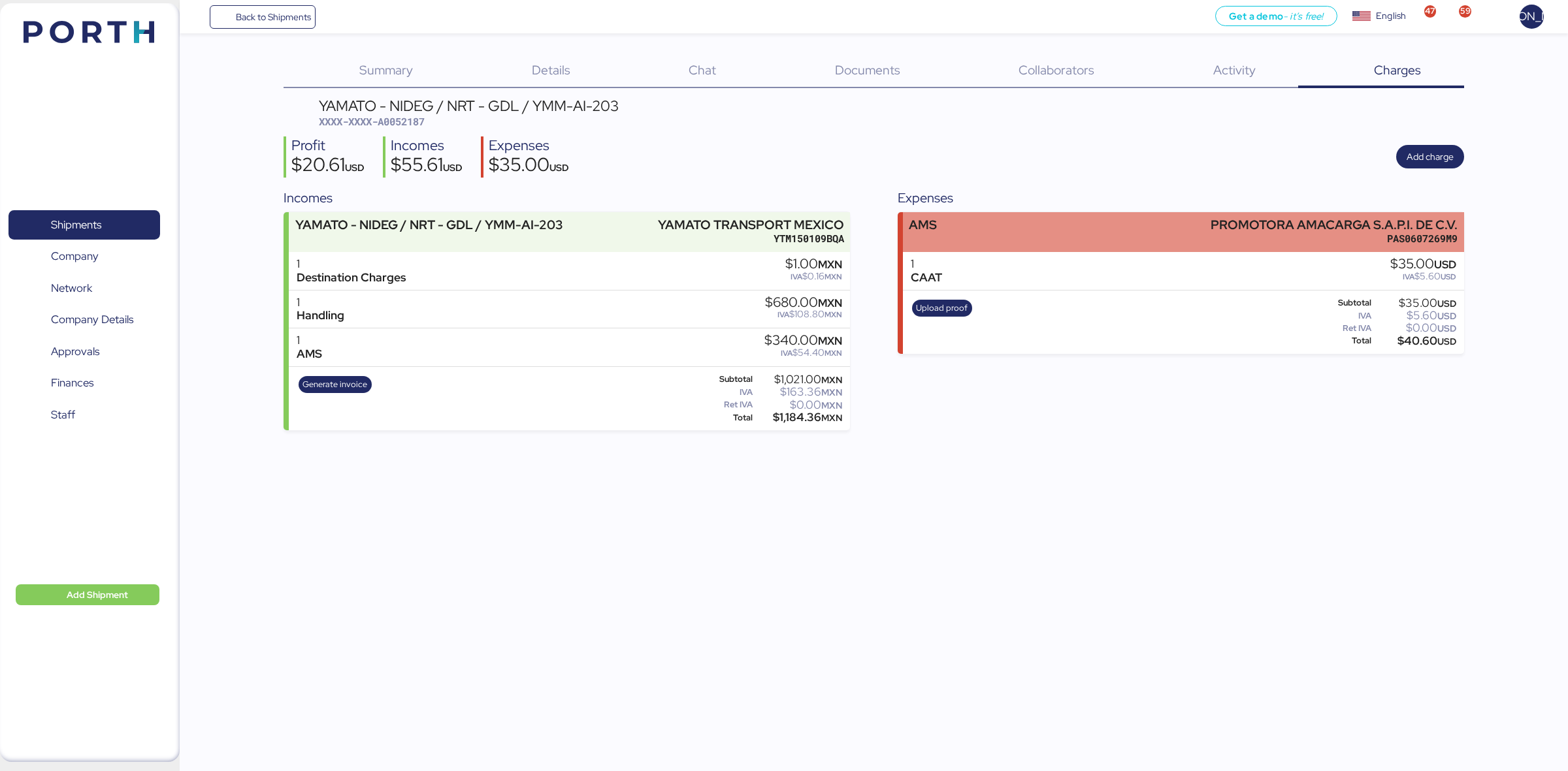
click at [931, 246] on div "AMS PROMOTORA AMACARGA S.A.P.I. DE C.V. PAS0607269M9" at bounding box center [1183, 232] width 561 height 40
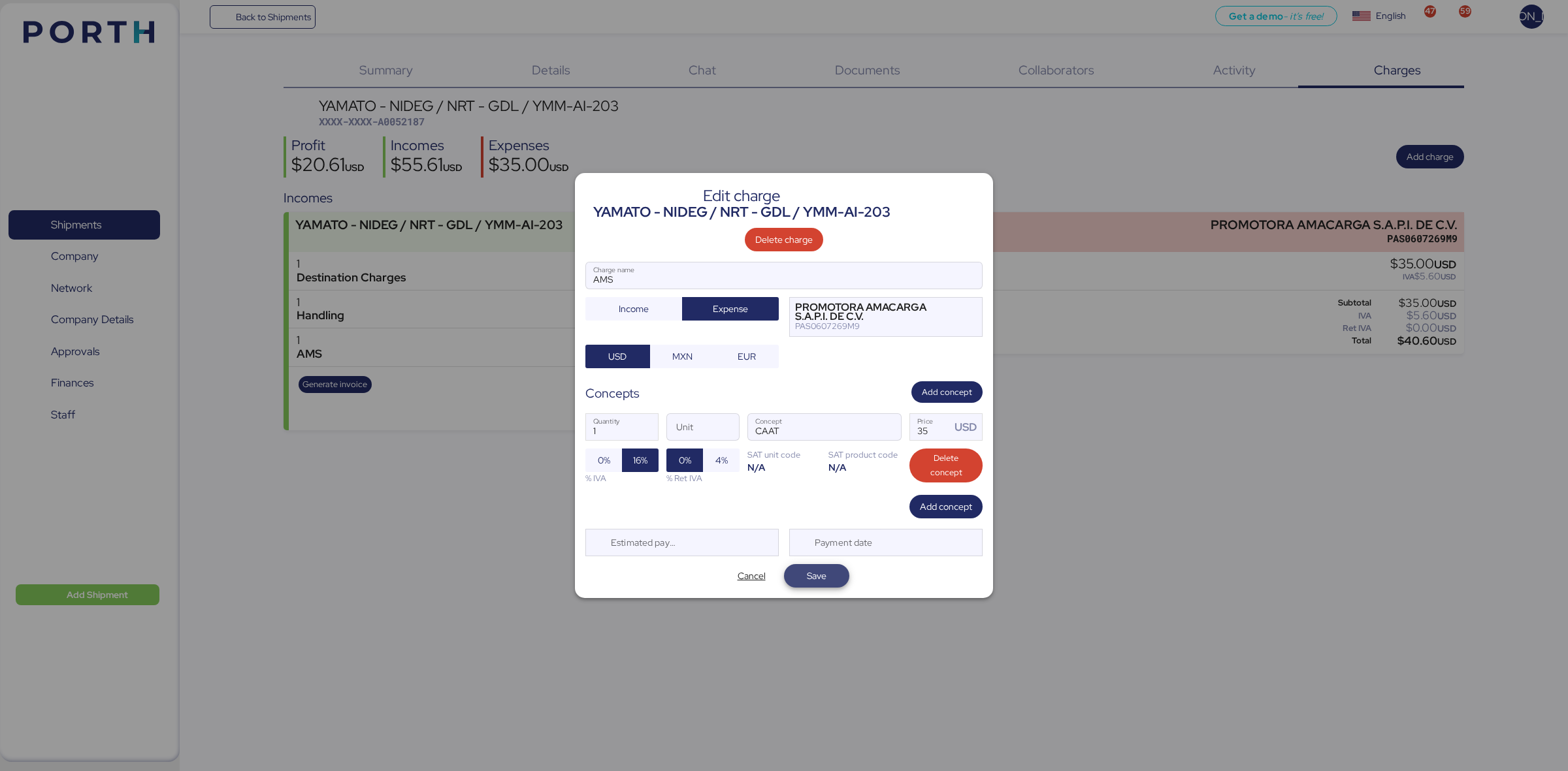
click at [821, 582] on span "Save" at bounding box center [817, 575] width 20 height 16
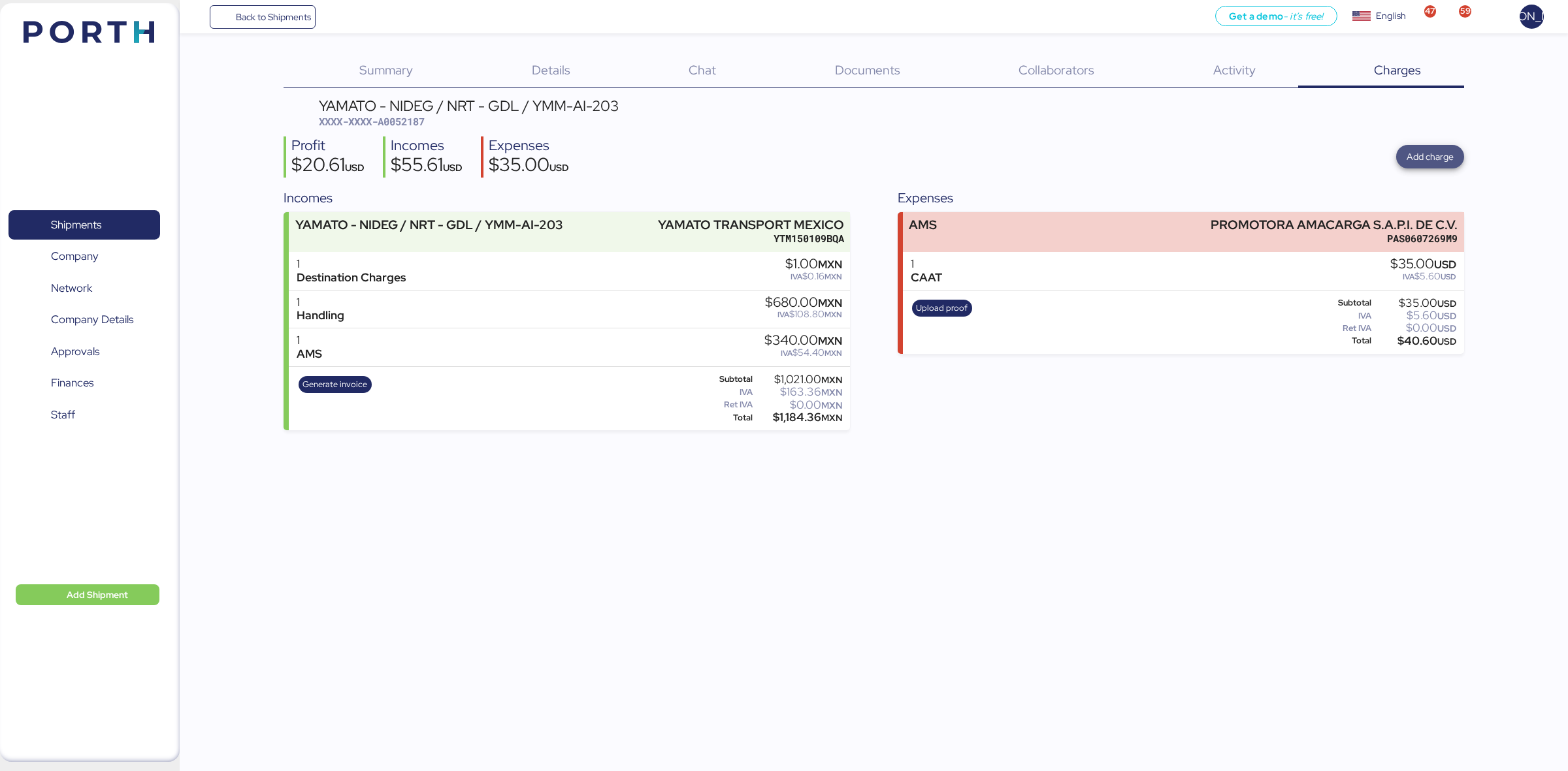
click at [1421, 163] on span "Add charge" at bounding box center [1430, 156] width 47 height 16
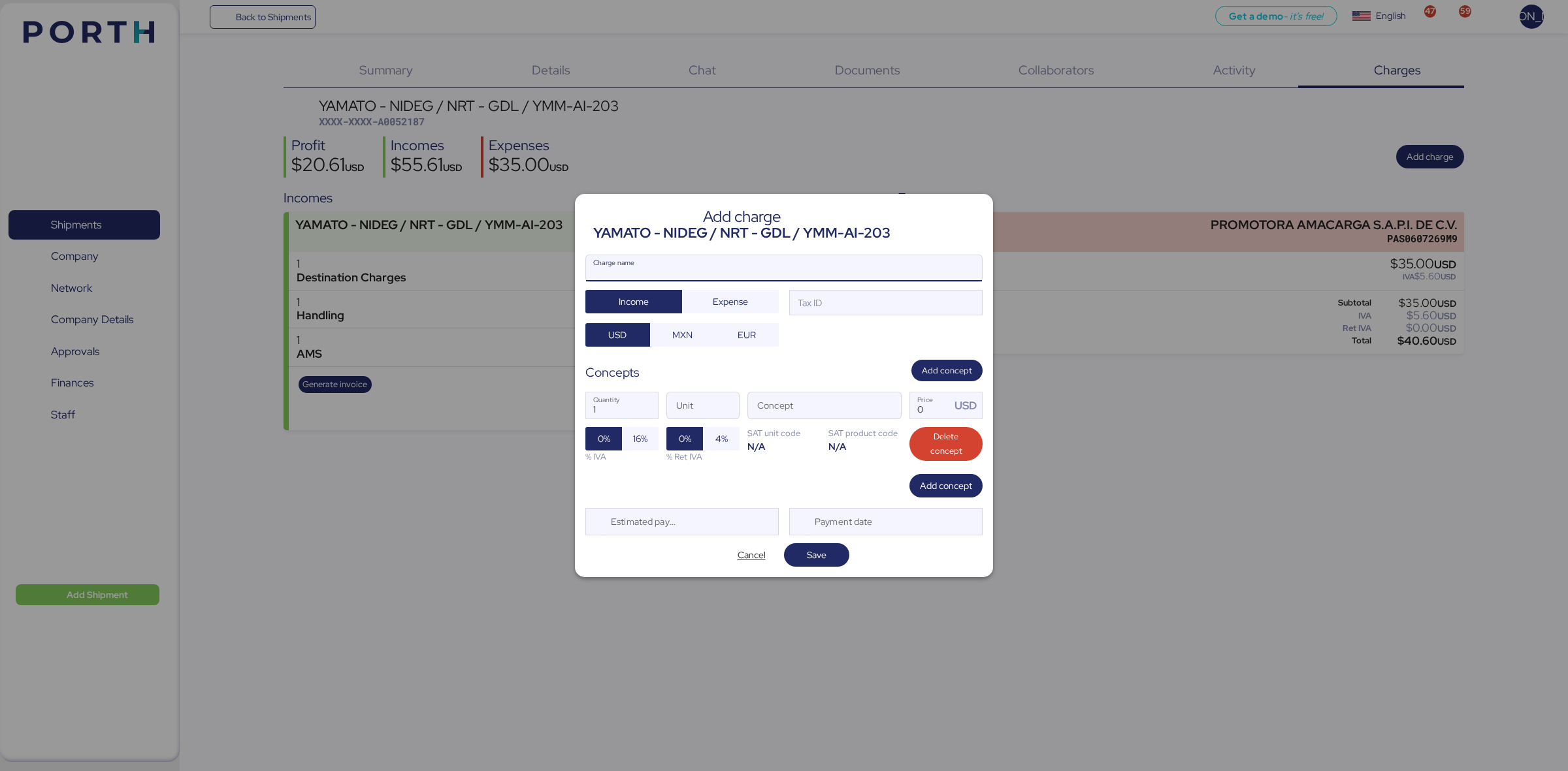
click at [791, 266] on input "Charge name" at bounding box center [784, 269] width 396 height 26
type input "RELEASE"
click at [734, 301] on span "Expense" at bounding box center [730, 302] width 36 height 16
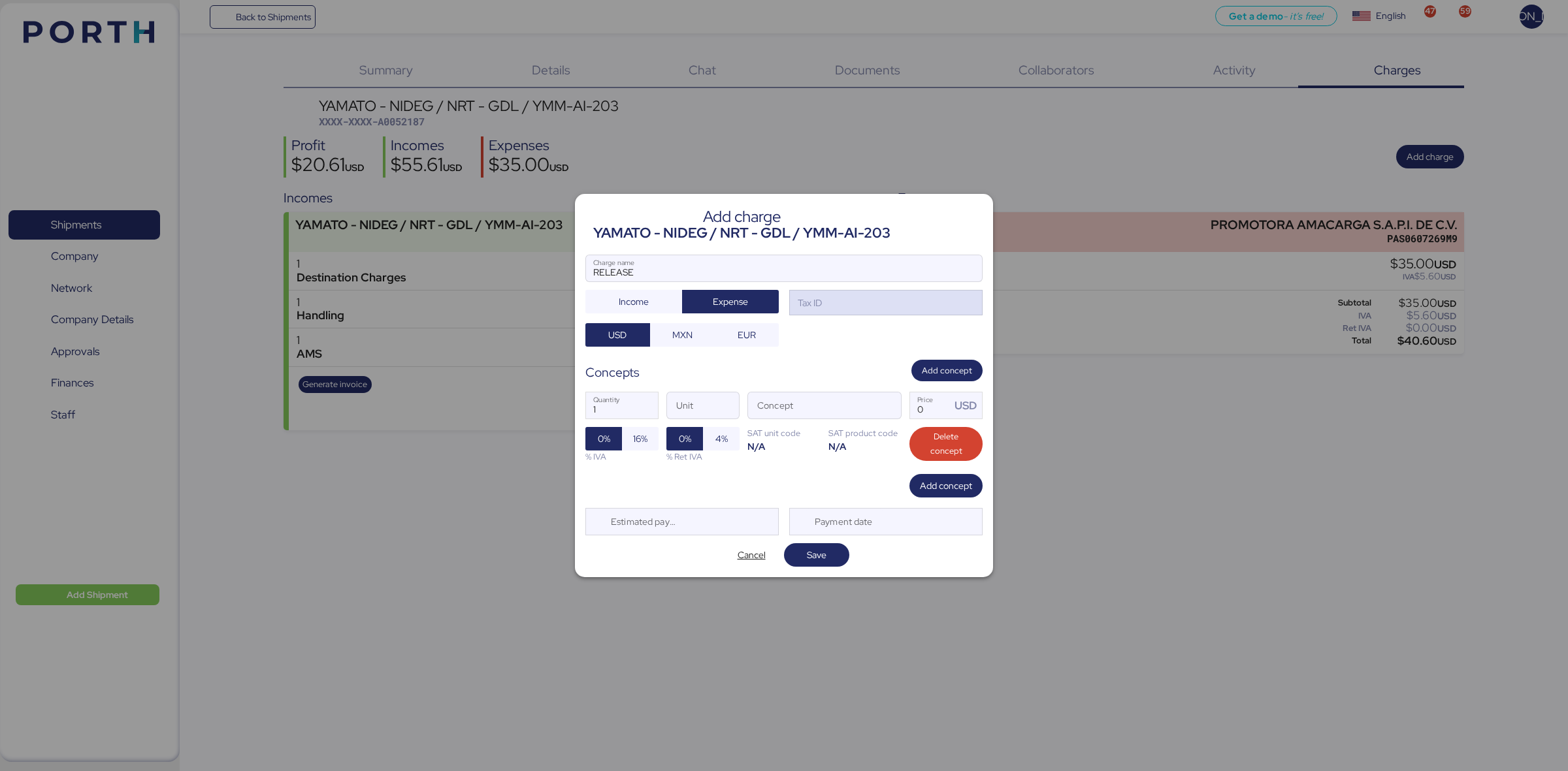
click at [876, 306] on div "Tax ID" at bounding box center [885, 302] width 193 height 26
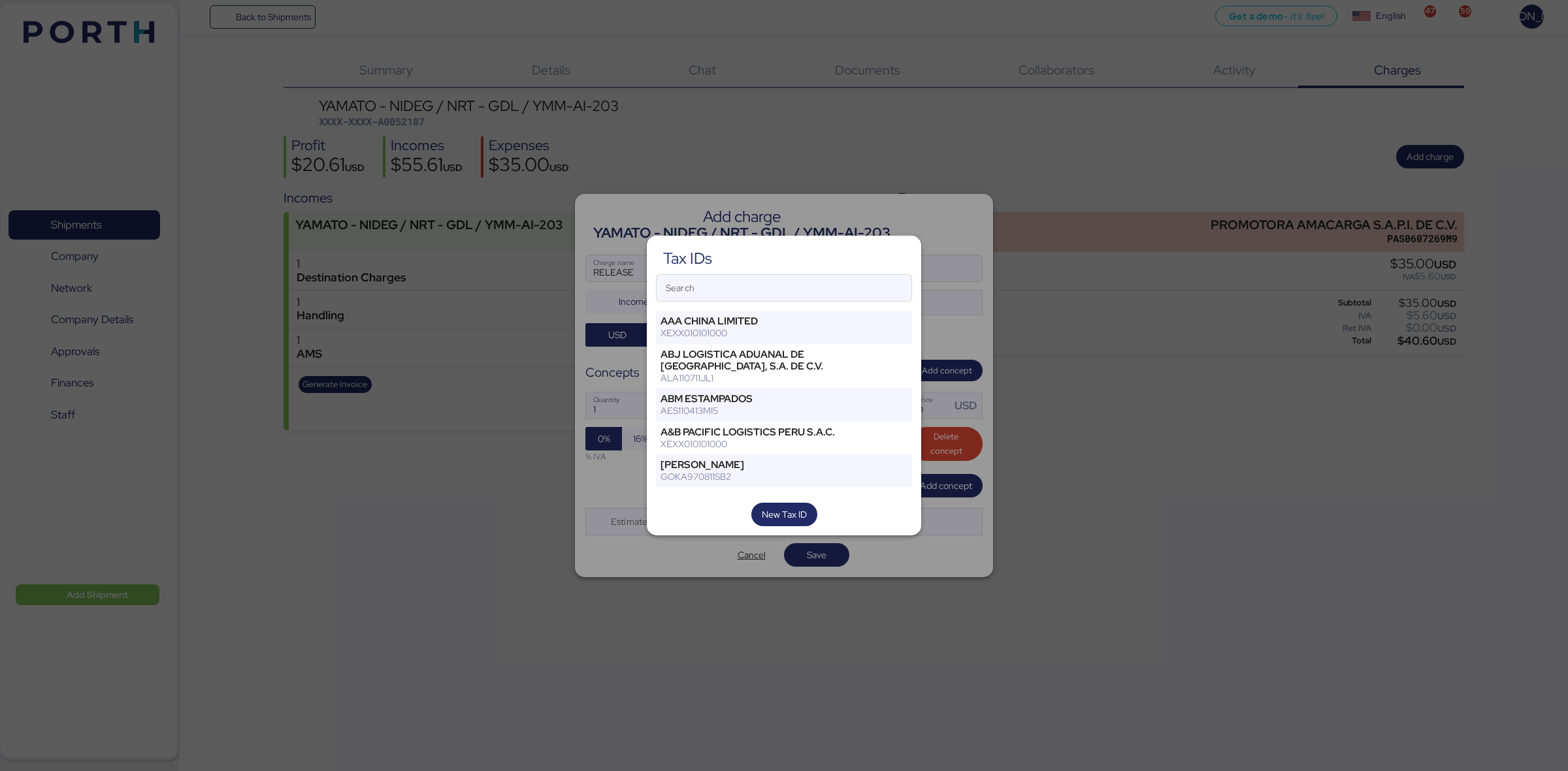
click at [812, 274] on div "Search" at bounding box center [784, 288] width 256 height 28
click at [812, 275] on input "Search" at bounding box center [784, 288] width 255 height 26
click at [807, 284] on input "Search" at bounding box center [784, 288] width 255 height 26
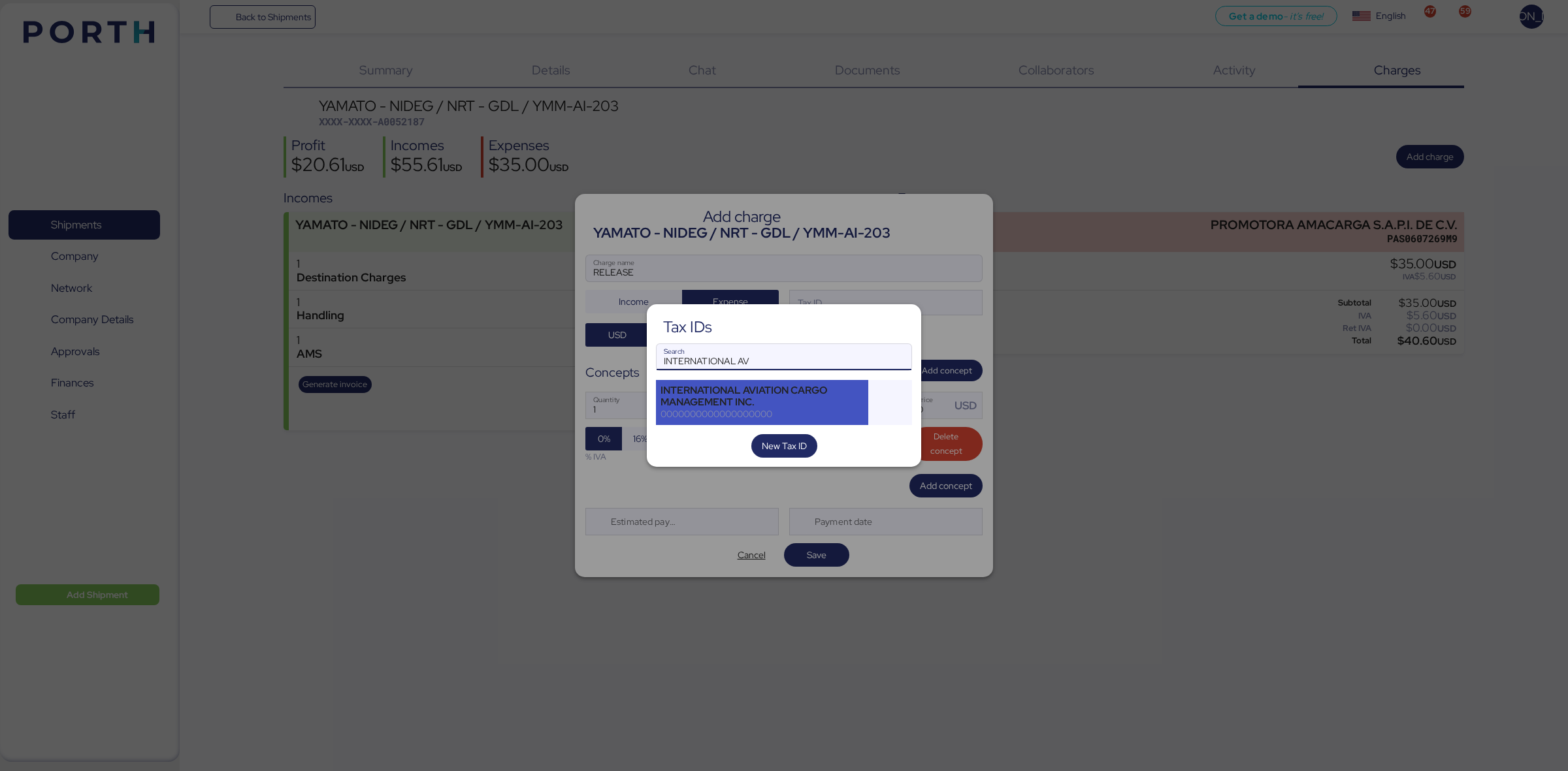
type input "INTERNATIONAL AV"
click at [802, 395] on div "INTERNATIONAL AVIATION CARGO MANAGEMENT INC." at bounding box center [762, 395] width 204 height 23
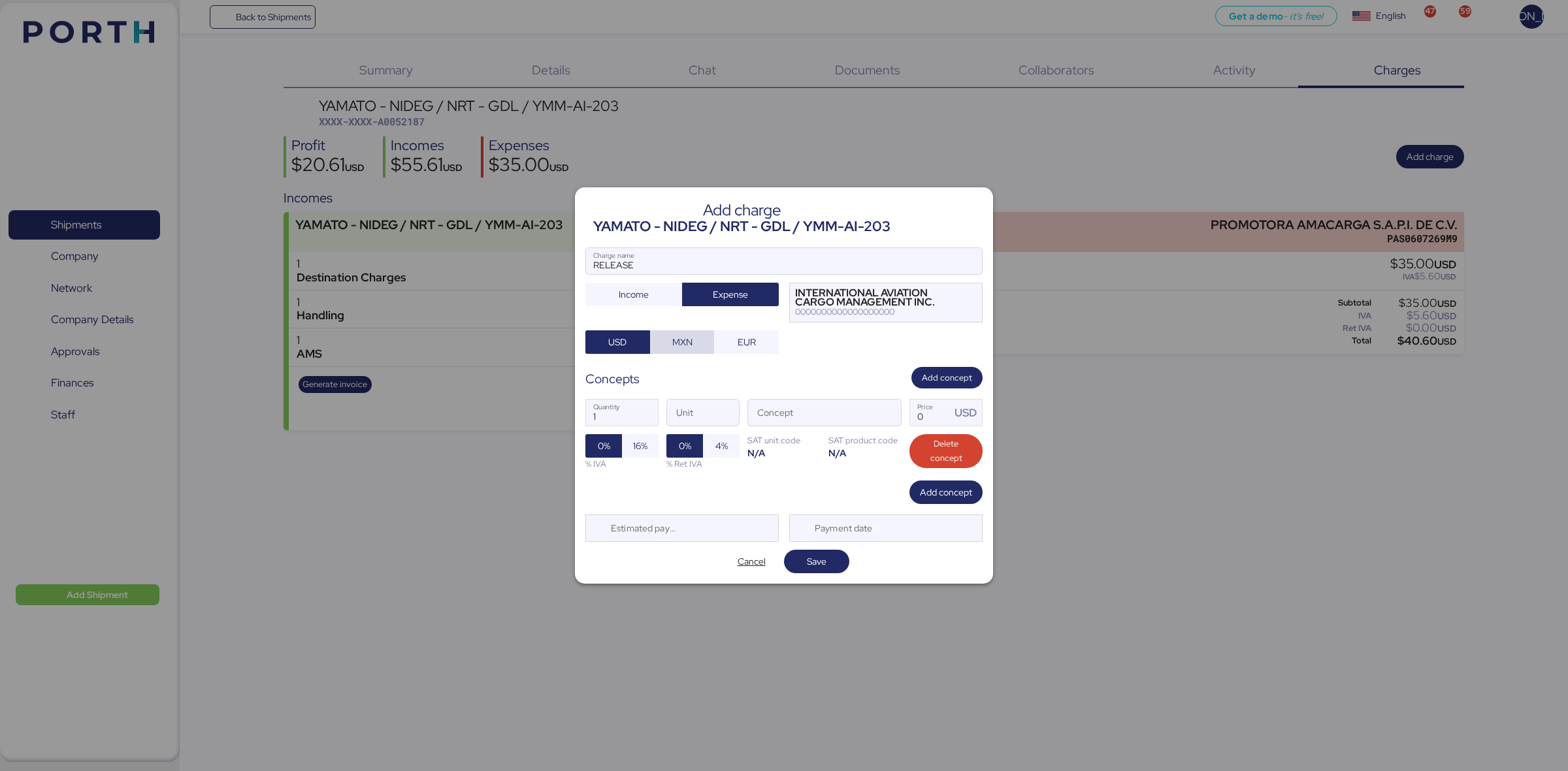
click at [672, 341] on span "MXN" at bounding box center [682, 342] width 20 height 16
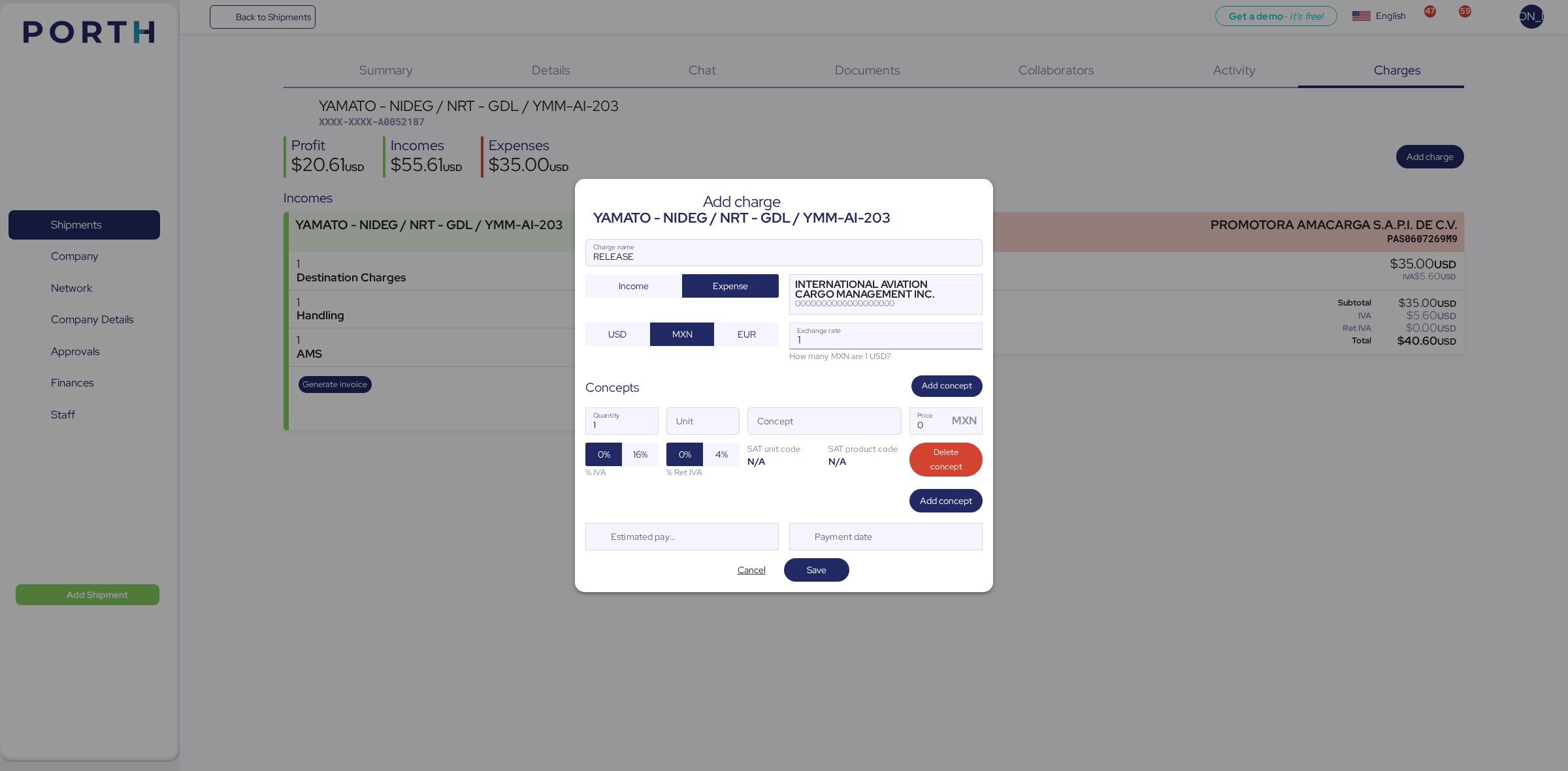
click at [881, 336] on input "1" at bounding box center [885, 336] width 192 height 26
type input "18.3"
click at [696, 425] on input "Unit" at bounding box center [703, 421] width 72 height 26
click at [810, 408] on div "Concept" at bounding box center [824, 422] width 154 height 28
click at [810, 408] on input "Concept" at bounding box center [809, 421] width 122 height 26
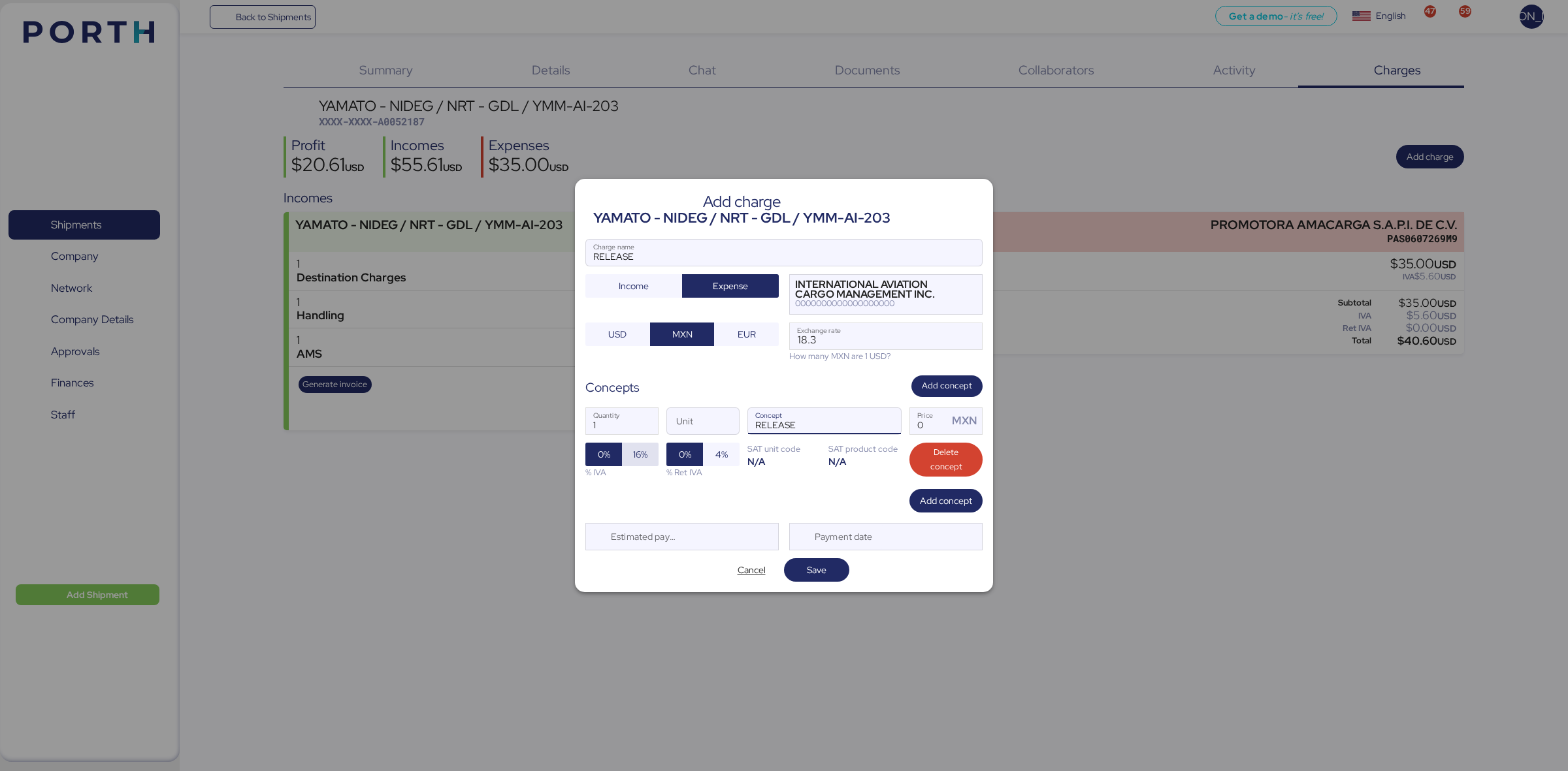
type input "RELEASE"
click at [629, 449] on span "16%" at bounding box center [640, 454] width 37 height 23
click at [925, 429] on input "Price MXN" at bounding box center [929, 421] width 38 height 26
type input "600"
click at [781, 487] on div "1 Quantity Unit RELEASE Concept 600 Price MXN 0% 16% % IVA 0% 4% % Ret IVA SAT …" at bounding box center [784, 443] width 397 height 92
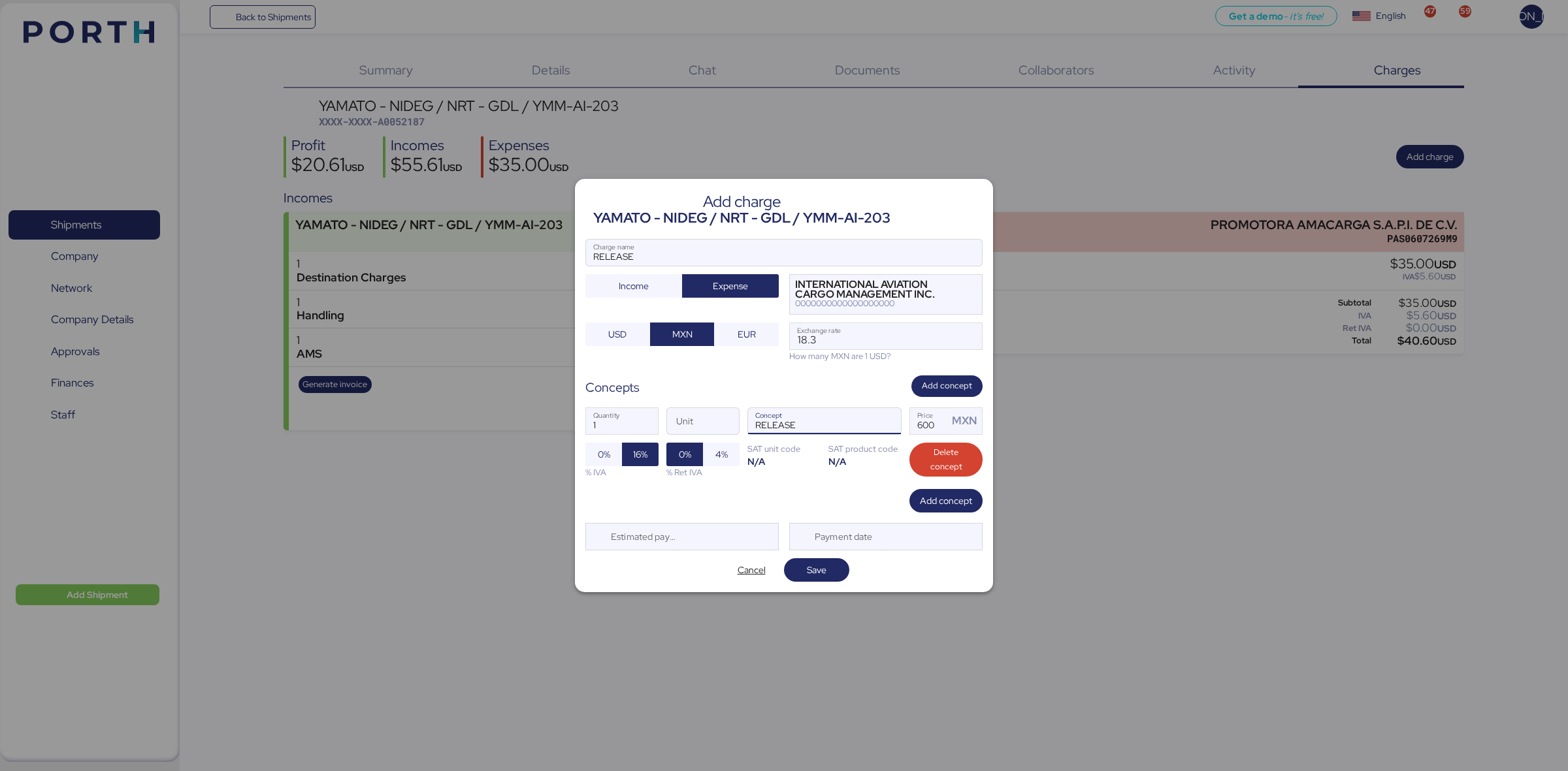
click at [817, 422] on input "RELEASE" at bounding box center [809, 421] width 122 height 26
click at [891, 422] on span "button" at bounding box center [887, 424] width 28 height 28
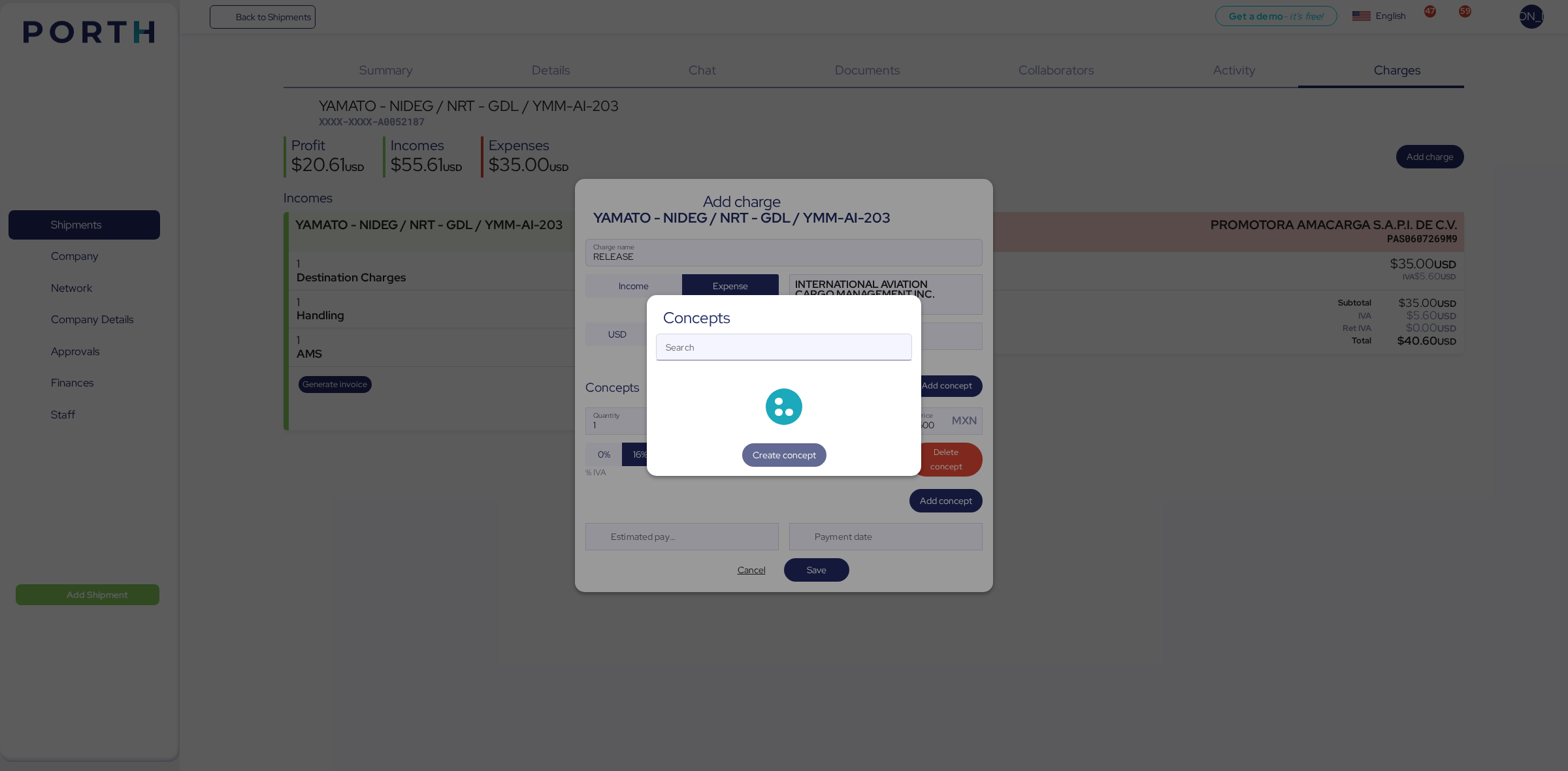
click at [774, 350] on div "Concepts Search Create concept" at bounding box center [784, 386] width 274 height 182
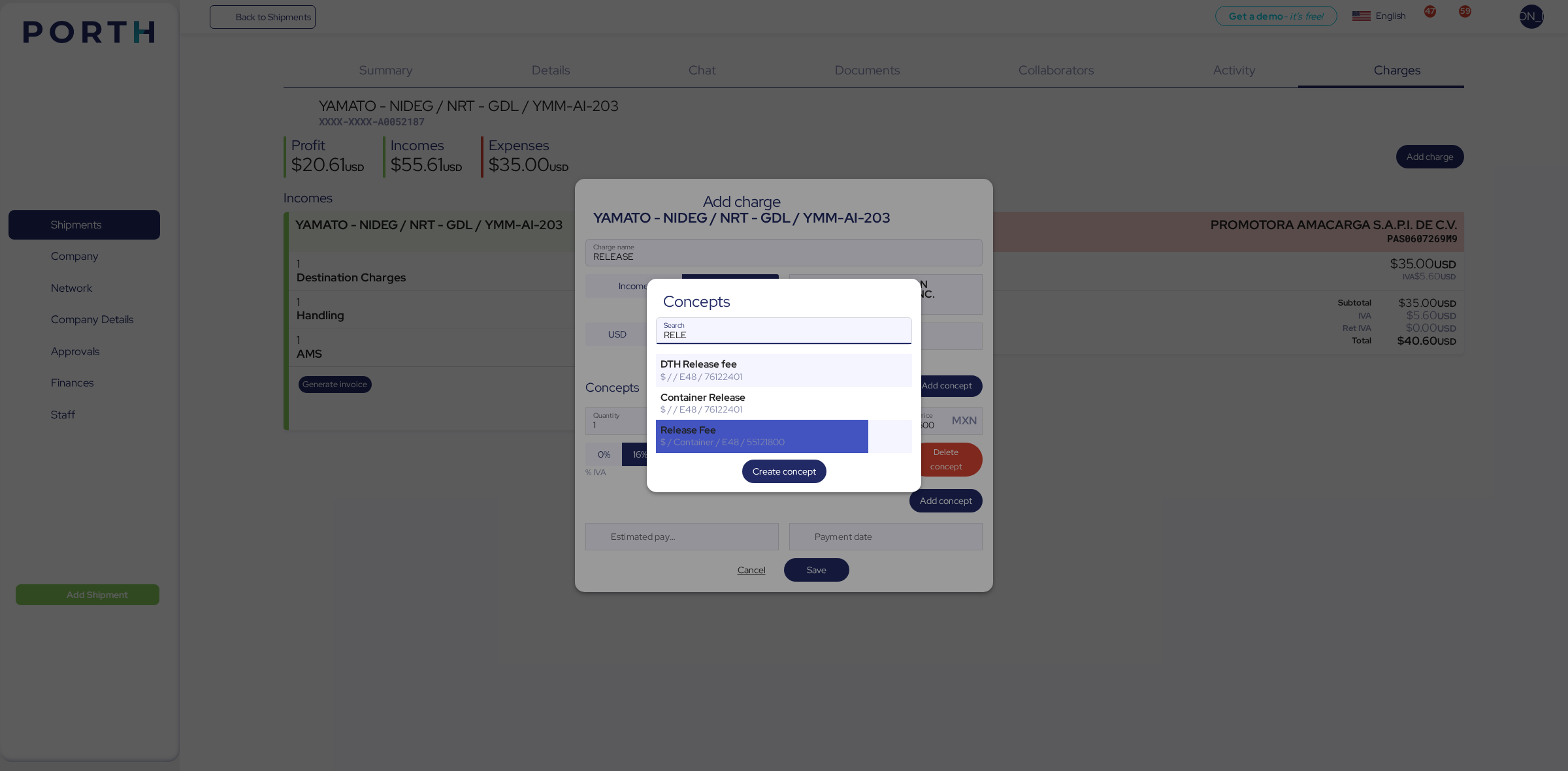
type input "RELE"
click at [777, 433] on div "Release Fee" at bounding box center [762, 430] width 204 height 12
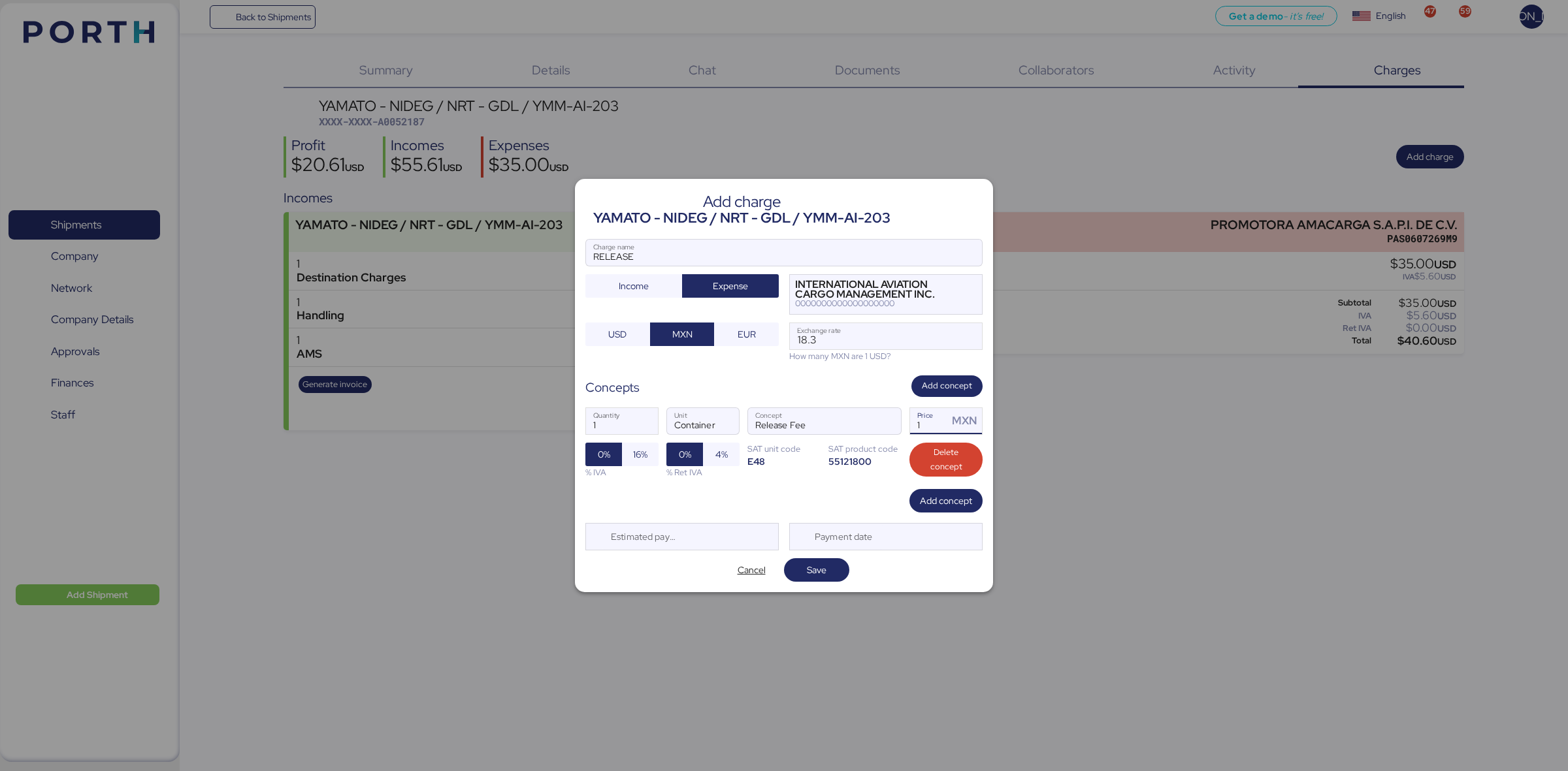
click at [936, 426] on input "1" at bounding box center [929, 421] width 38 height 26
type input "600"
click at [811, 568] on span "Save" at bounding box center [817, 570] width 20 height 16
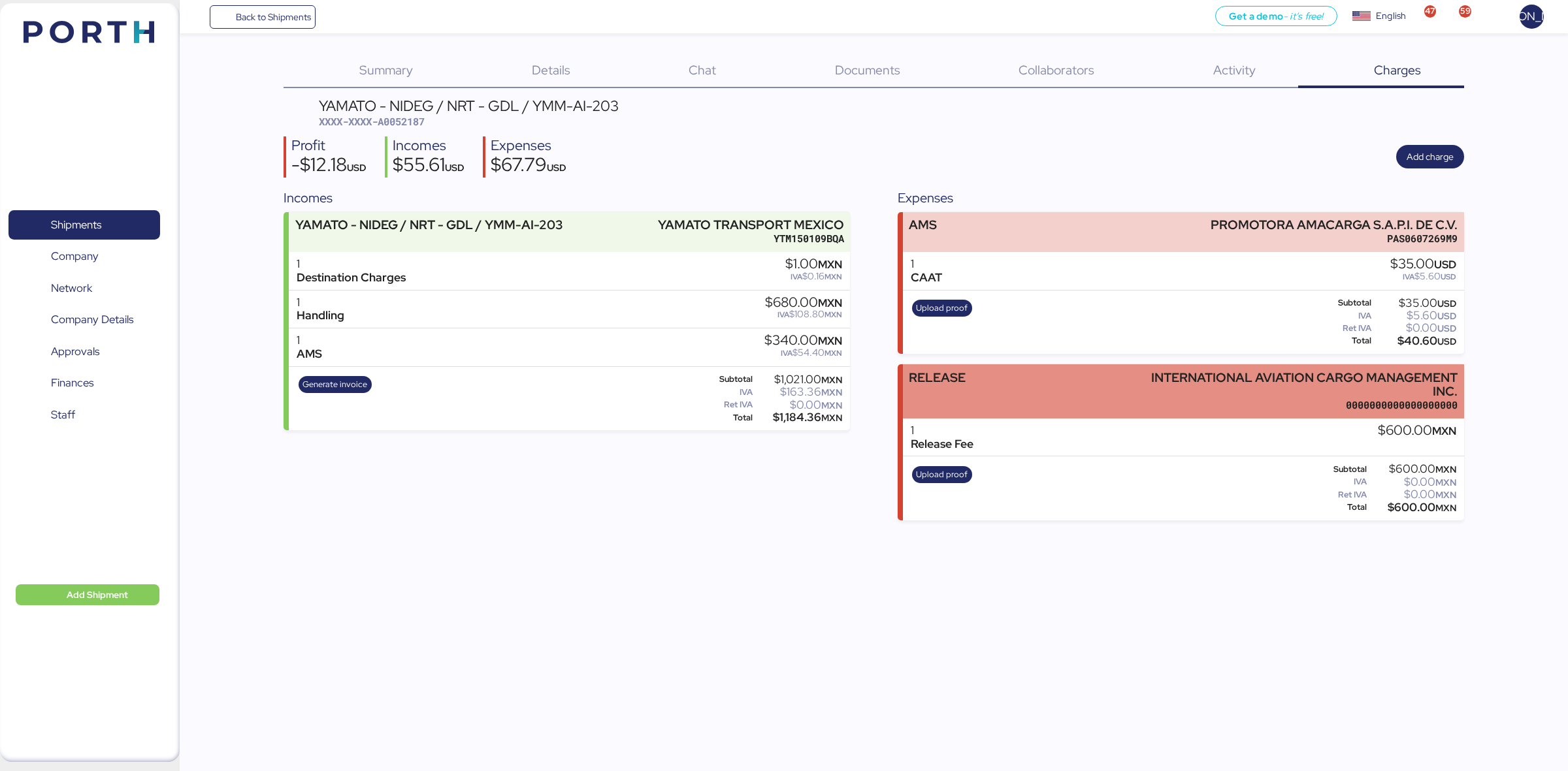
click at [1013, 379] on div "RELEASE INTERNATIONAL AVIATION CARGO MANAGEMENT INC. 0000000000000000000" at bounding box center [1183, 391] width 561 height 54
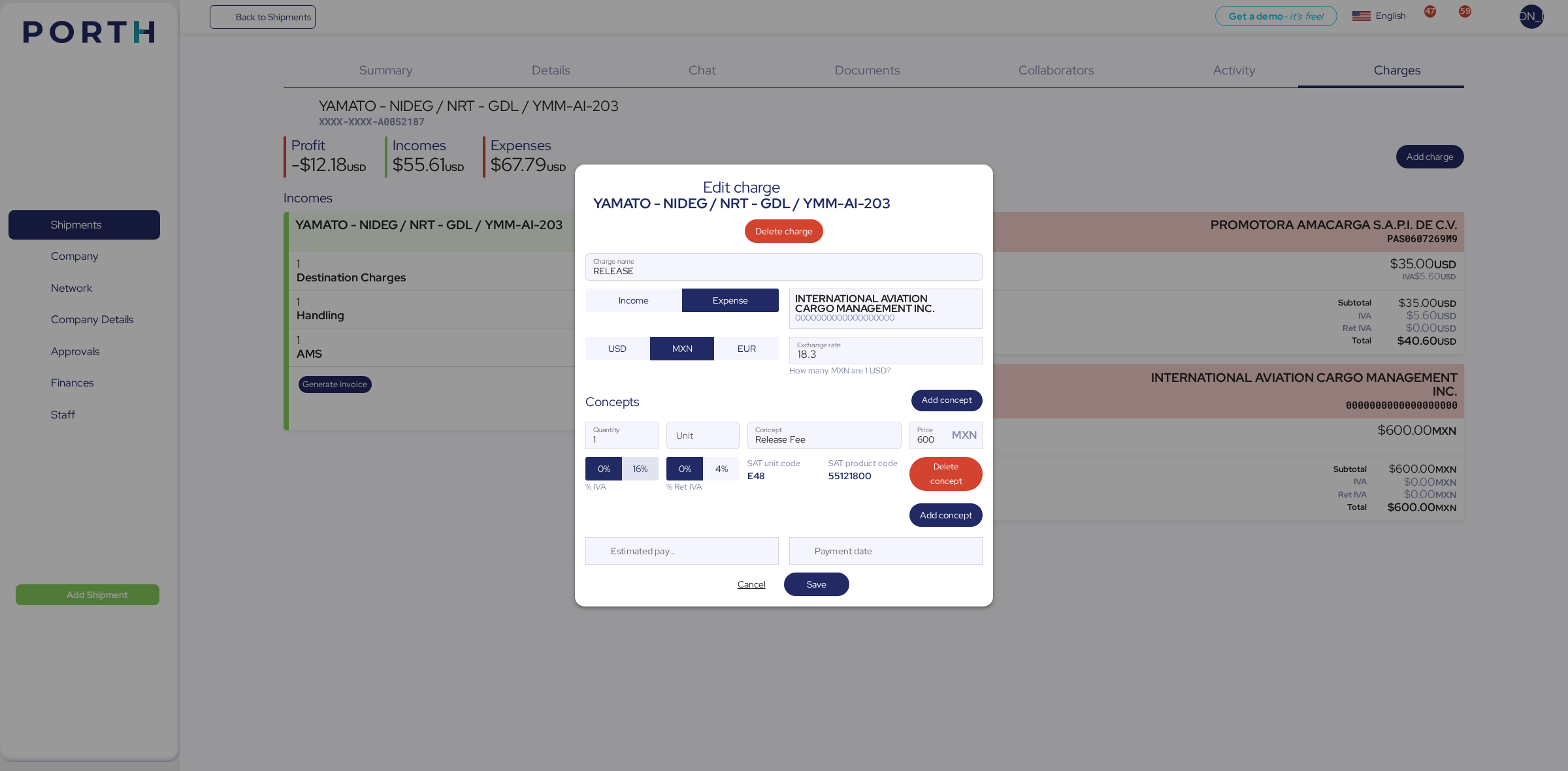
click at [650, 469] on span "16%" at bounding box center [640, 469] width 37 height 23
click at [820, 581] on span "Save" at bounding box center [817, 584] width 20 height 16
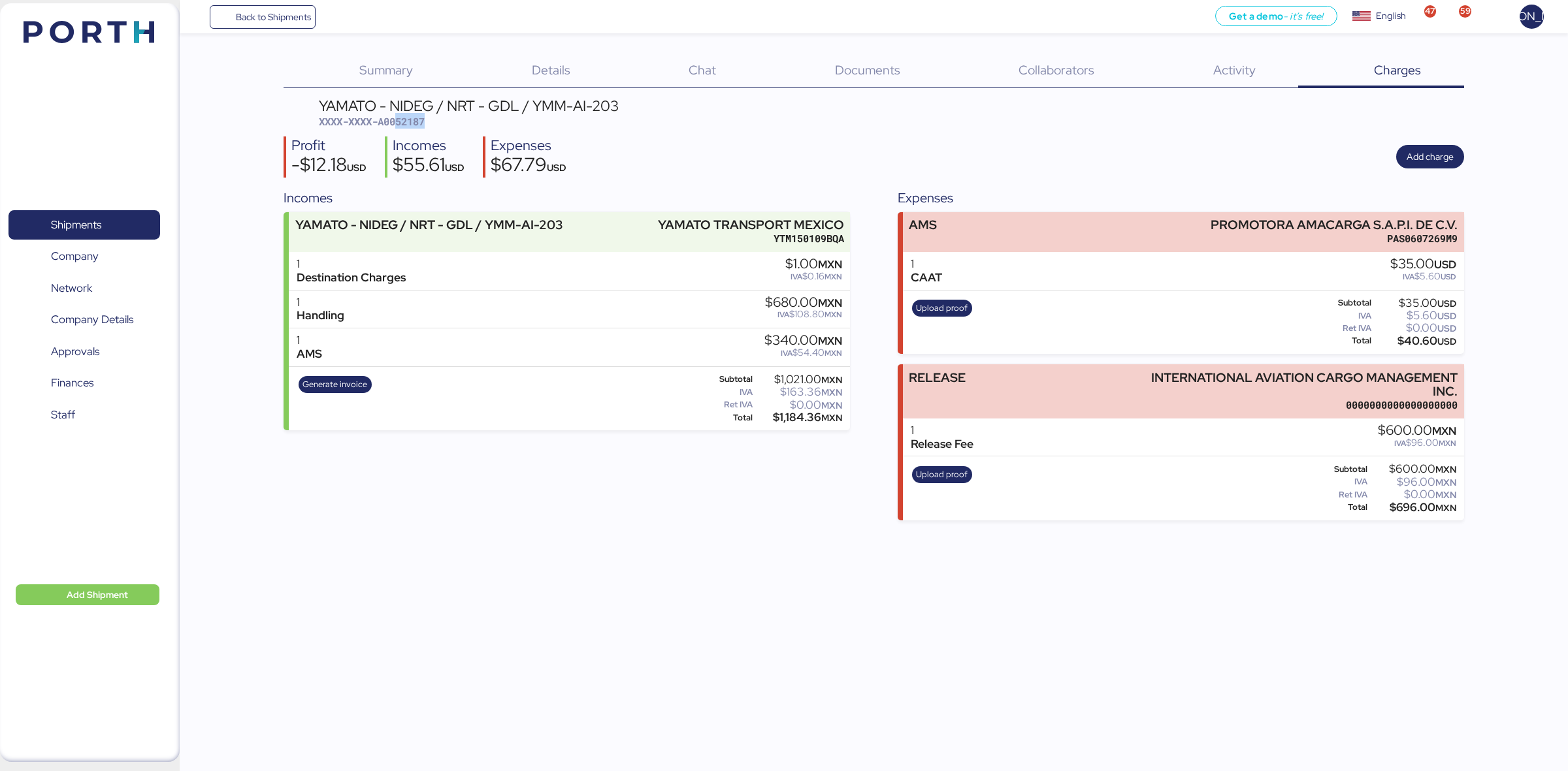
drag, startPoint x: 435, startPoint y: 122, endPoint x: 399, endPoint y: 122, distance: 36.0
click at [399, 122] on div "YAMATO - NIDEG / NRT - GDL / YMM-AI-203 XXXX-XXXX-A0052187" at bounding box center [469, 113] width 300 height 30
click at [450, 123] on div "YAMATO - NIDEG / NRT - GDL / YMM-AI-203 XXXX-XXXX-A0052187" at bounding box center [469, 113] width 300 height 30
click at [404, 124] on span "XXXX-XXXX-A0052187" at bounding box center [372, 121] width 106 height 13
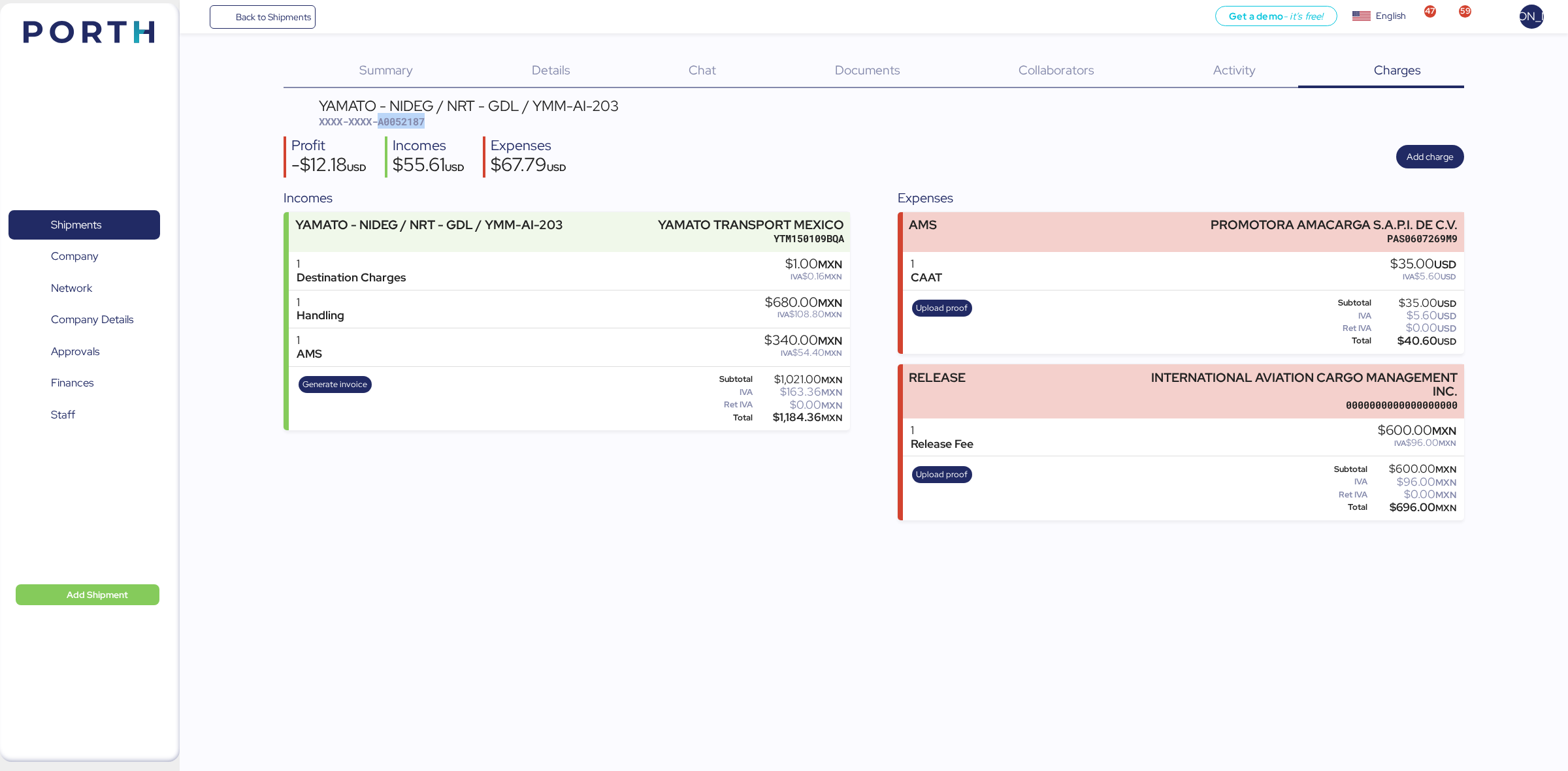
copy span "A0052187"
click at [618, 599] on div "Back to Shipments Get a demo - it’s free! Get a demo English Inglés English 47 …" at bounding box center [784, 385] width 1568 height 771
click at [867, 70] on span "Documents" at bounding box center [867, 70] width 65 height 17
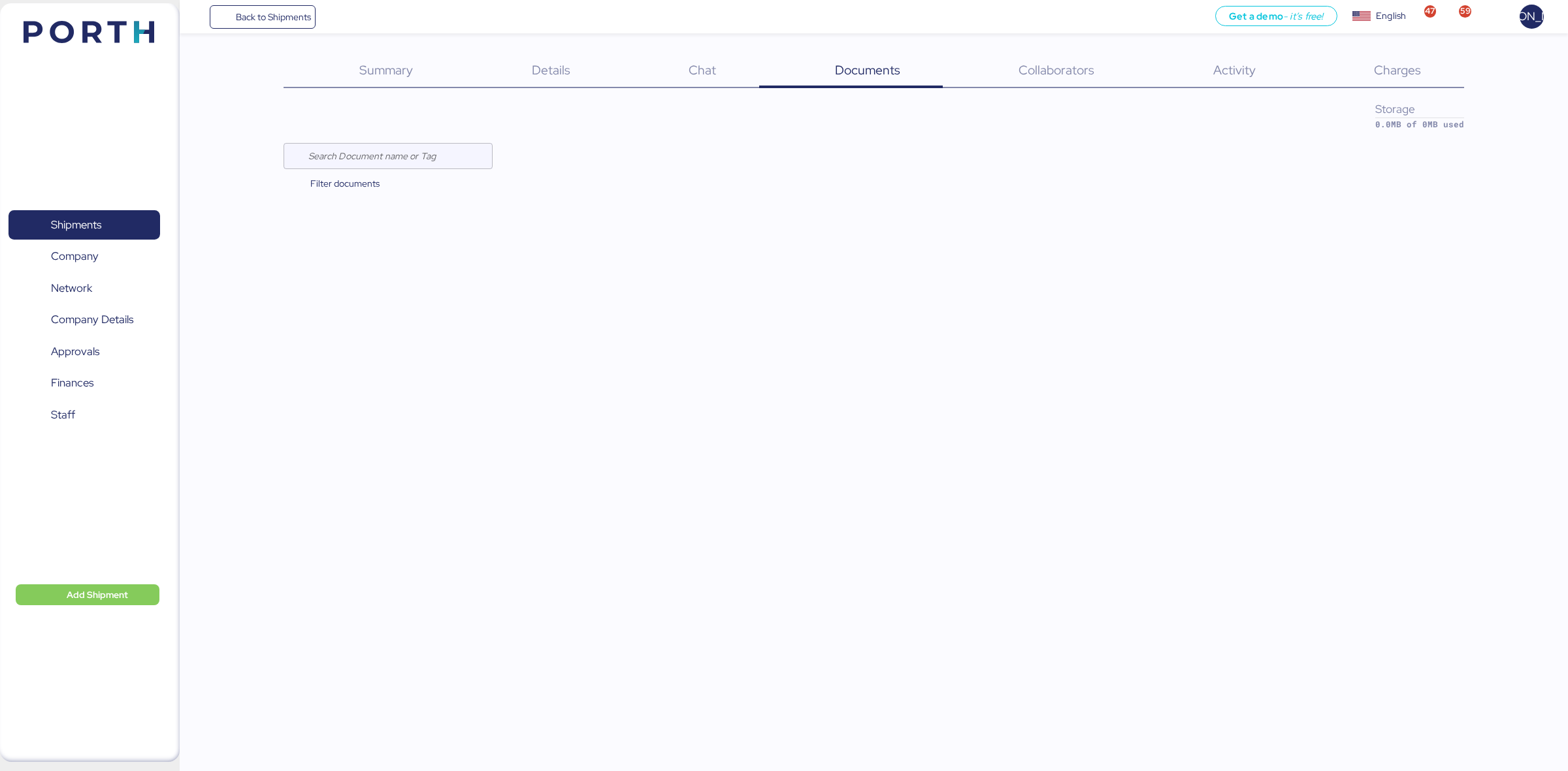
click at [904, 203] on div "Back to Shipments Get a demo - it’s free! Get a demo English Inglés English 47 …" at bounding box center [784, 385] width 1568 height 771
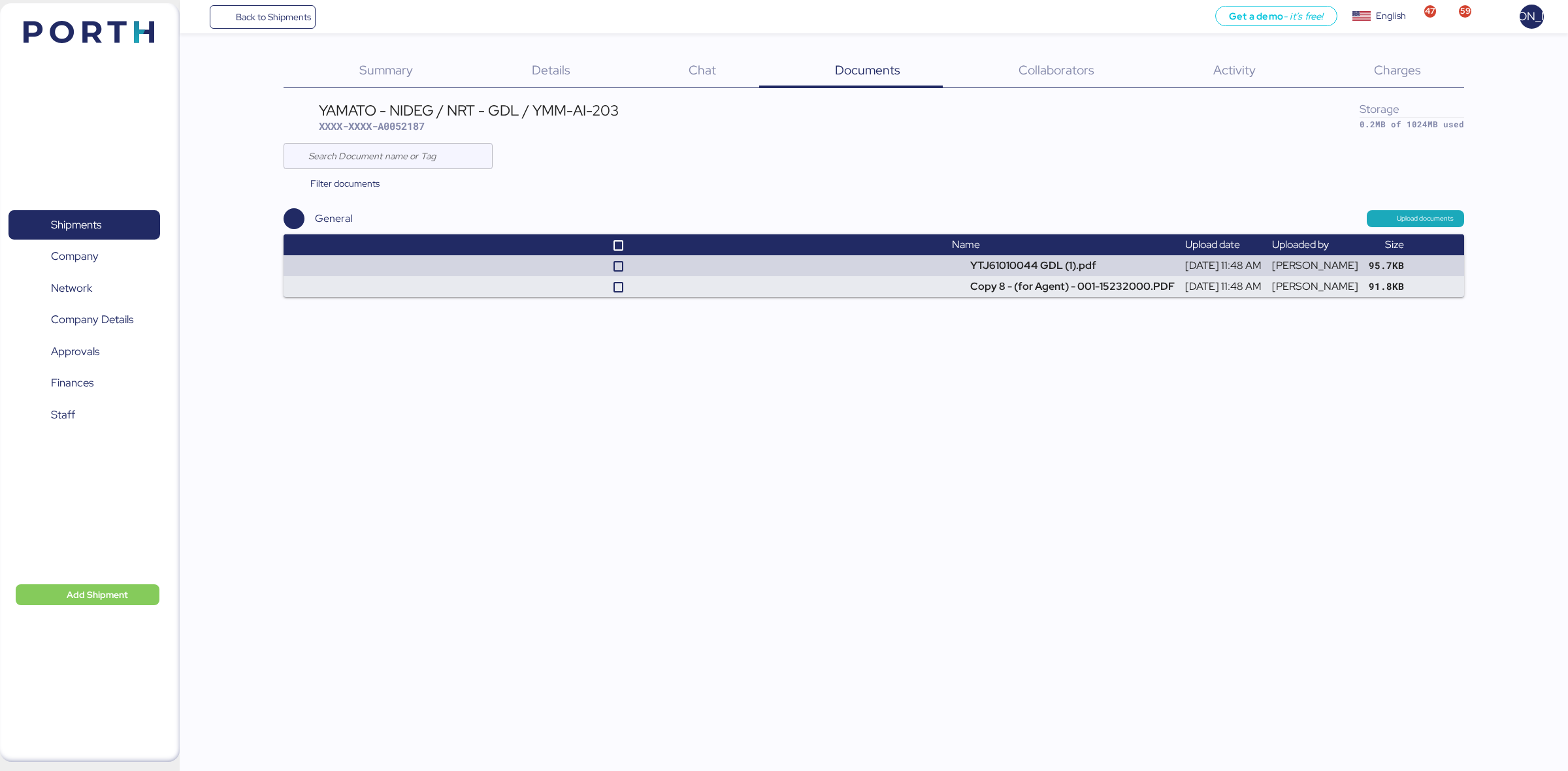
click at [417, 72] on div "Summary 0" at bounding box center [370, 70] width 172 height 34
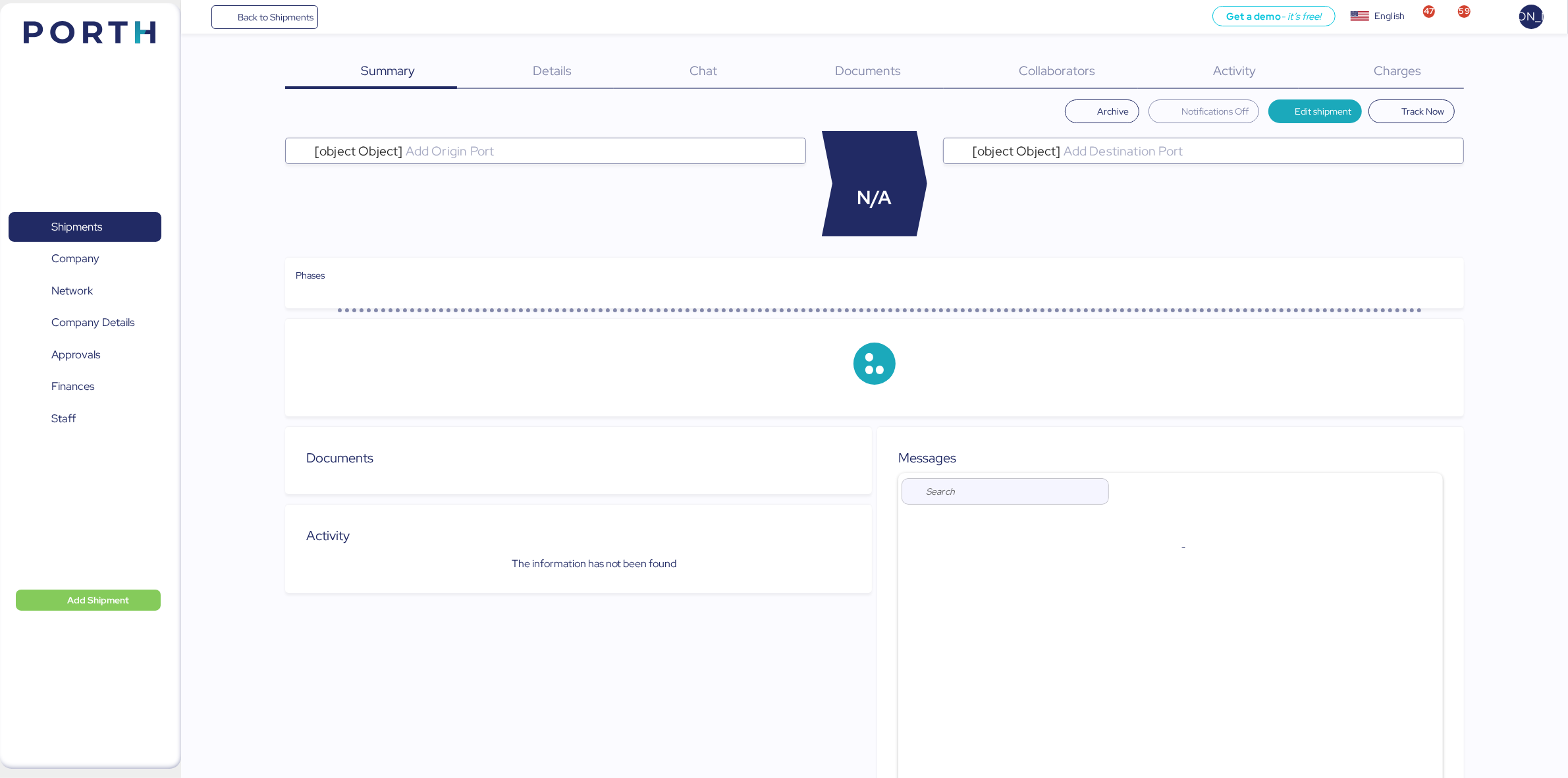
click at [873, 71] on span "Documents" at bounding box center [867, 71] width 66 height 18
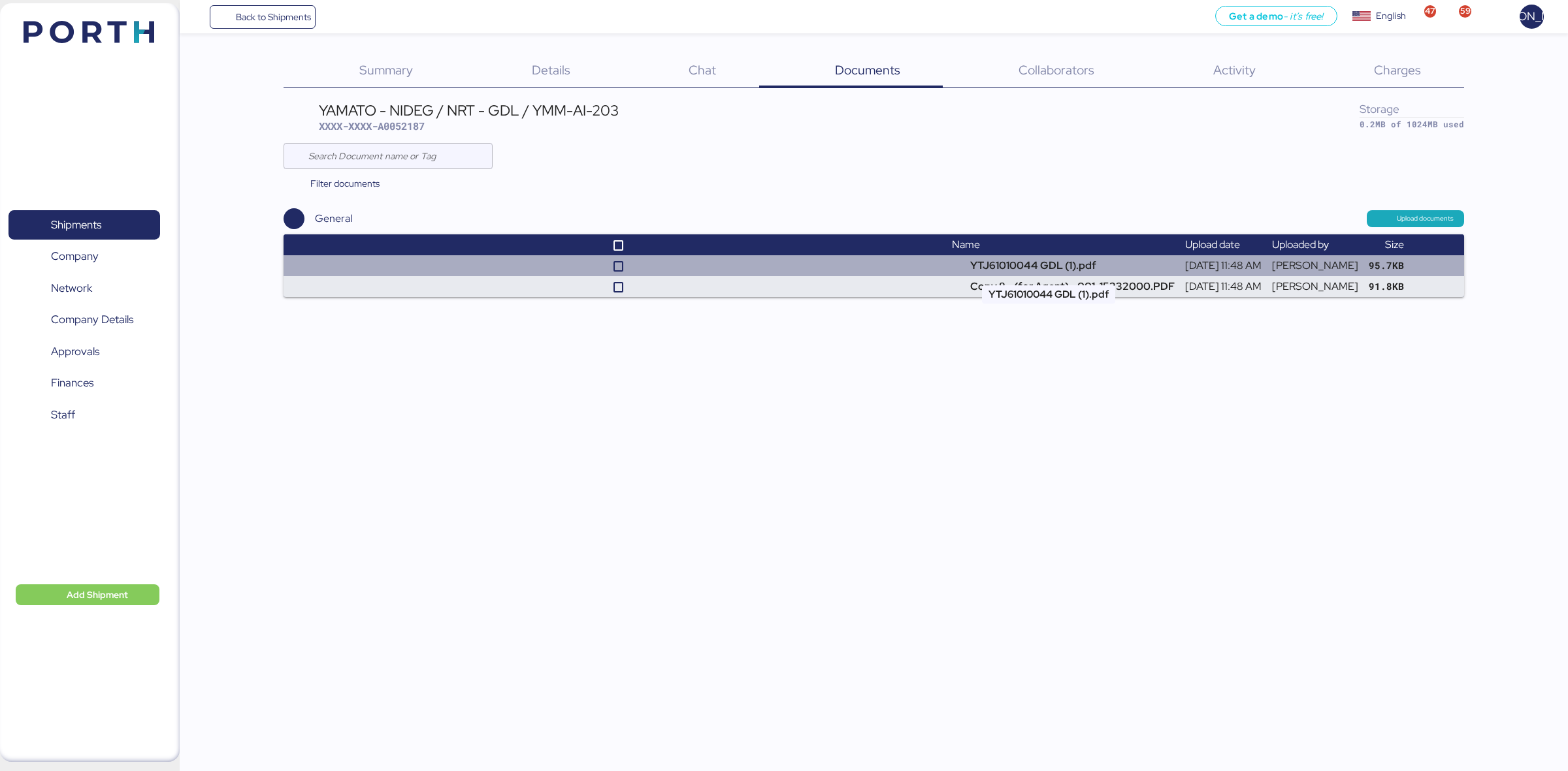
click at [1072, 258] on td "YTJ61010044 GDL (1).pdf" at bounding box center [1063, 266] width 233 height 21
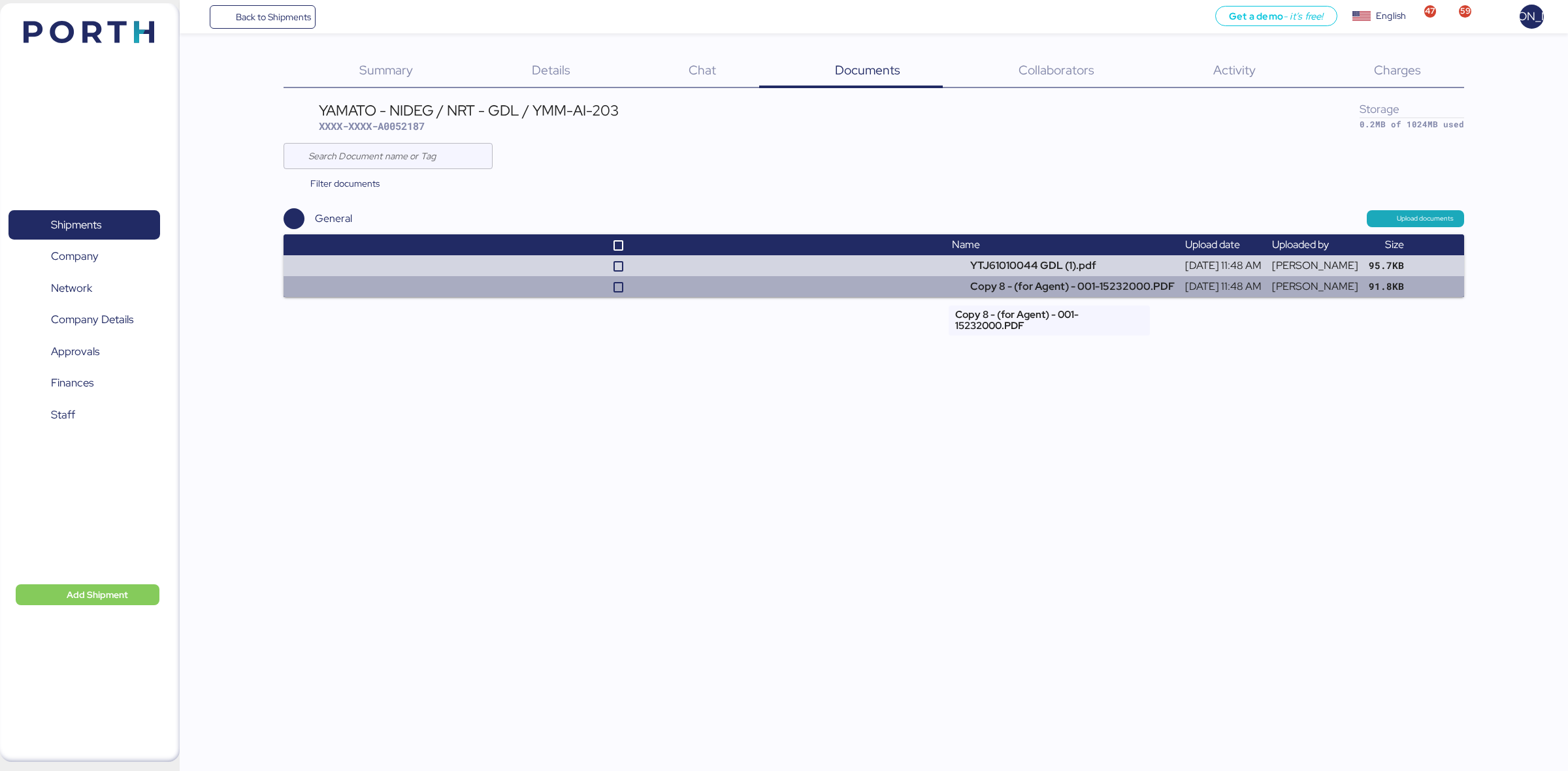
click at [946, 284] on td "Copy 8 - (for Agent) - 001-15232000.PDF" at bounding box center [1063, 287] width 233 height 21
